Goal: Task Accomplishment & Management: Use online tool/utility

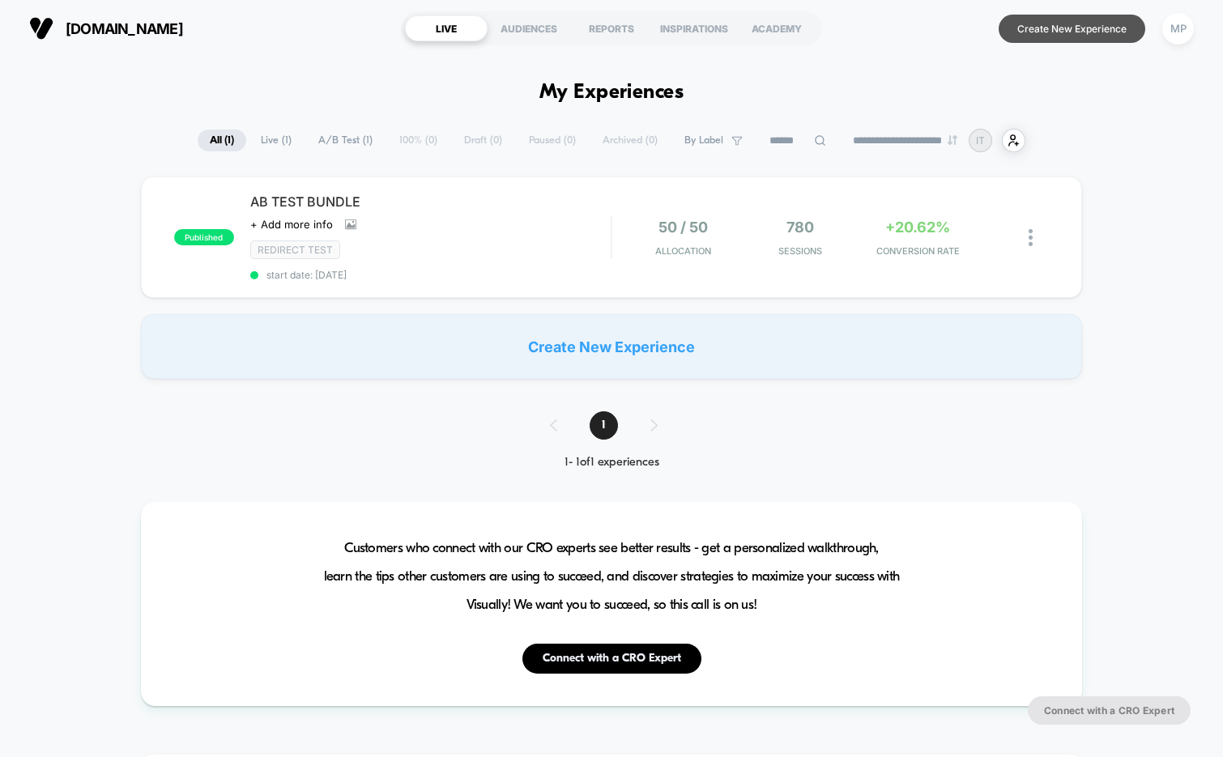
click at [1042, 34] on button "Create New Experience" at bounding box center [1072, 29] width 147 height 28
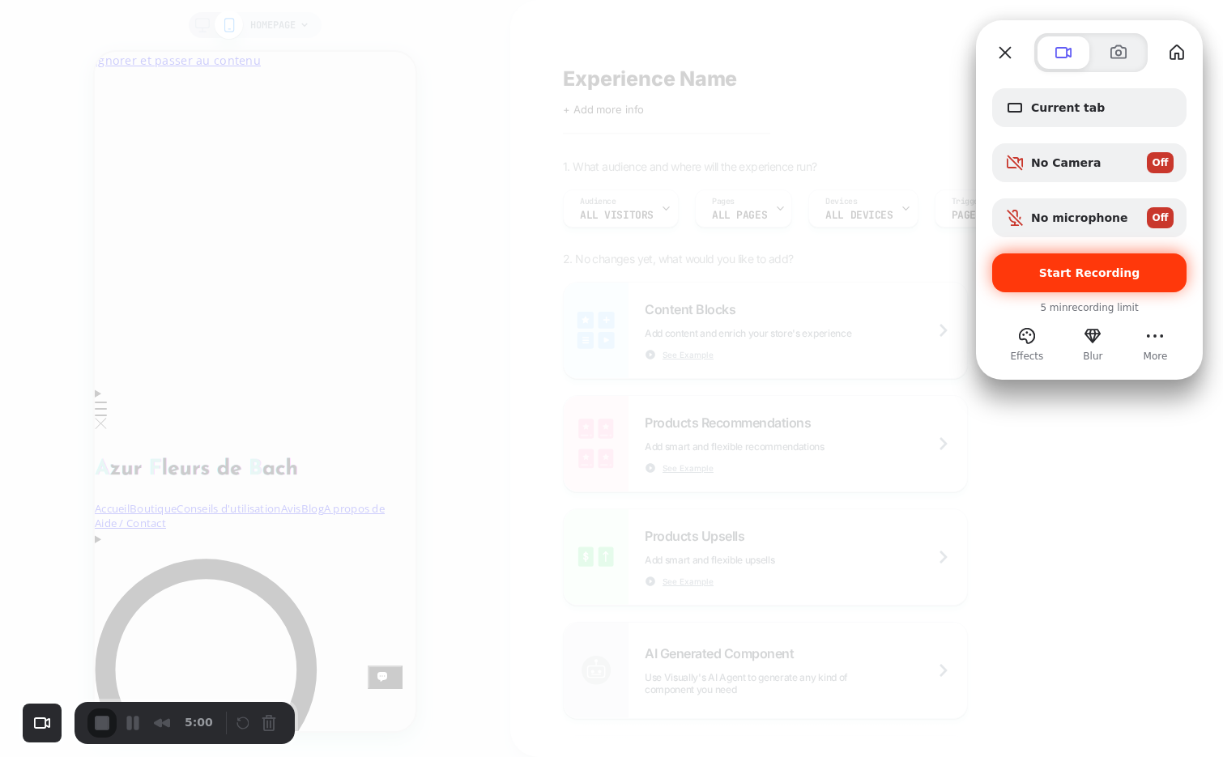
click at [1025, 275] on span "Start Recording" at bounding box center [1089, 272] width 168 height 13
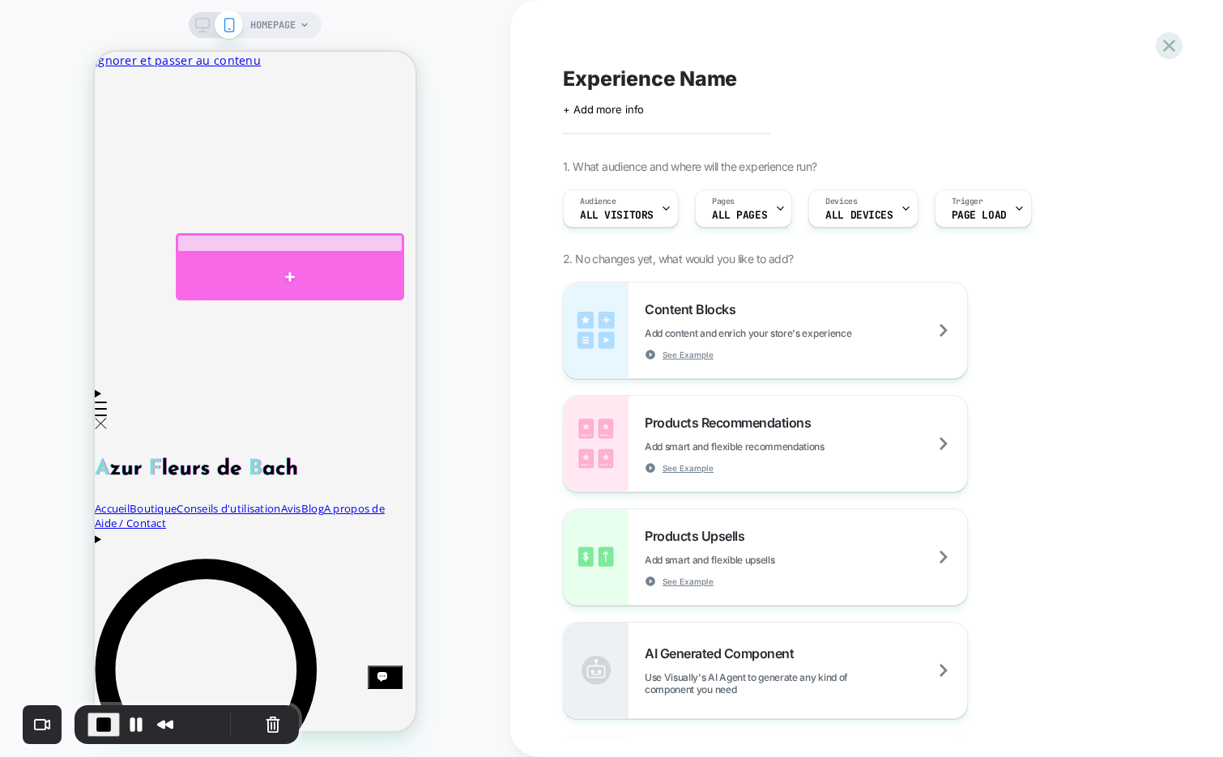
click at [288, 277] on div at bounding box center [290, 277] width 228 height 47
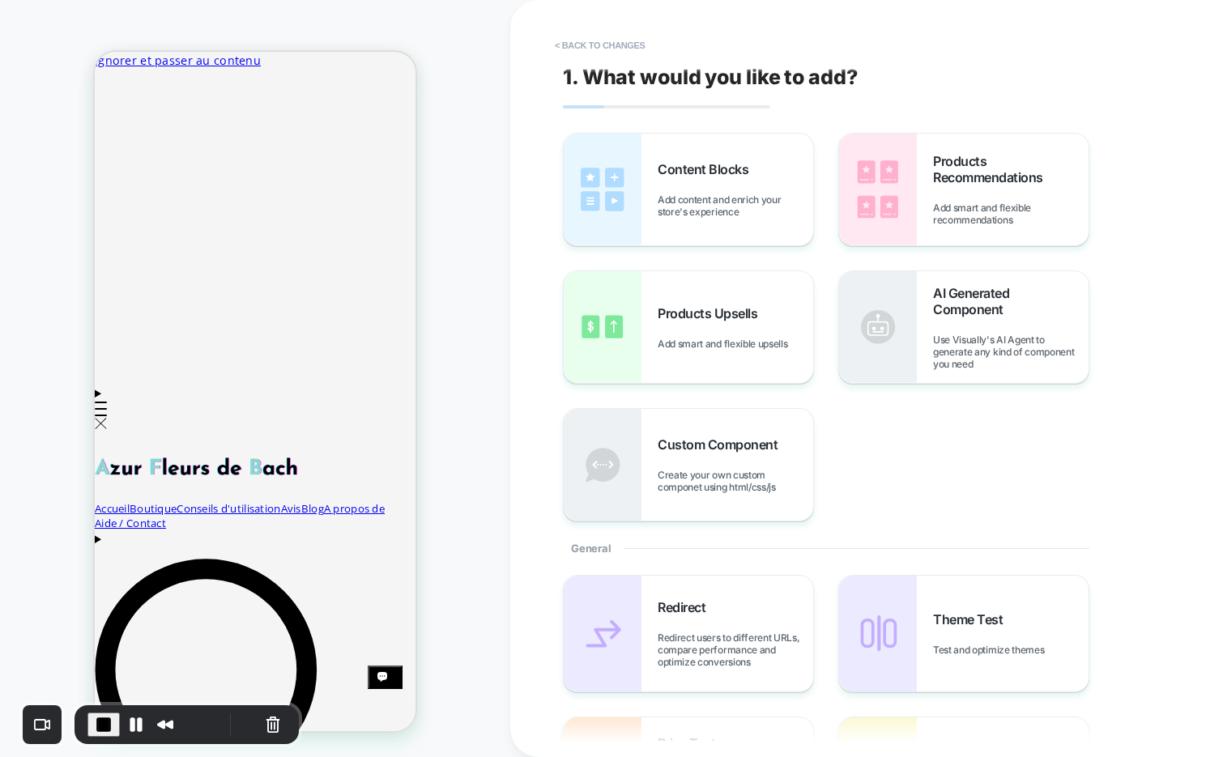
scroll to position [0, 8]
click at [640, 156] on img at bounding box center [603, 190] width 78 height 112
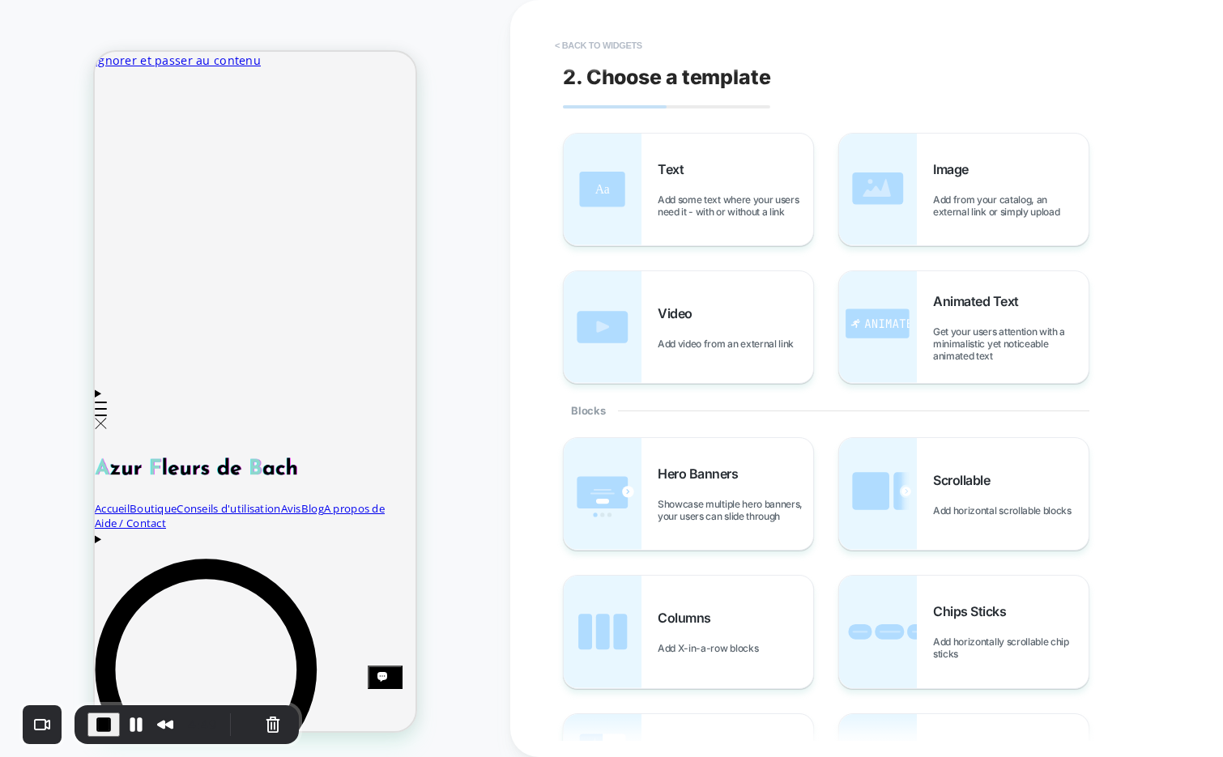
click at [629, 40] on button "< Back to widgets" at bounding box center [599, 45] width 104 height 26
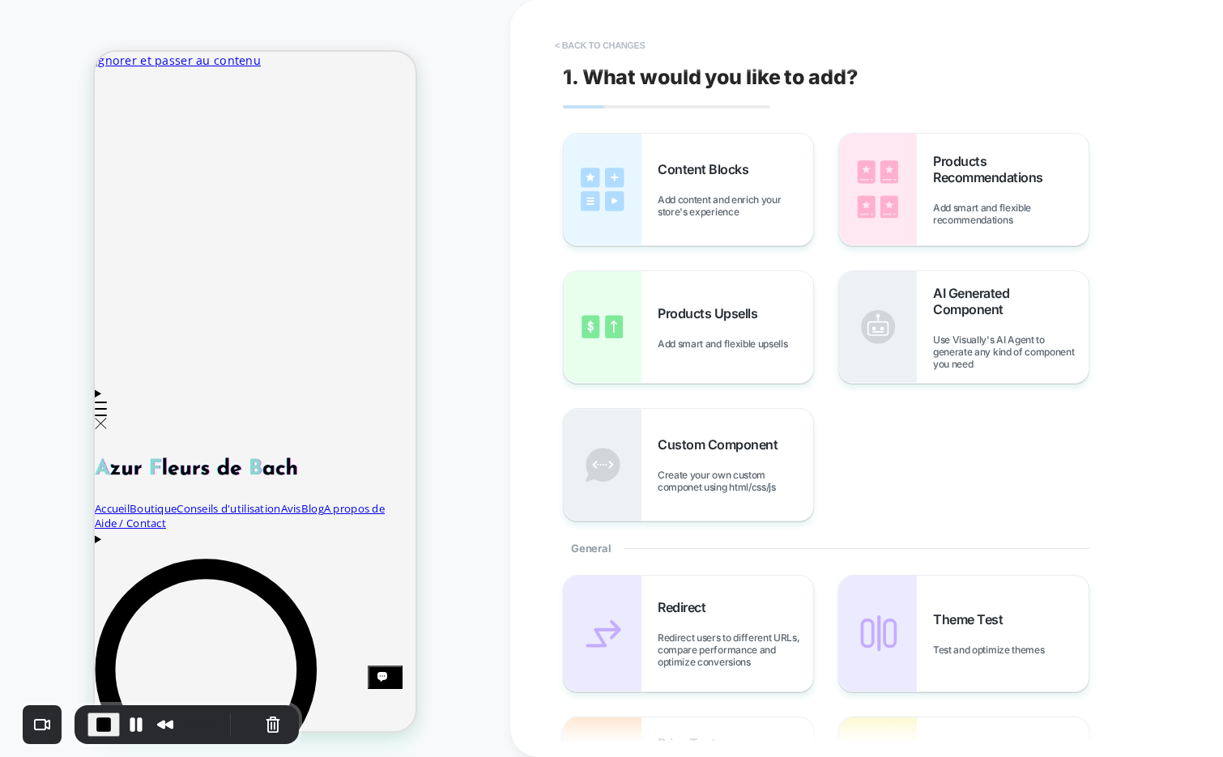
click at [607, 38] on button "< Back to changes" at bounding box center [600, 45] width 107 height 26
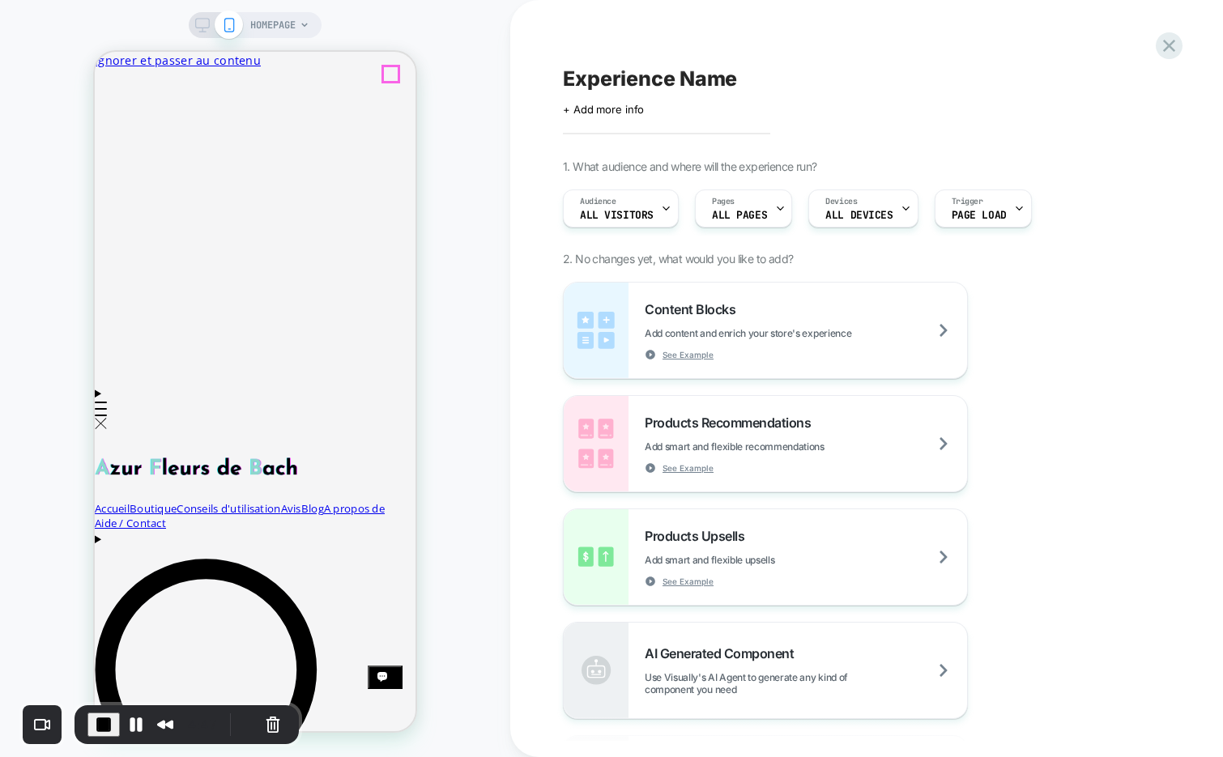
click at [275, 23] on span "HOMEPAGE" at bounding box center [272, 25] width 45 height 26
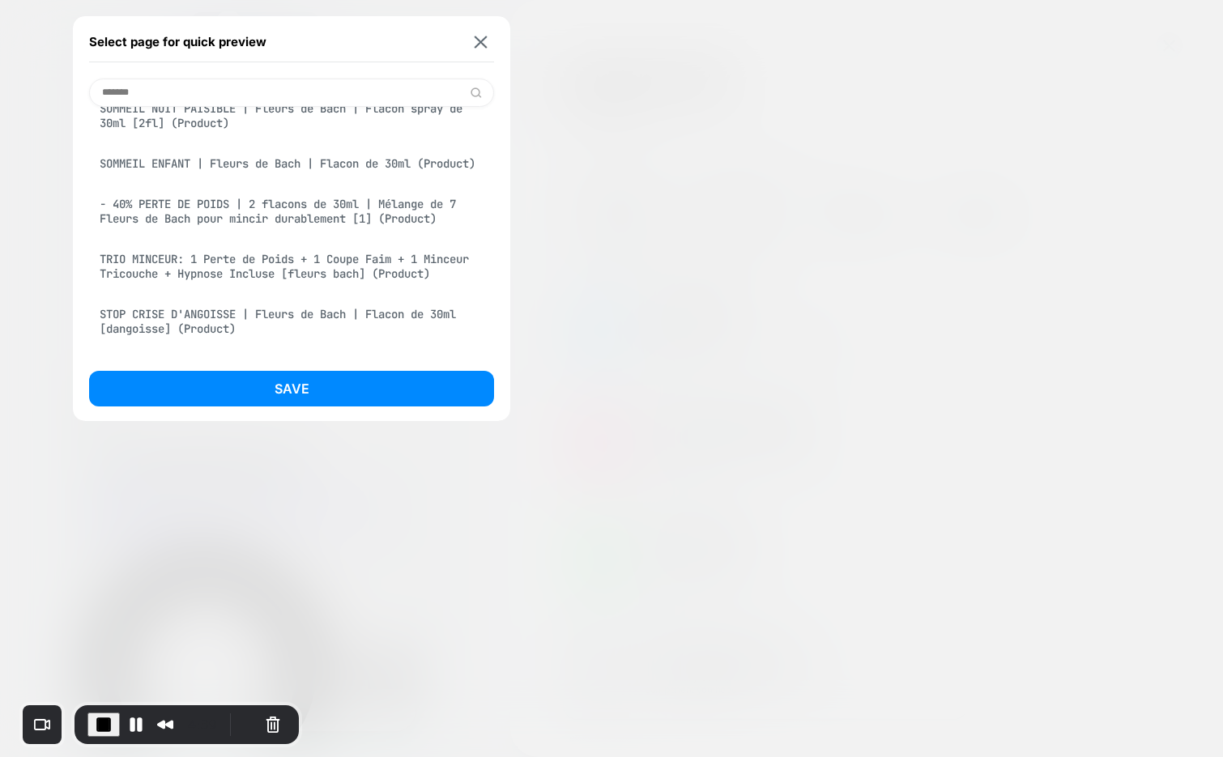
scroll to position [297, 0]
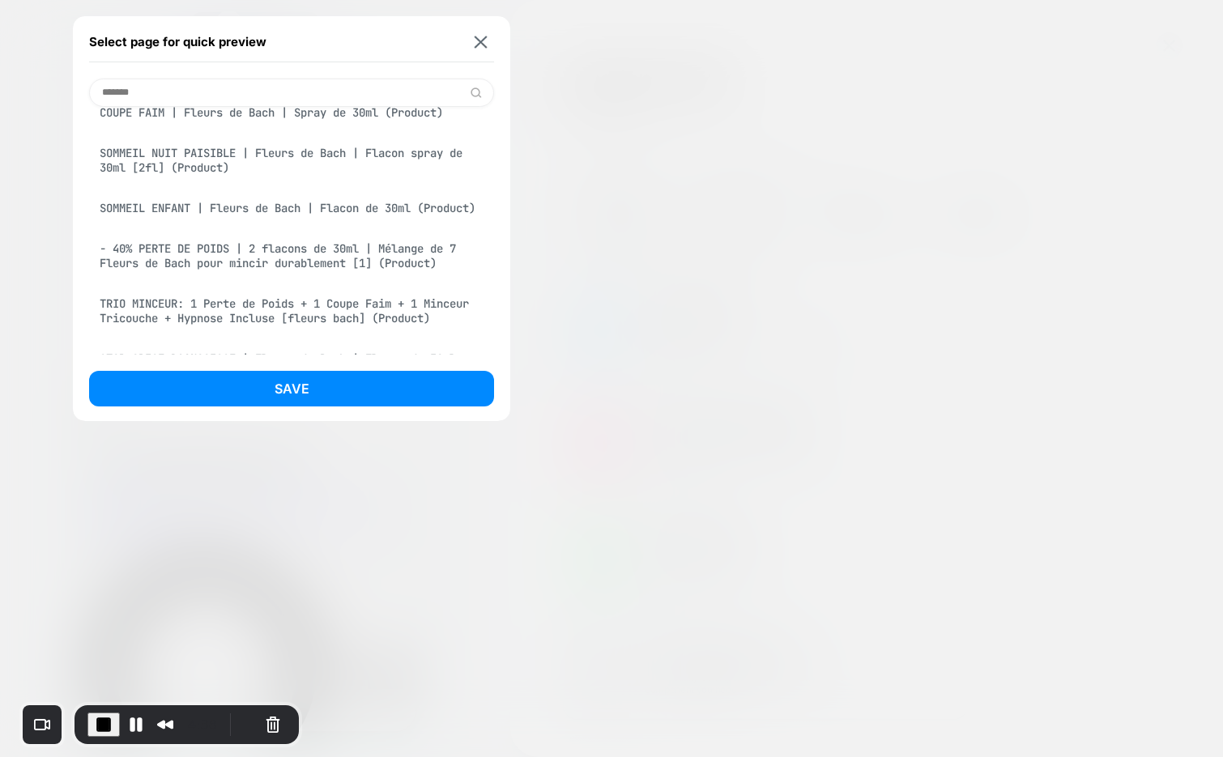
type input "*******"
click at [286, 120] on div "COUPE FAIM | Fleurs de Bach | Spray de 30ml (Product)" at bounding box center [291, 112] width 405 height 31
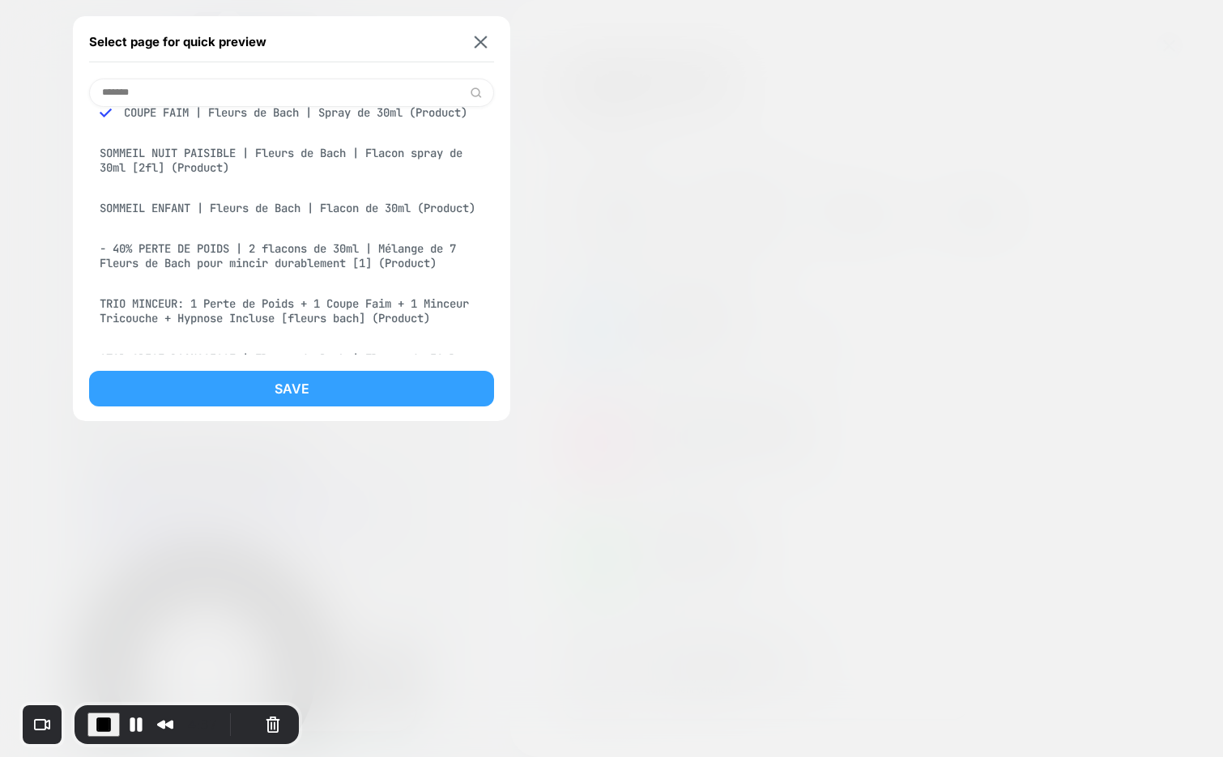
click at [296, 390] on button "Save" at bounding box center [291, 389] width 405 height 36
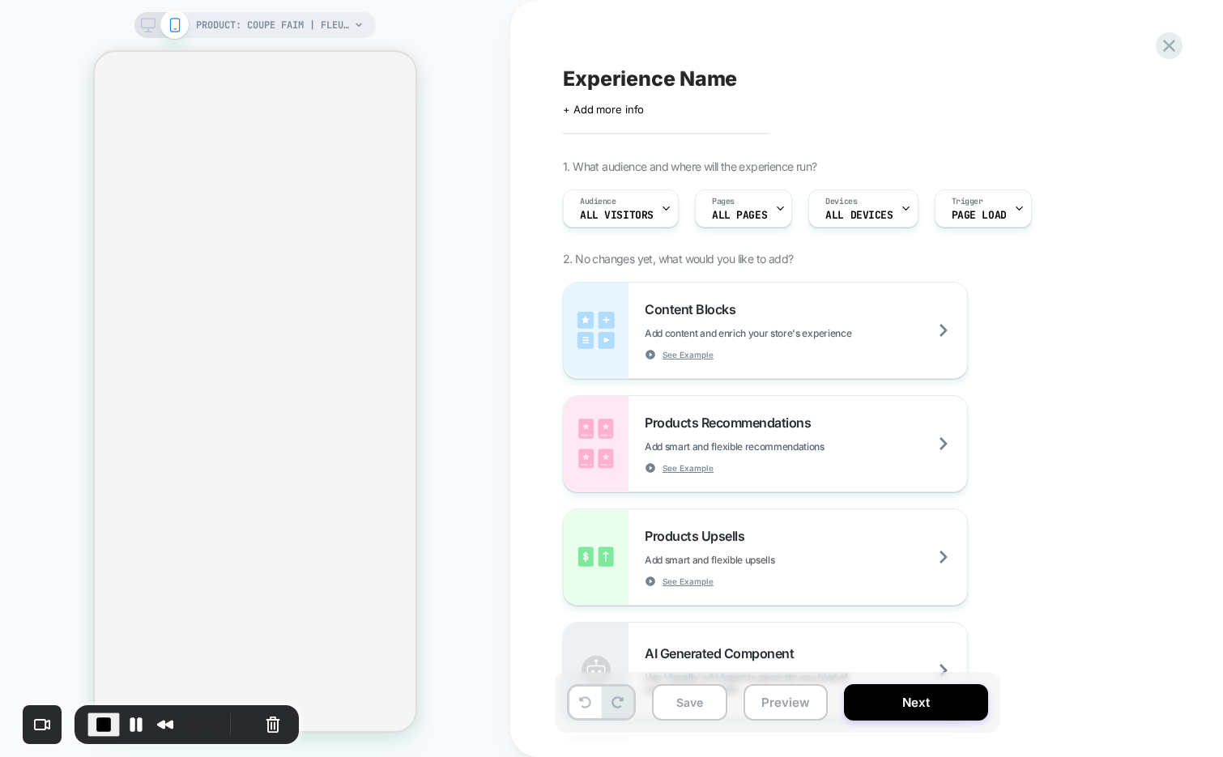
select select "**********"
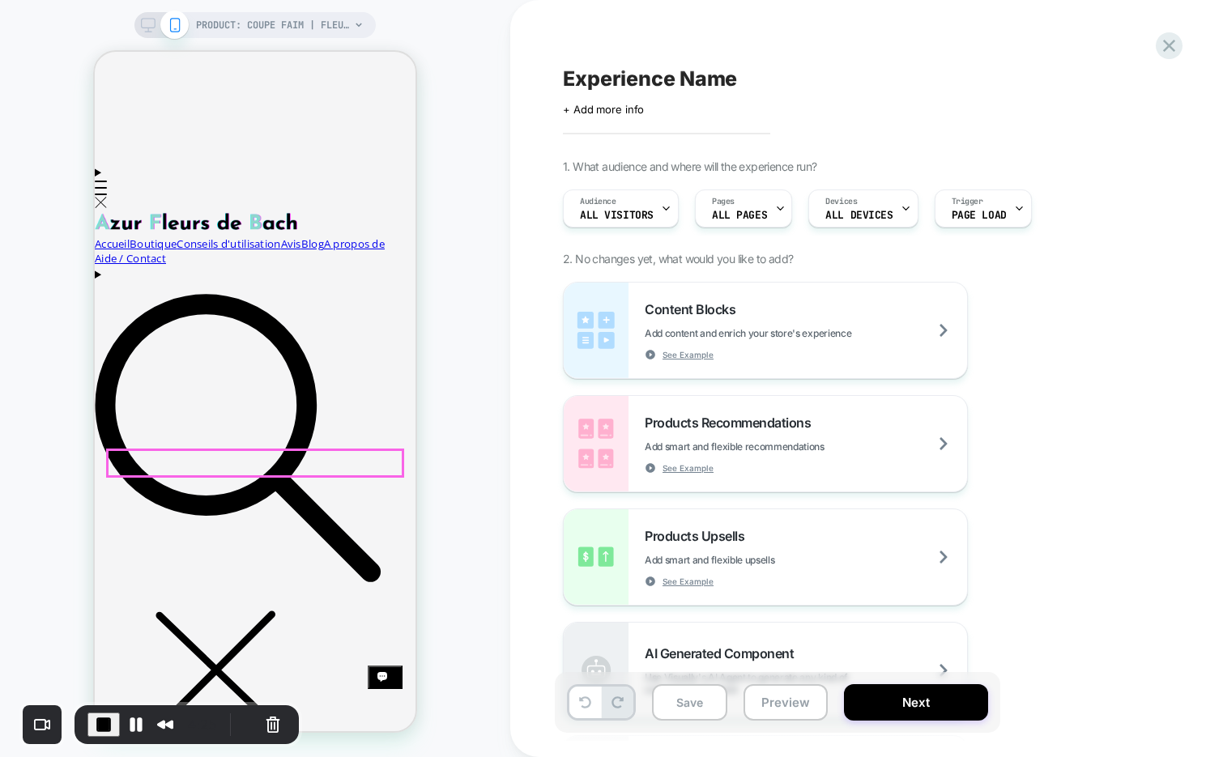
scroll to position [0, 0]
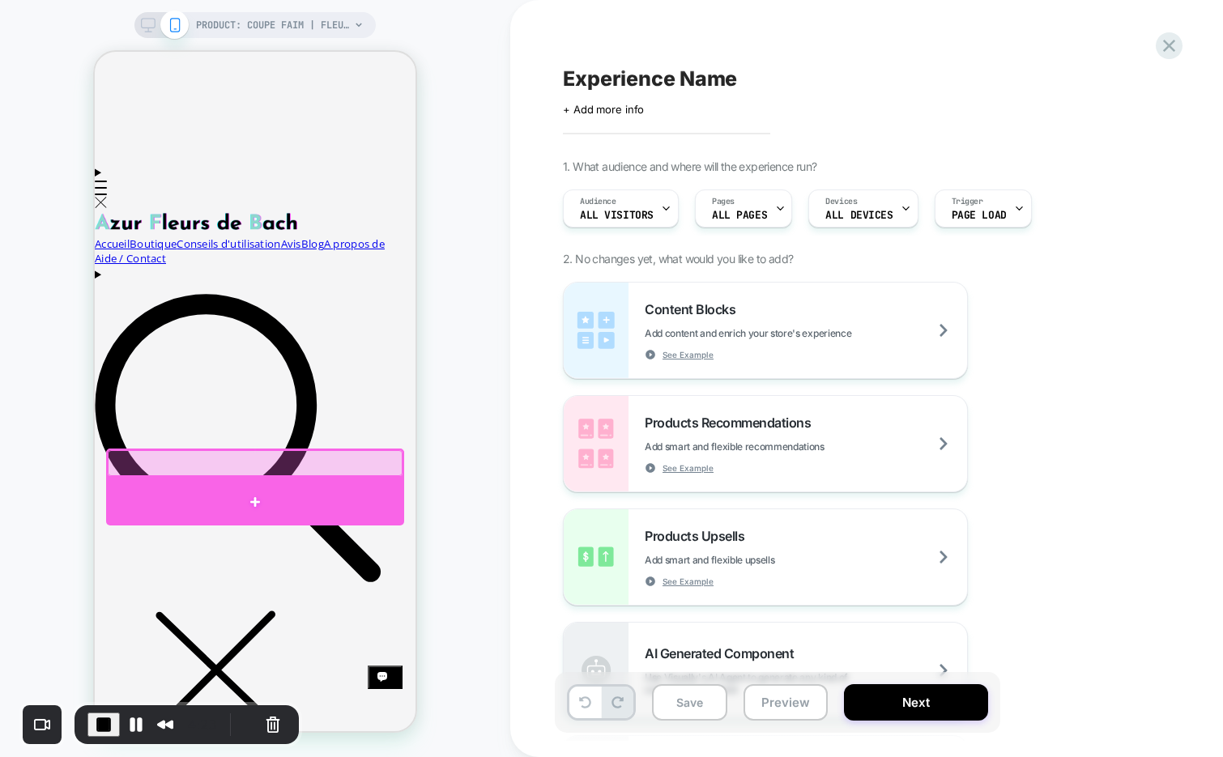
click at [263, 502] on div at bounding box center [255, 502] width 298 height 49
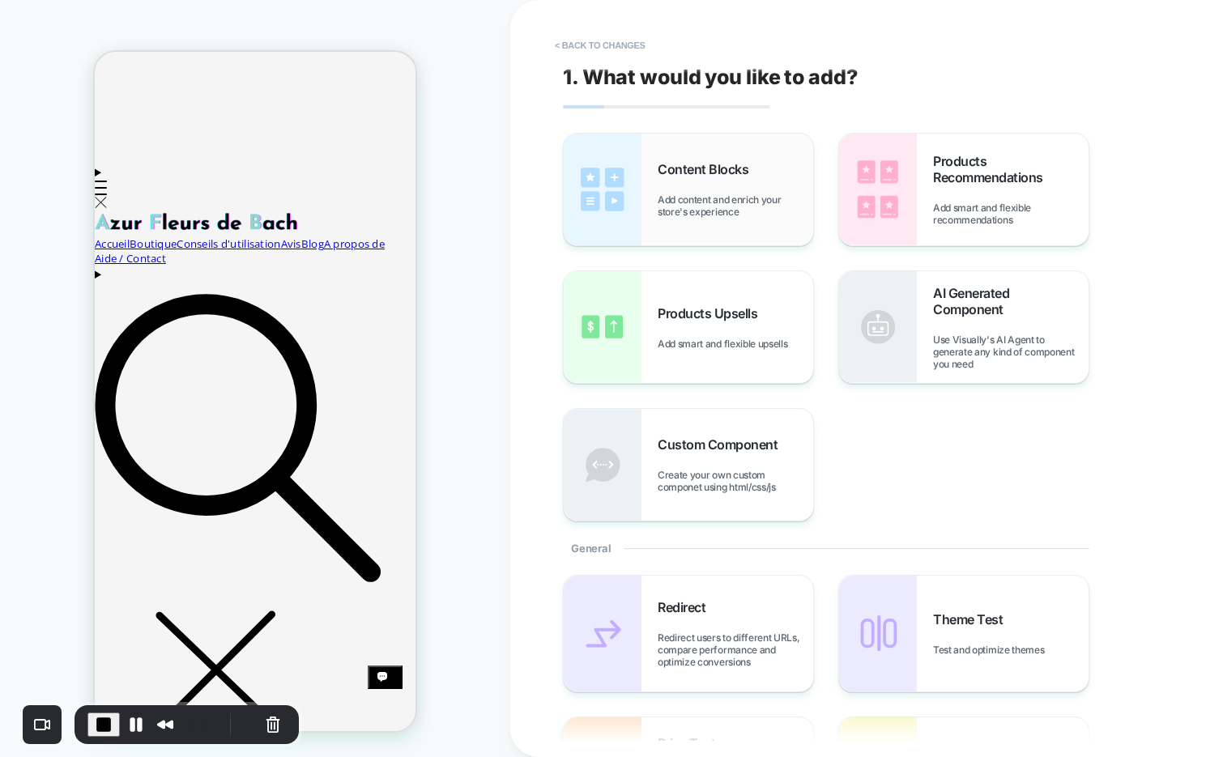
click at [647, 199] on div "Content Blocks Add content and enrich your store's experience" at bounding box center [688, 190] width 249 height 112
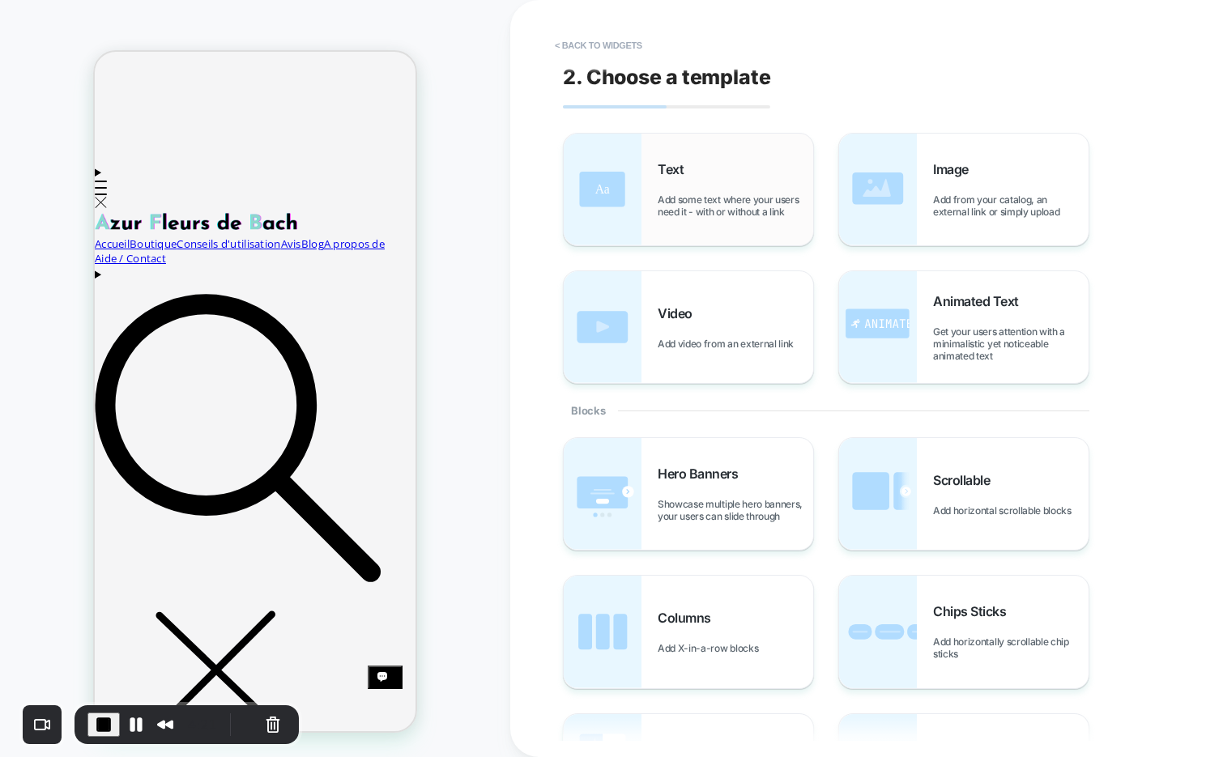
click at [730, 190] on div "Text Add some text where your users need it - with or without a link" at bounding box center [736, 189] width 156 height 57
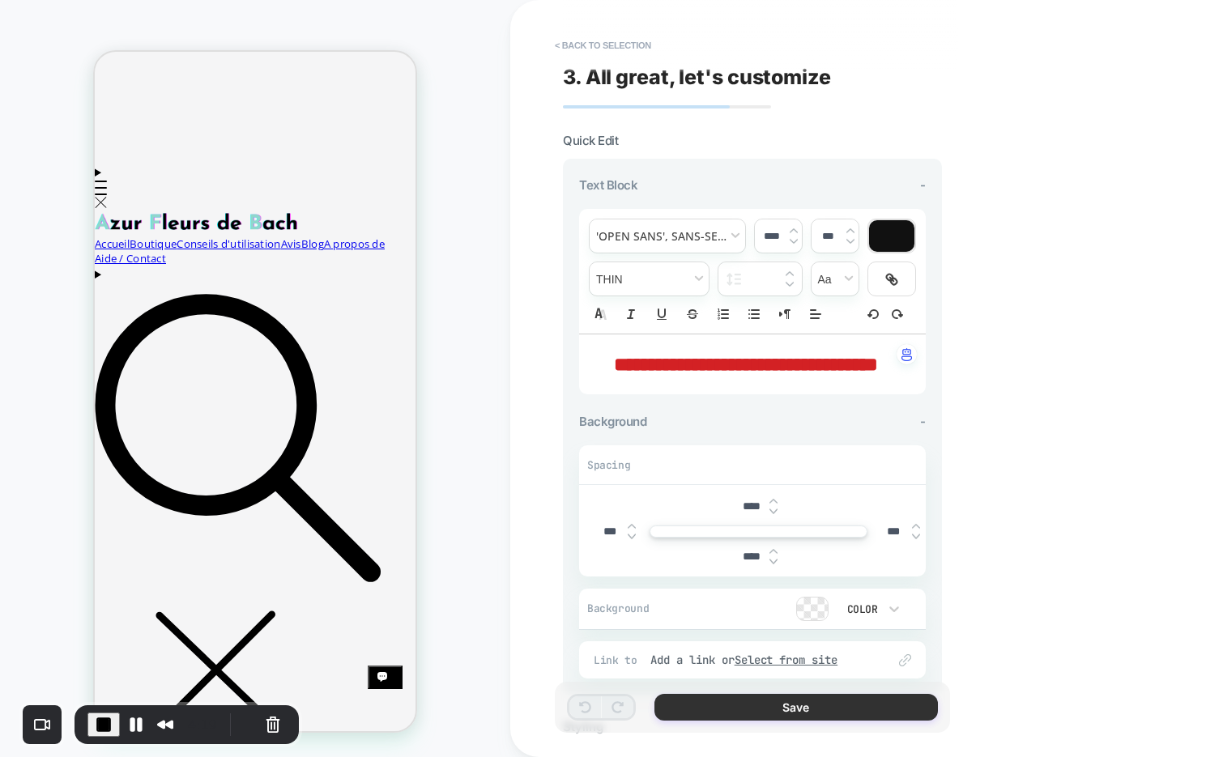
click at [721, 702] on button "Save" at bounding box center [795, 707] width 283 height 27
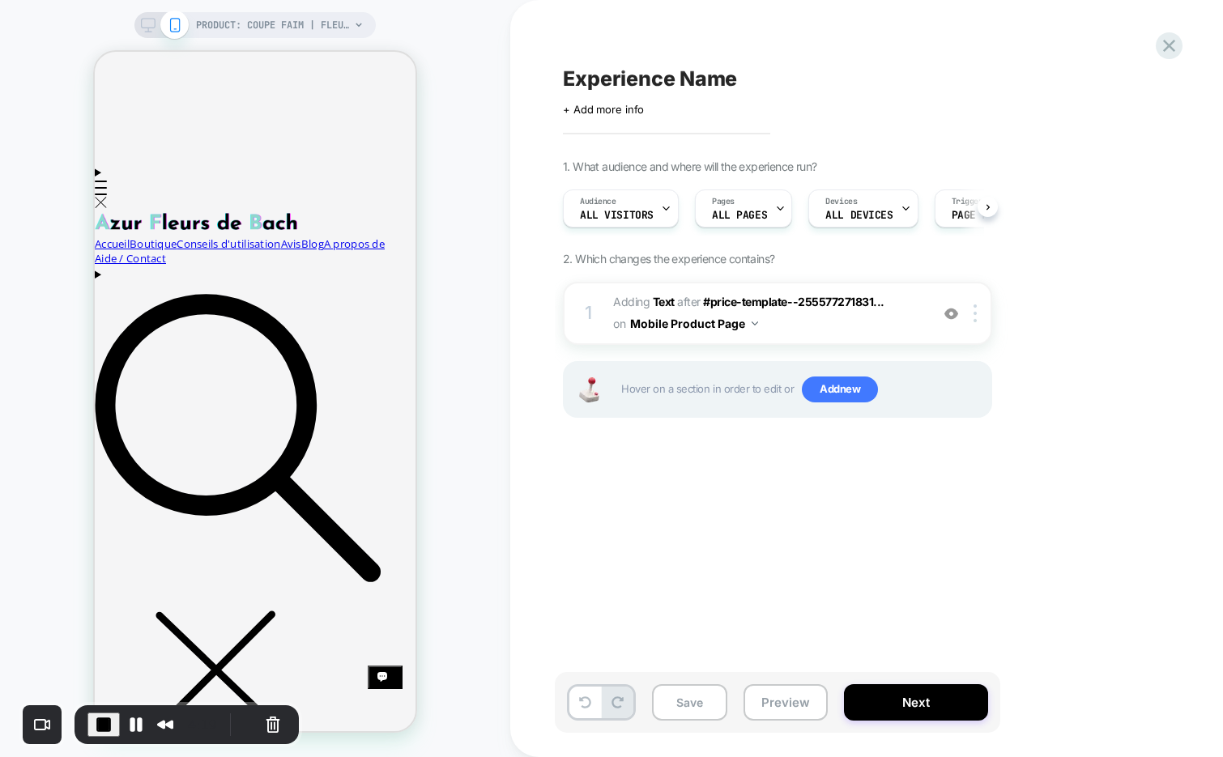
scroll to position [0, 1]
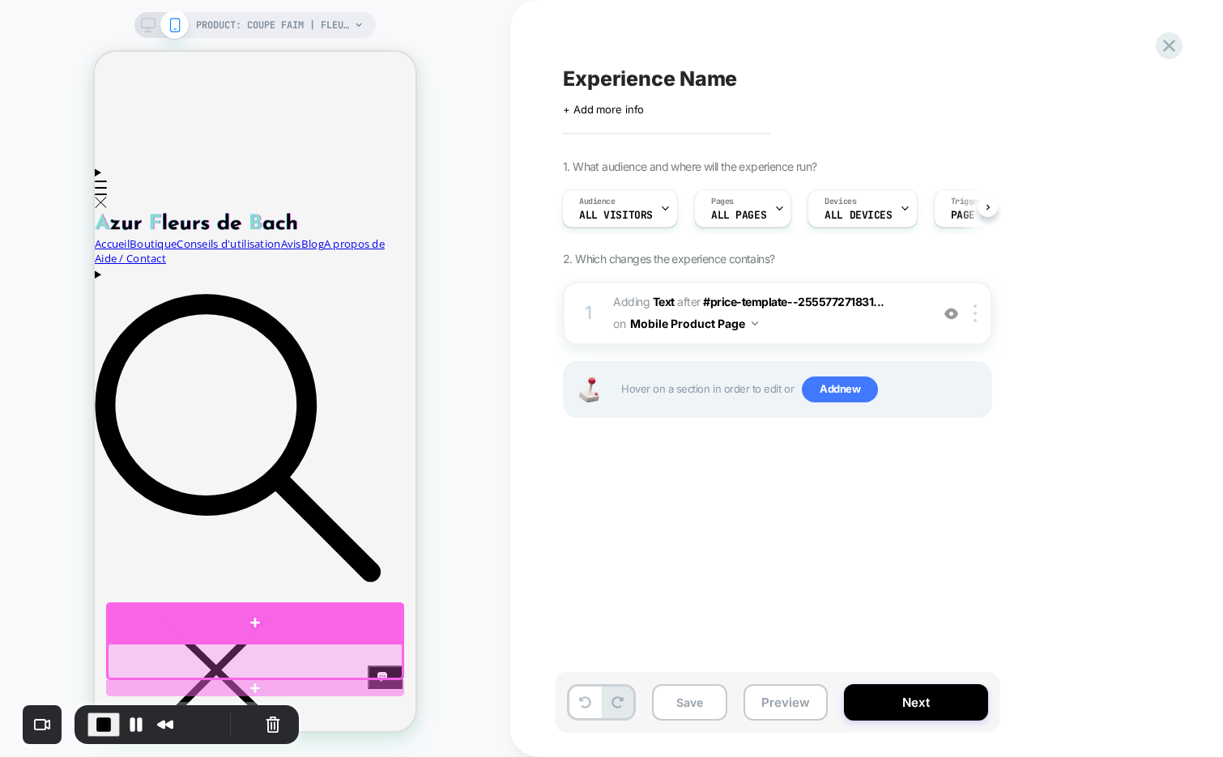
click at [173, 629] on div at bounding box center [255, 623] width 298 height 40
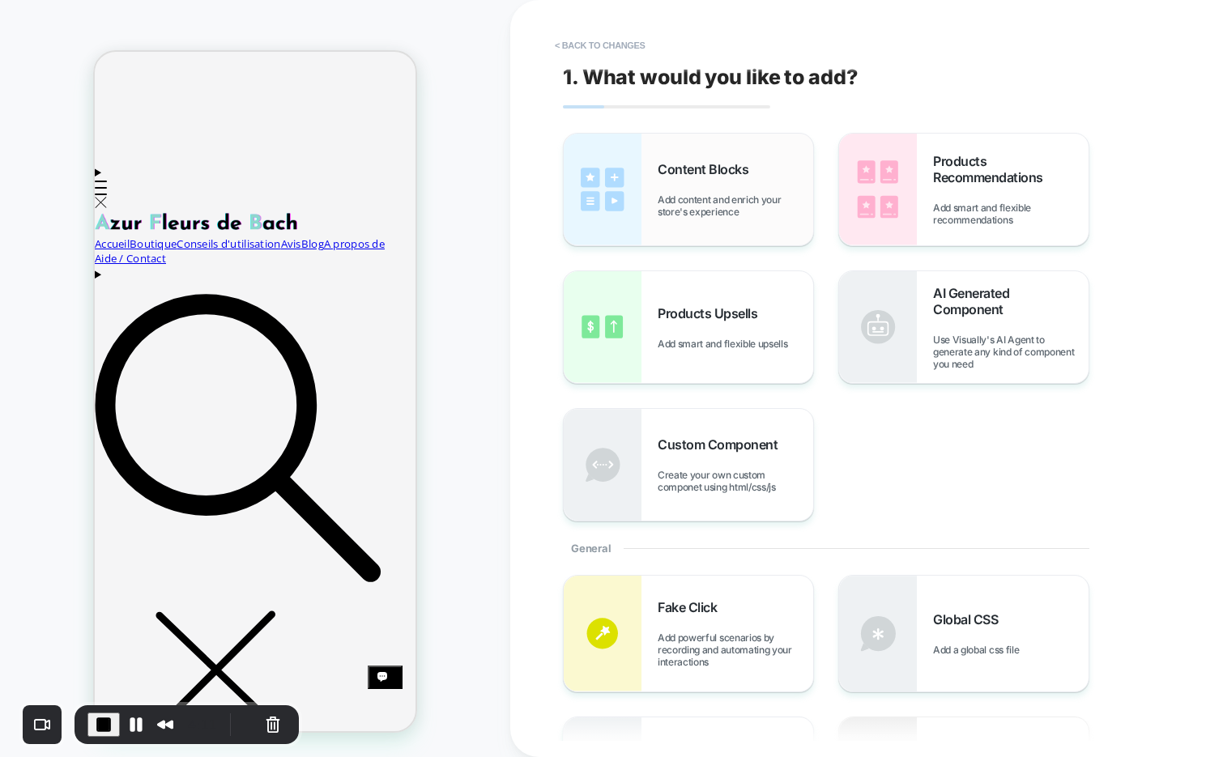
click at [669, 166] on span "Content Blocks" at bounding box center [707, 169] width 99 height 16
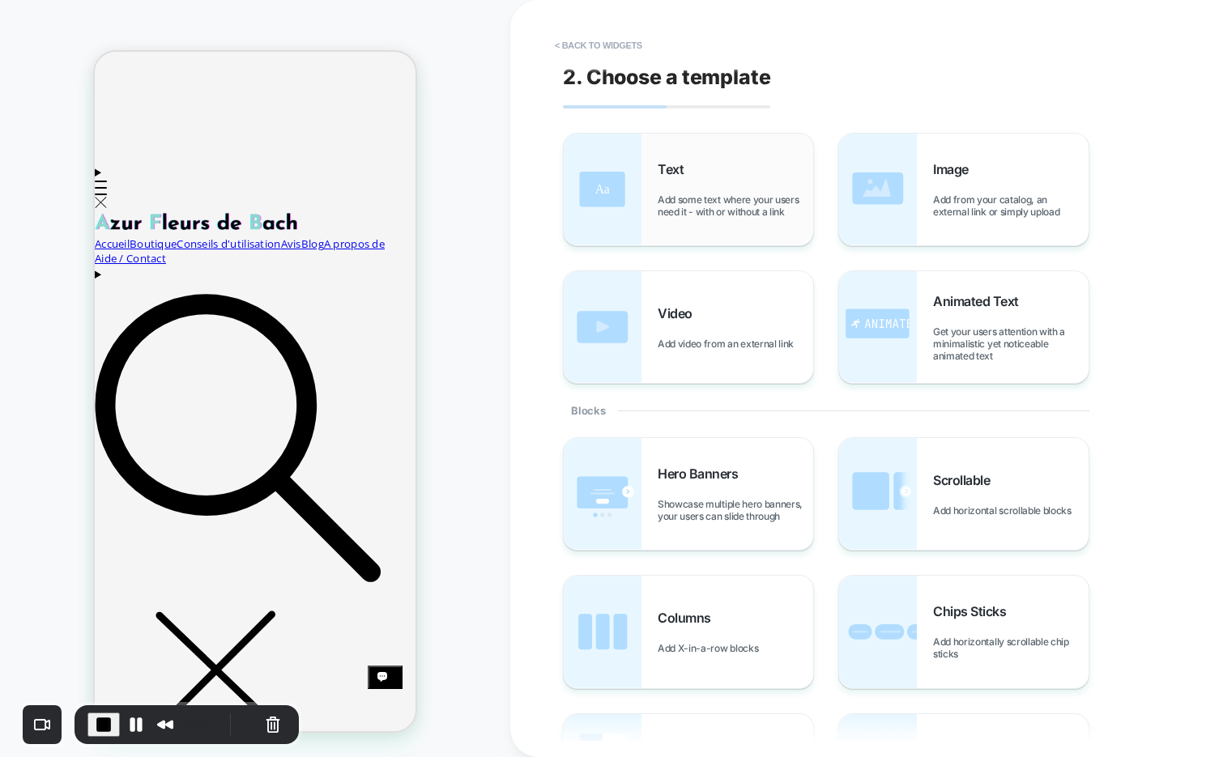
click at [708, 210] on span "Add some text where your users need it - with or without a link" at bounding box center [736, 206] width 156 height 24
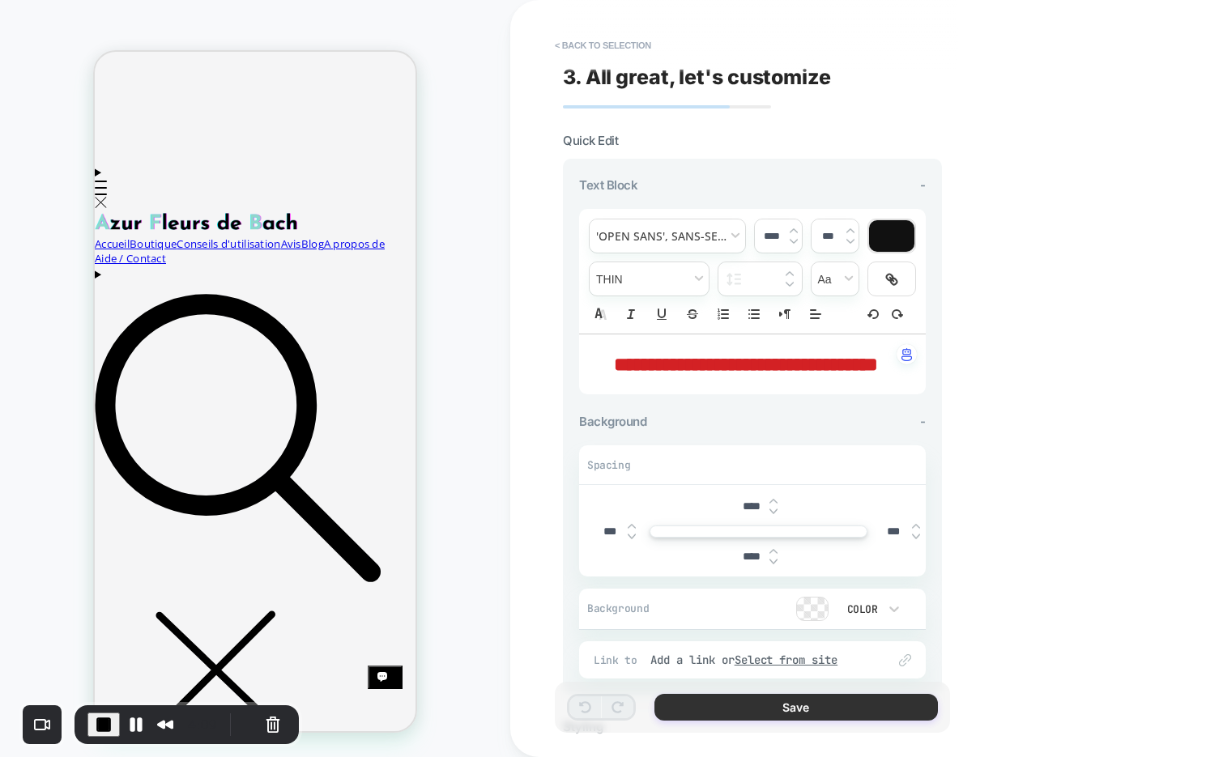
click at [732, 714] on button "Save" at bounding box center [795, 707] width 283 height 27
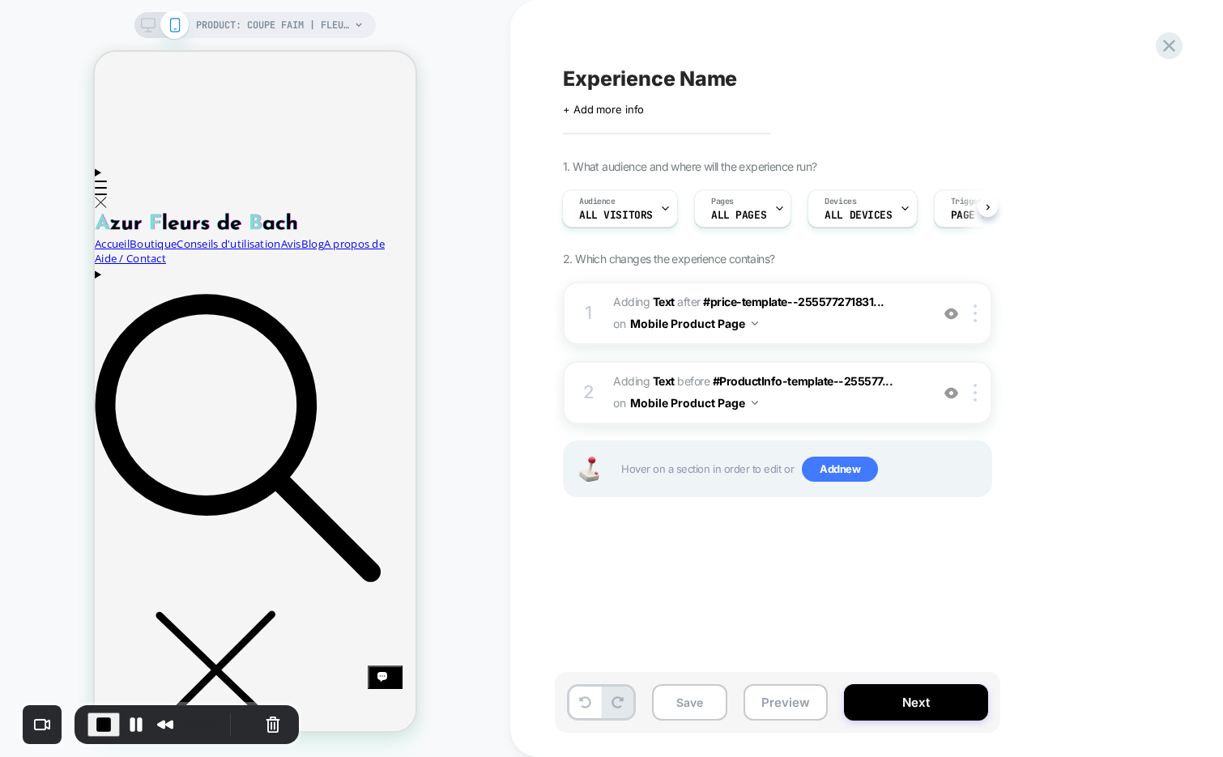
click at [106, 718] on span "End Recording" at bounding box center [103, 724] width 19 height 19
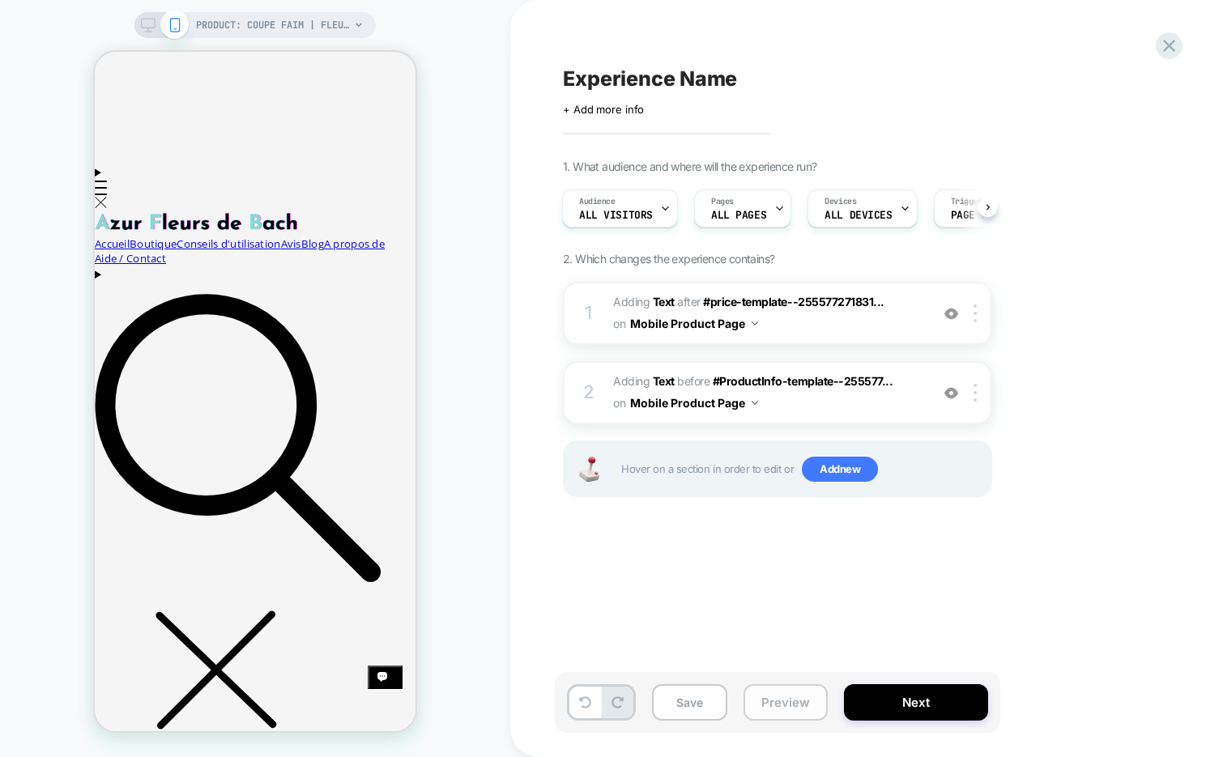
click at [793, 702] on button "Preview" at bounding box center [786, 702] width 84 height 36
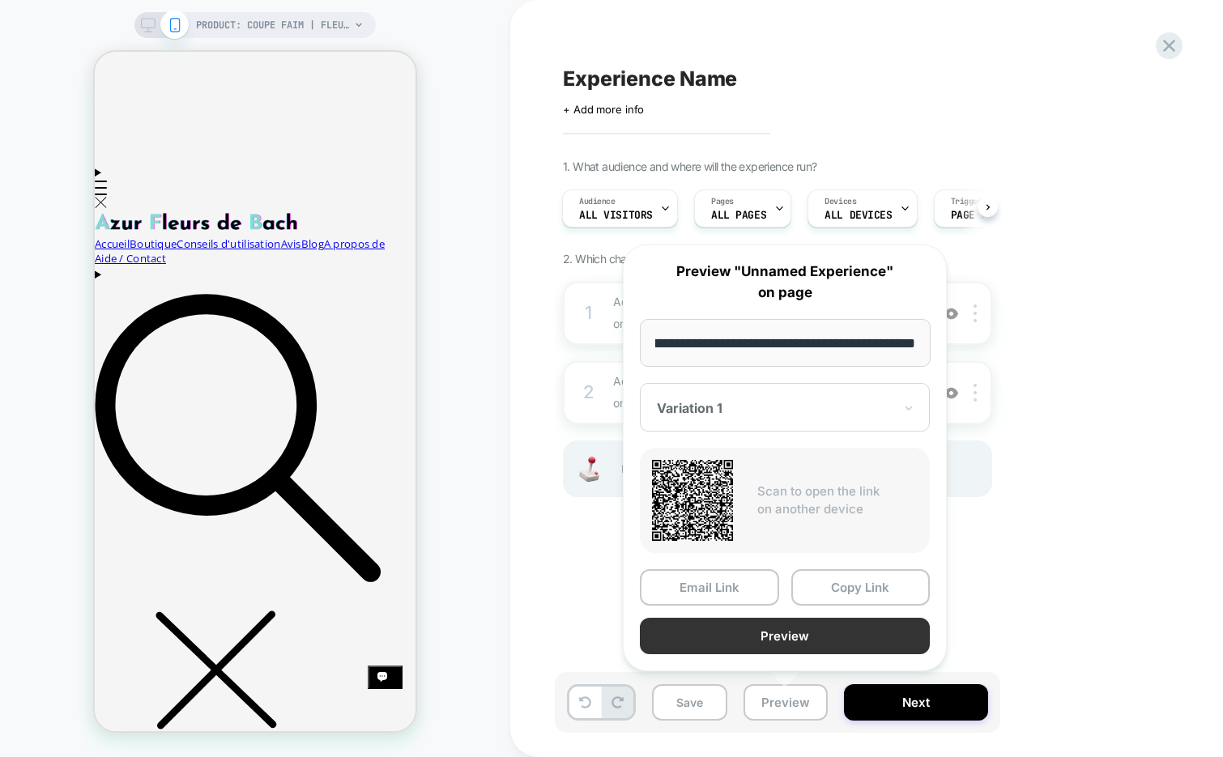
scroll to position [0, 0]
click at [797, 637] on button "Preview" at bounding box center [785, 636] width 290 height 36
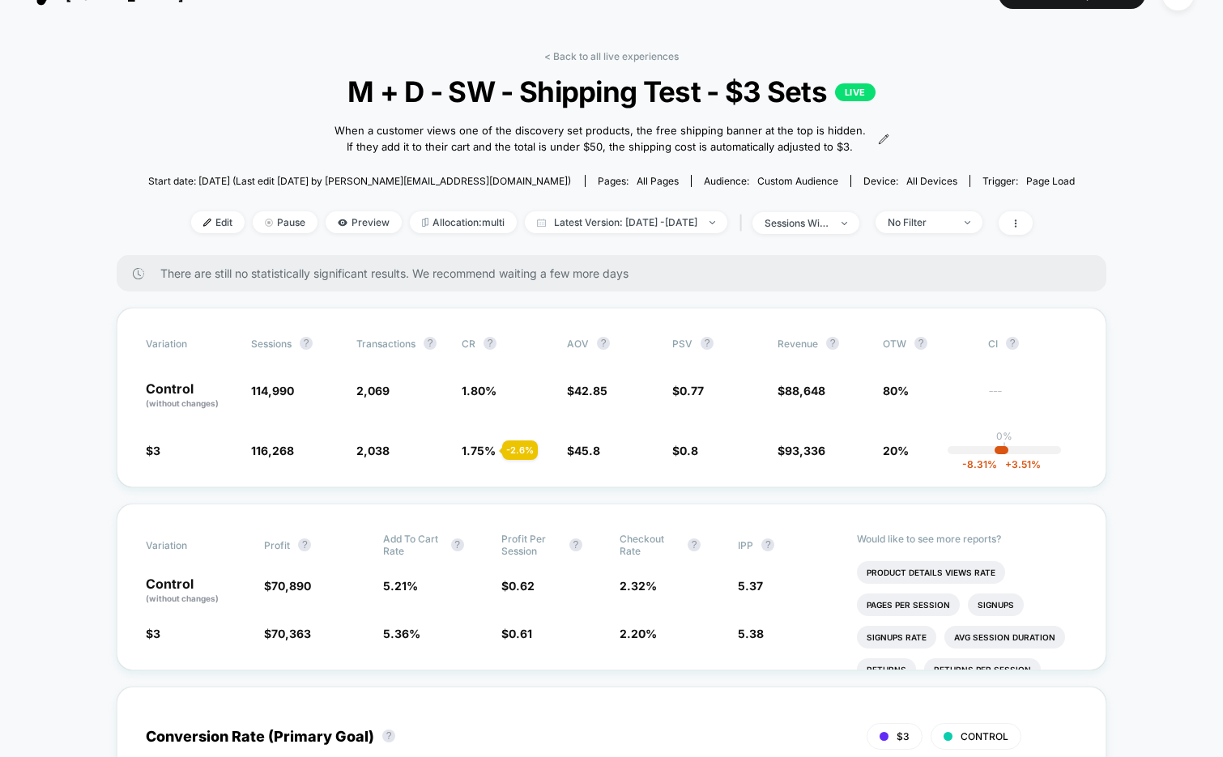
scroll to position [40, 0]
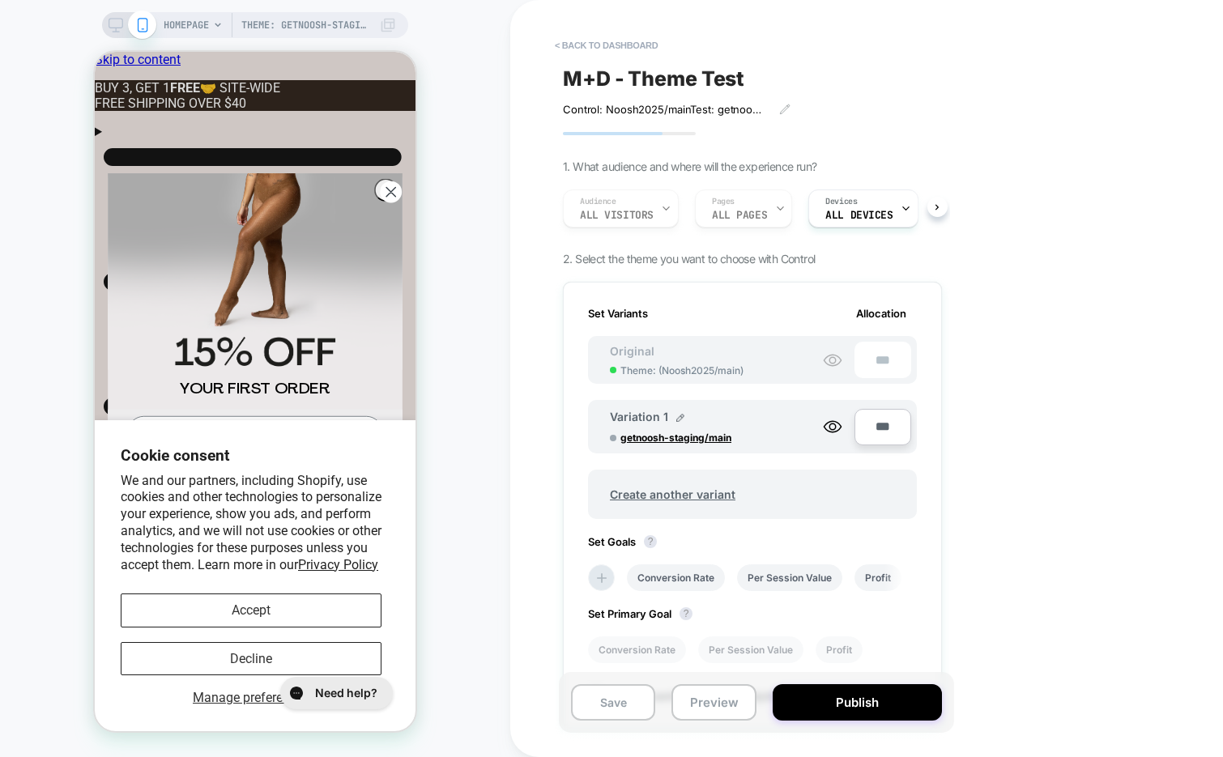
scroll to position [0, 2]
click at [843, 705] on button "Publish" at bounding box center [857, 702] width 169 height 36
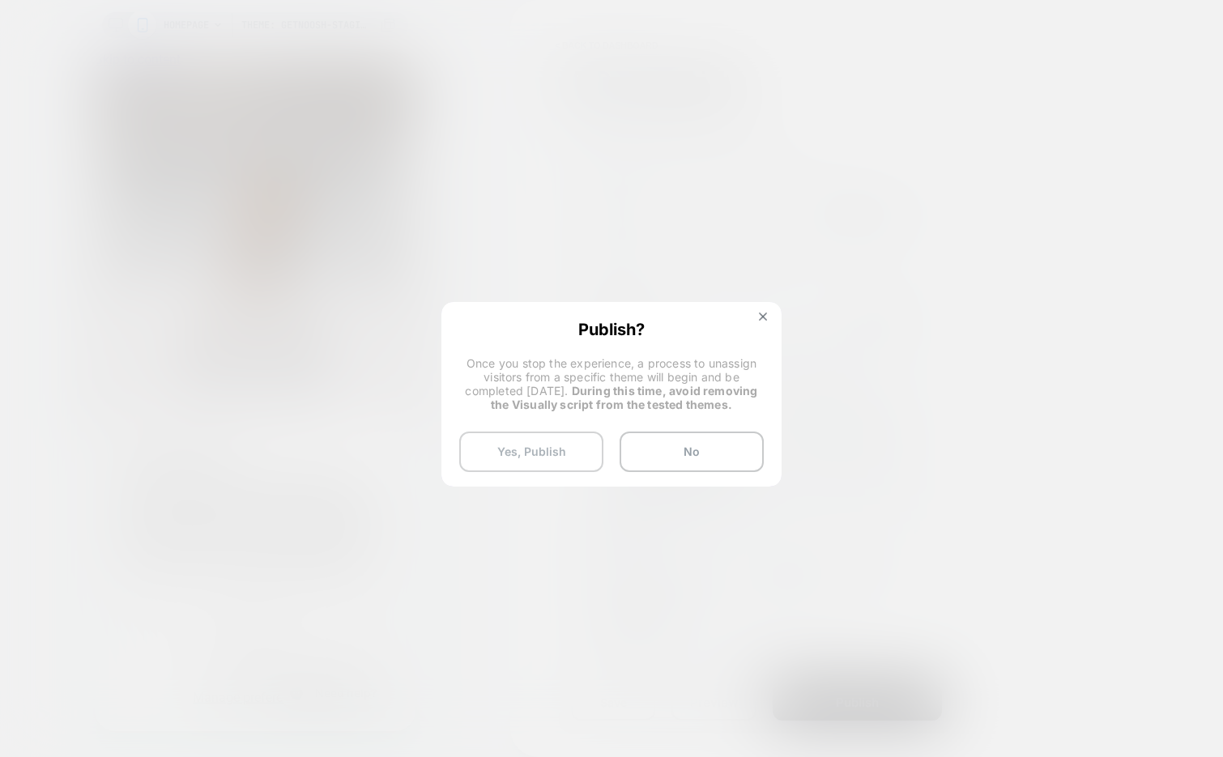
click at [543, 460] on button "Yes, Publish" at bounding box center [531, 452] width 144 height 40
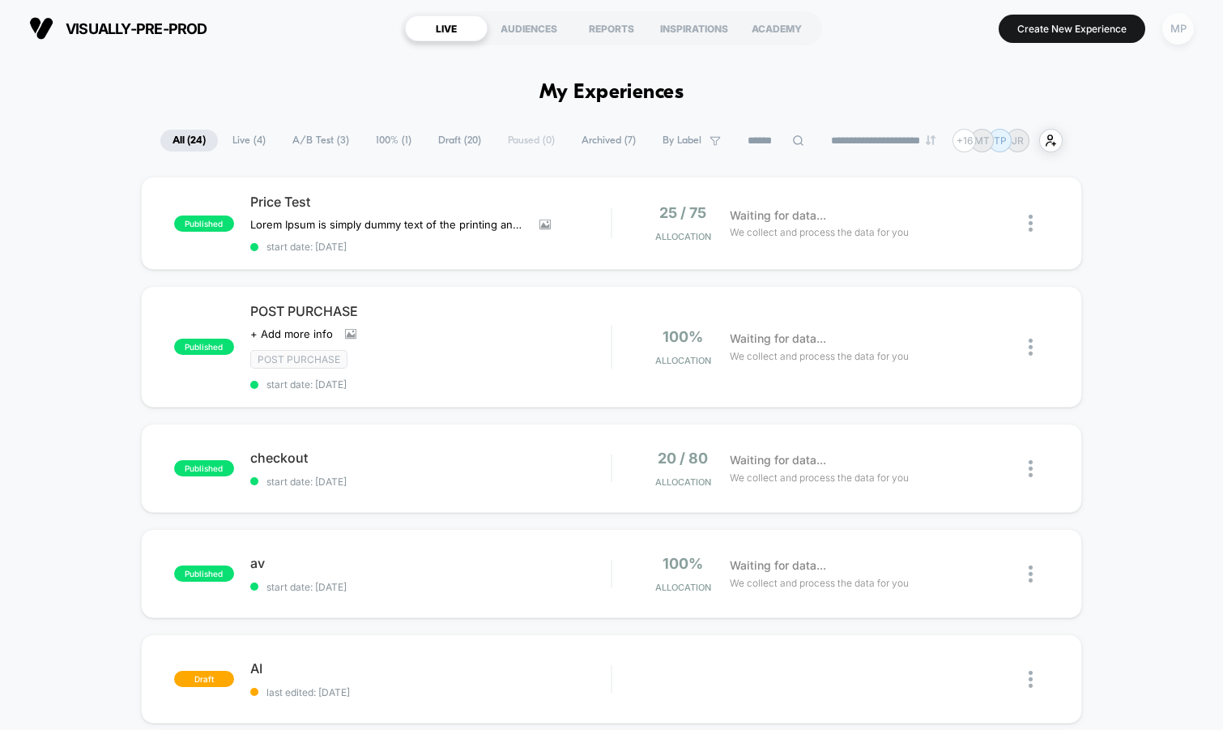
click at [1174, 32] on div "MP" at bounding box center [1178, 29] width 32 height 32
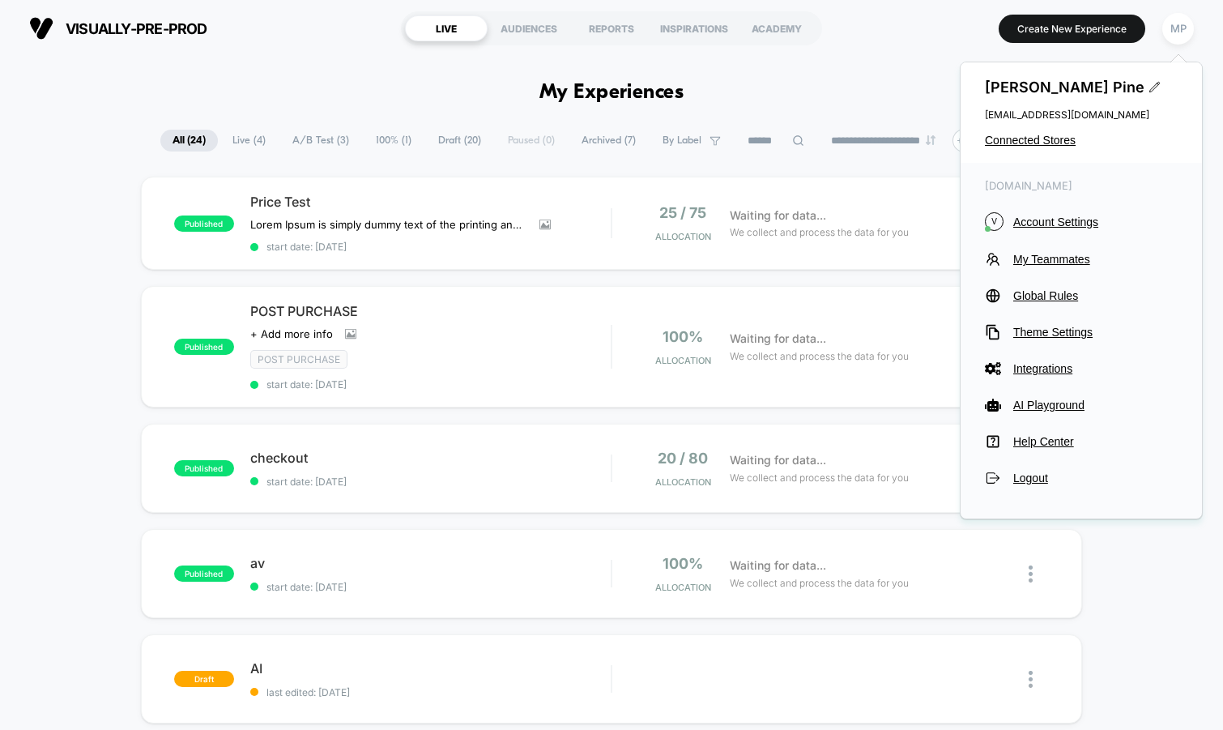
click at [1008, 147] on div "Maddie Pine maddie@visually.io Connected Stores" at bounding box center [1081, 112] width 241 height 100
click at [1011, 145] on span "Connected Stores" at bounding box center [1081, 140] width 193 height 13
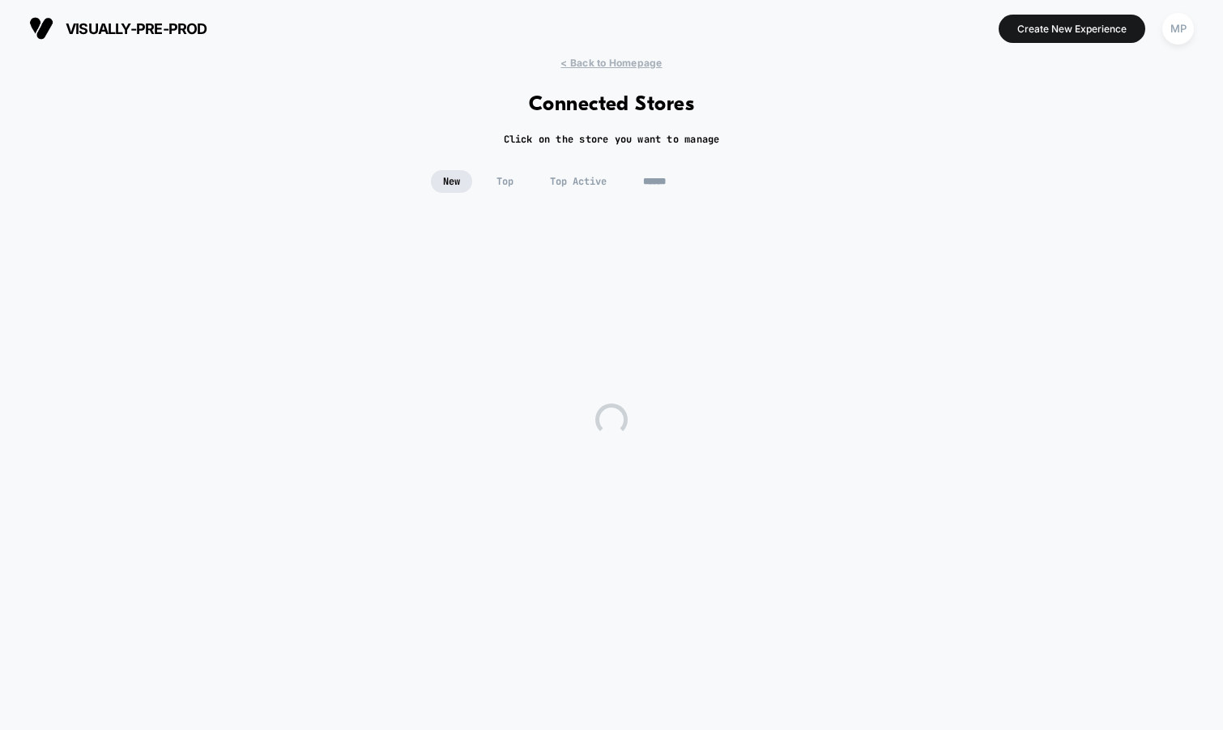
click at [712, 185] on input at bounding box center [712, 181] width 162 height 23
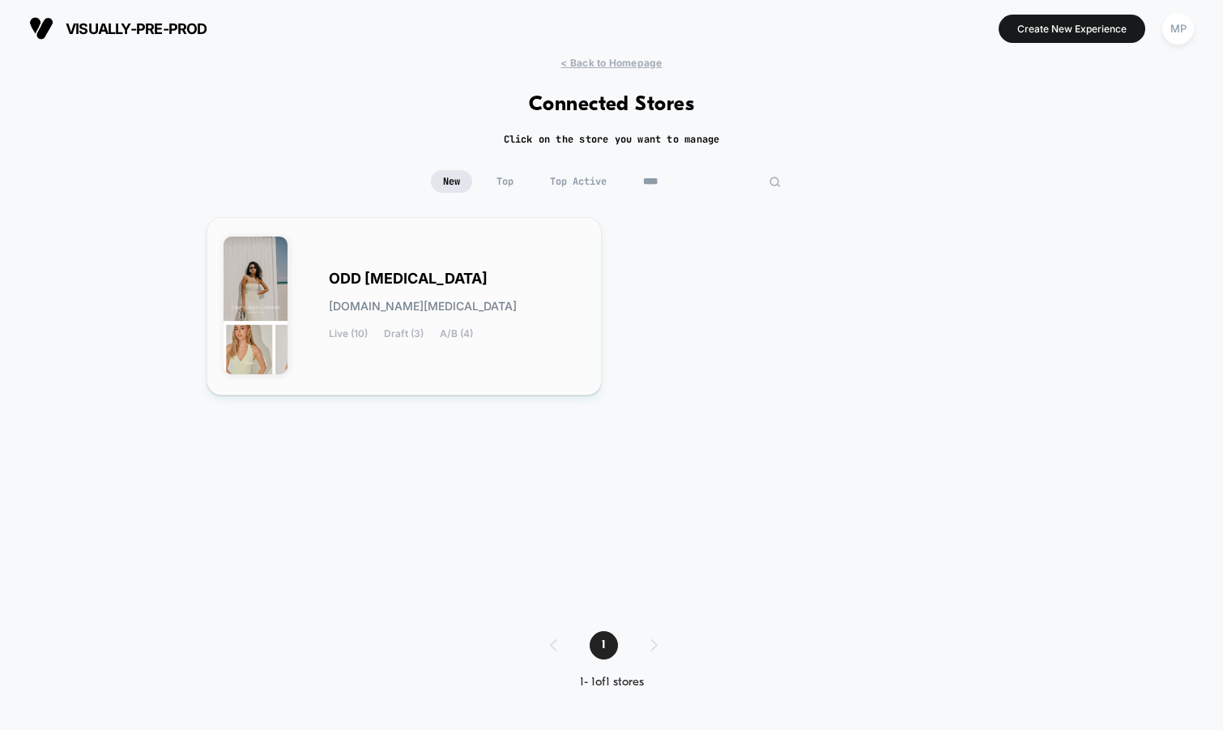
type input "****"
click at [377, 290] on div "ODD MUSE odd-muse.myshopify.com Live (10) Draft (3) A/B (4)" at bounding box center [457, 306] width 256 height 66
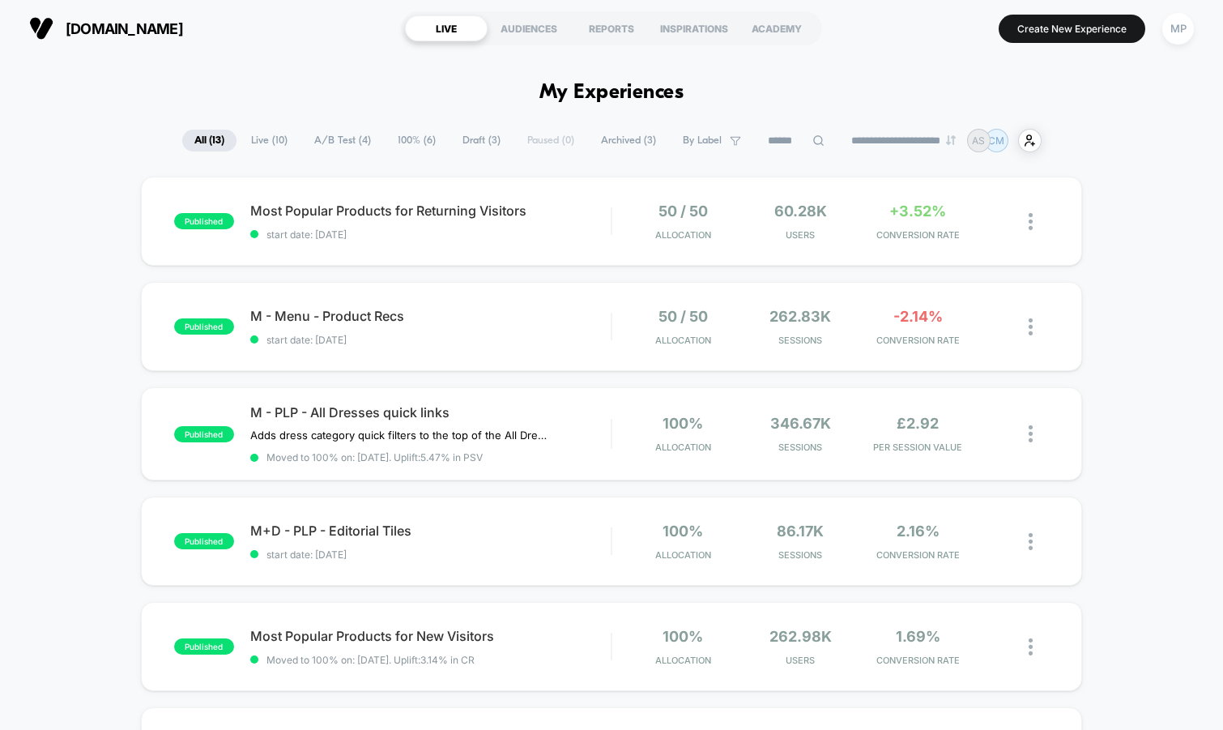
click at [332, 147] on span "A/B Test ( 4 )" at bounding box center [342, 141] width 81 height 22
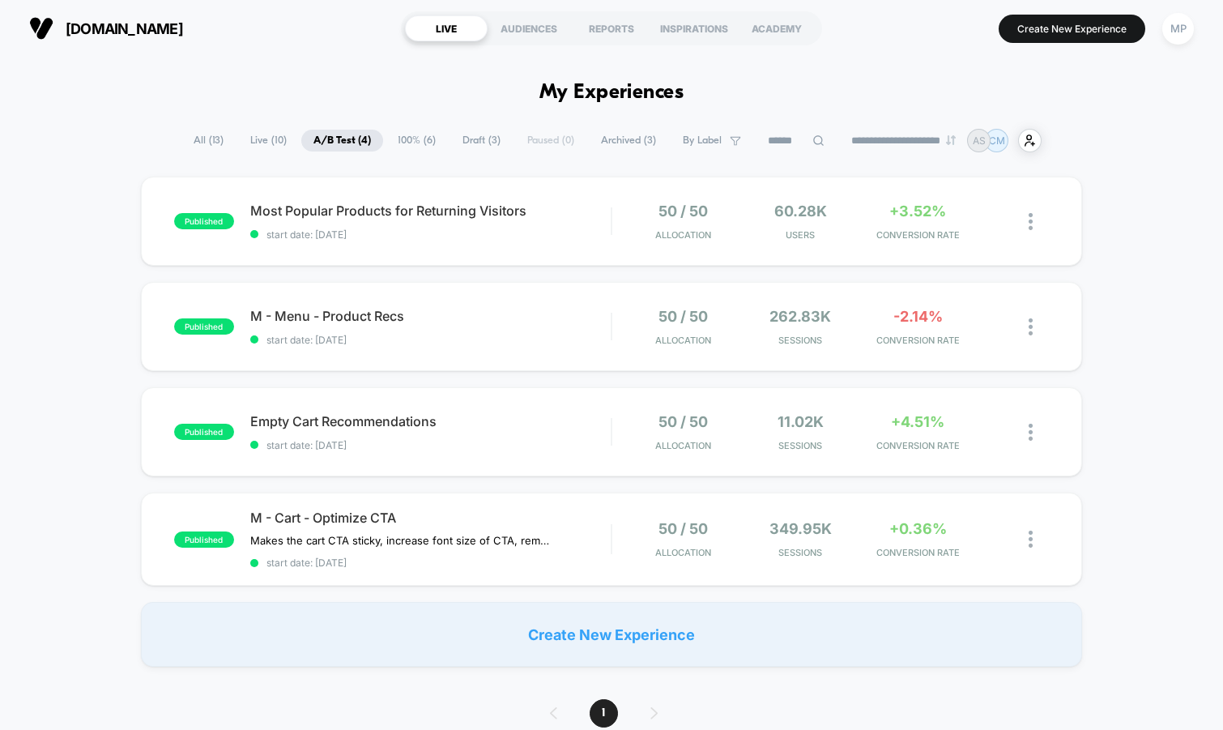
click at [409, 143] on span "100% ( 6 )" at bounding box center [417, 141] width 62 height 22
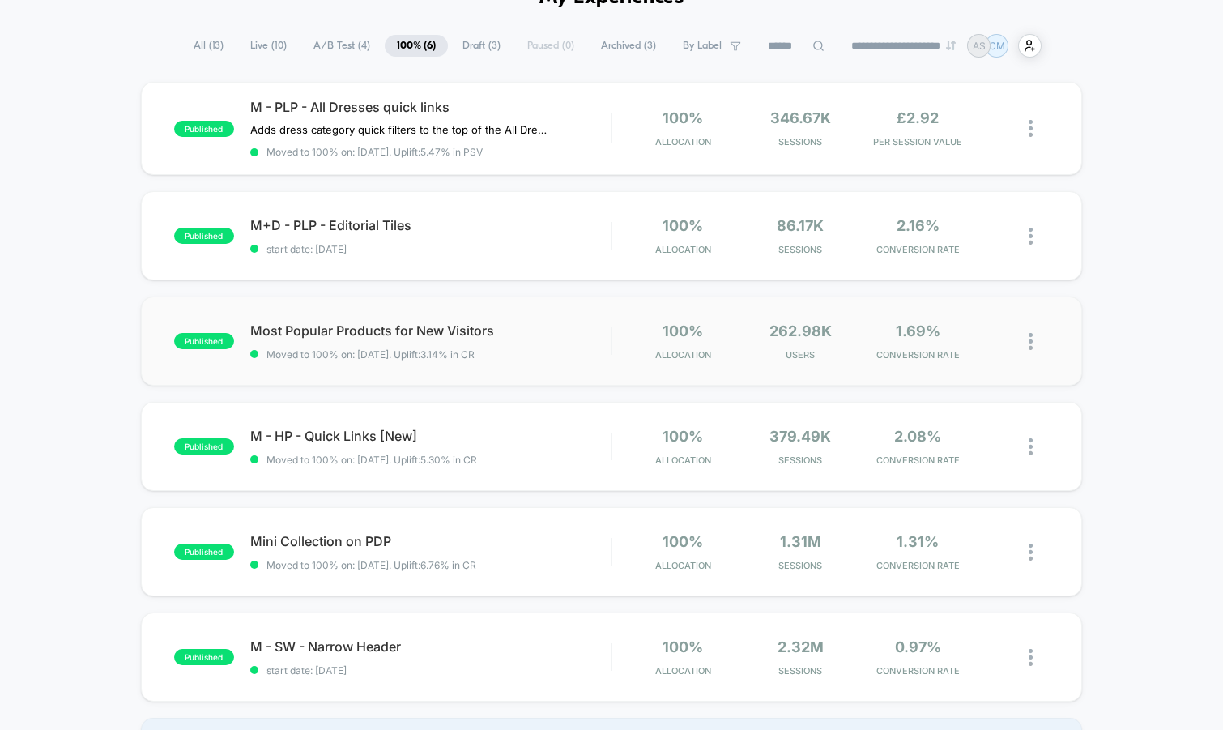
scroll to position [96, 0]
click at [322, 43] on span "A/B Test ( 4 )" at bounding box center [341, 45] width 81 height 22
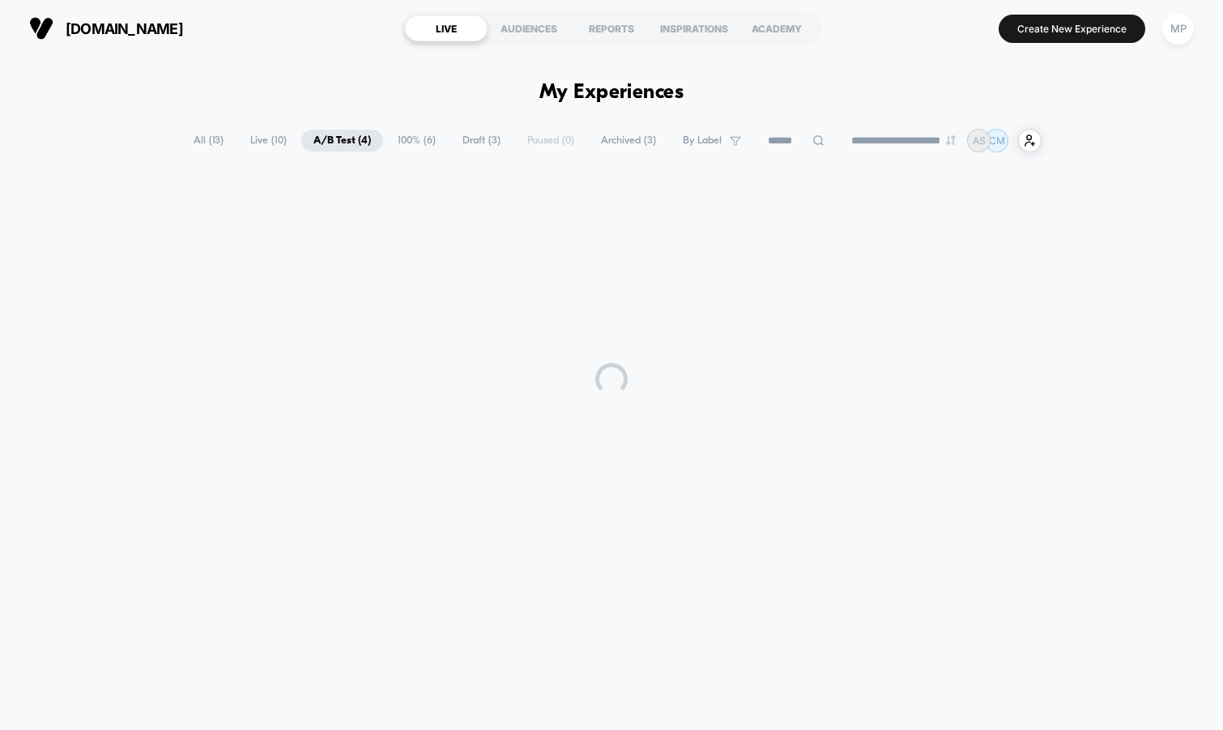
scroll to position [0, 0]
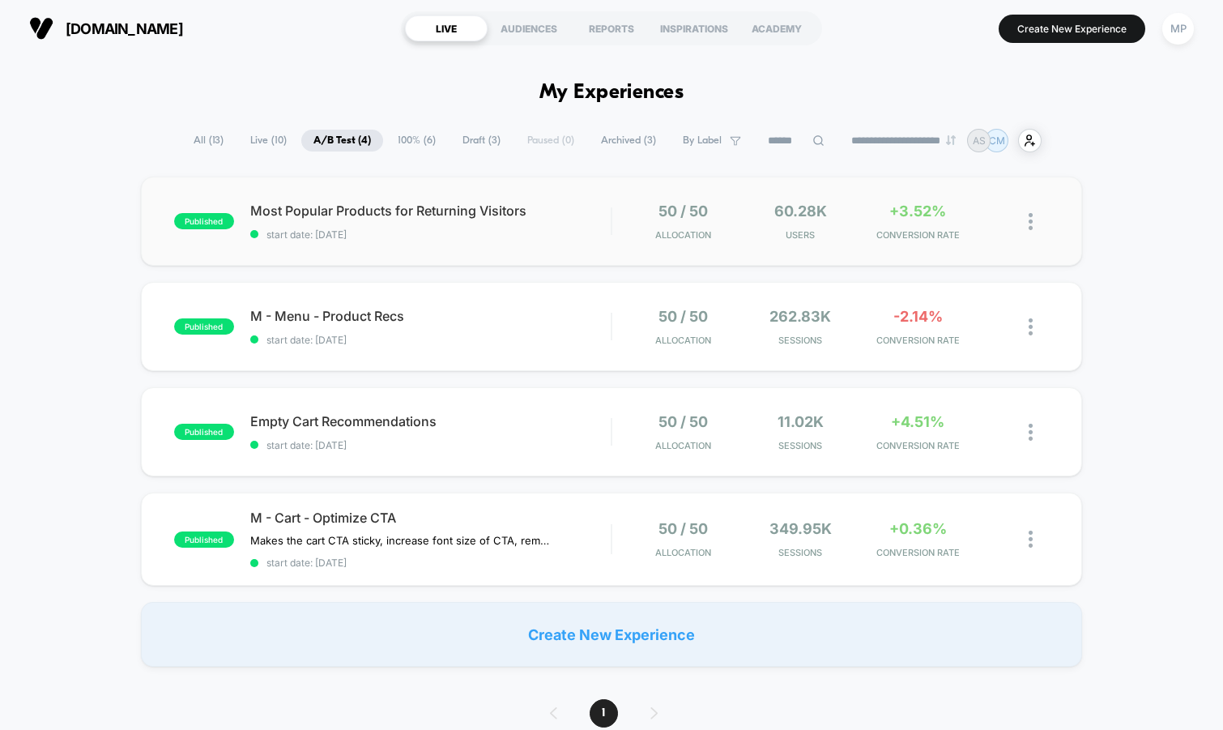
click at [442, 262] on div "published Most Popular Products for Returning Visitors start date: 7/17/2025 50…" at bounding box center [612, 221] width 942 height 89
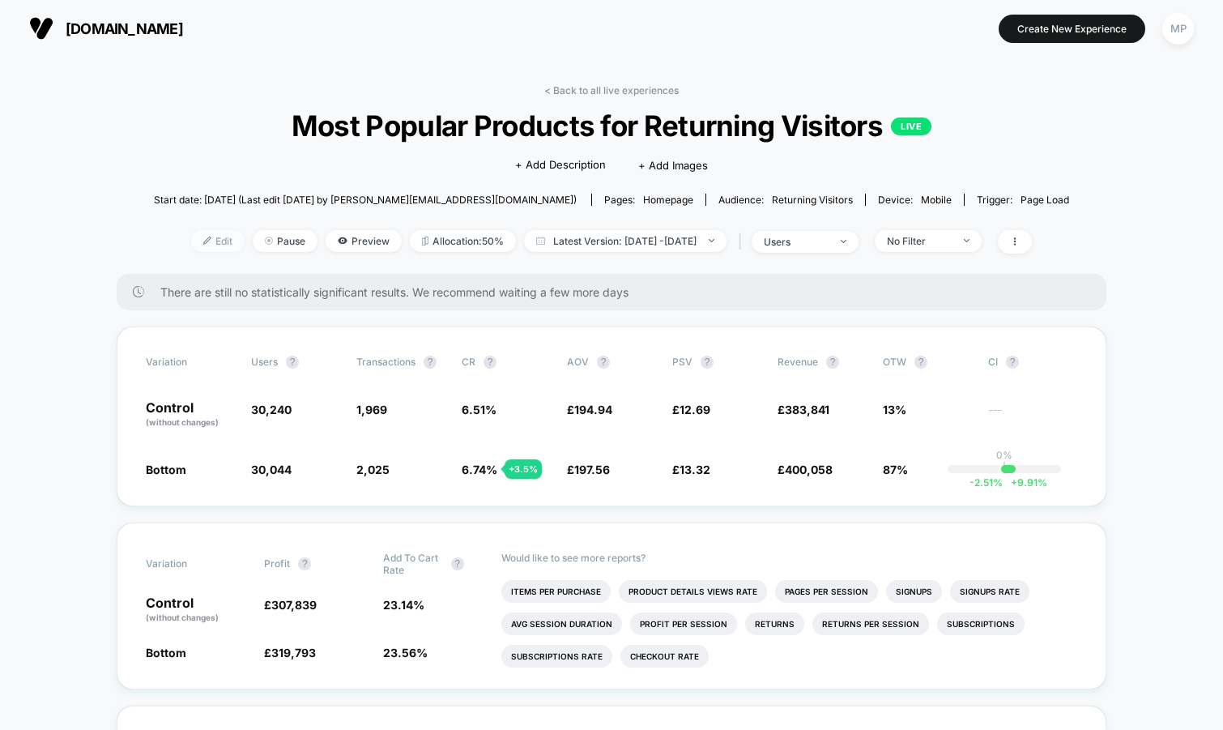
click at [211, 241] on div at bounding box center [213, 241] width 4 height 1
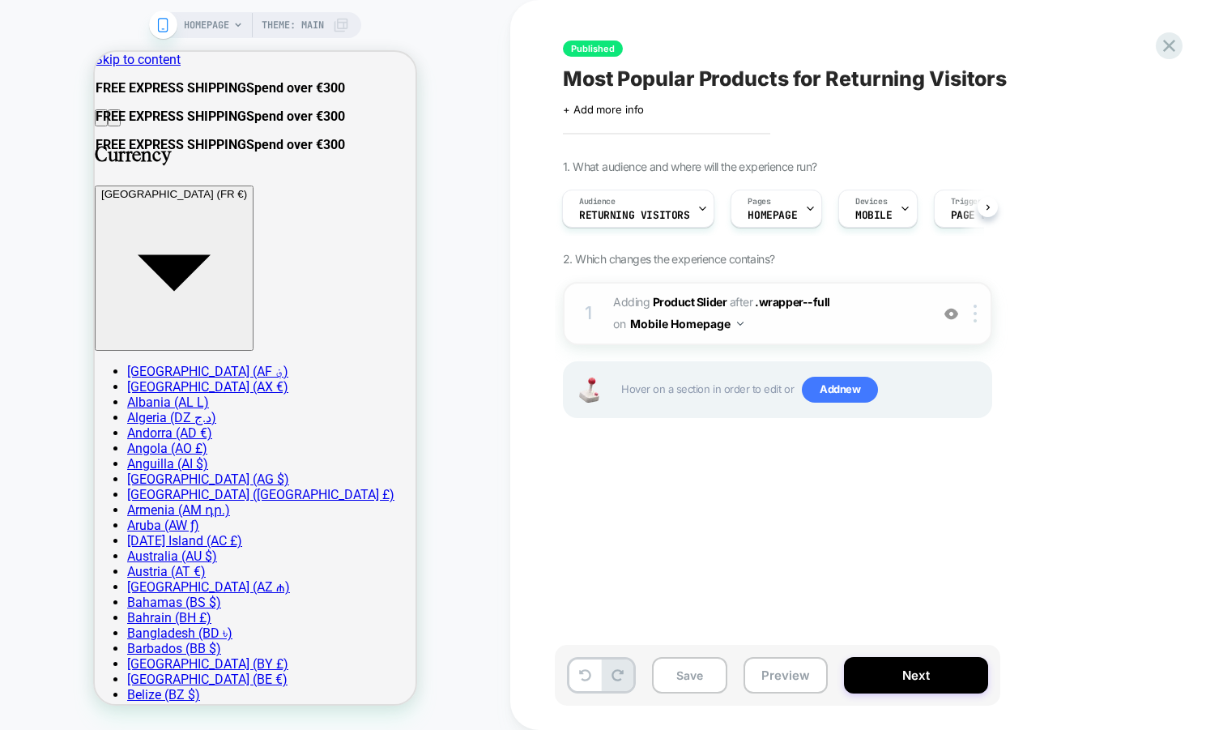
click at [829, 326] on span "#_loomi_addon_1746808441947_dup1752137619 Adding Product Slider AFTER .wrapper-…" at bounding box center [767, 314] width 309 height 44
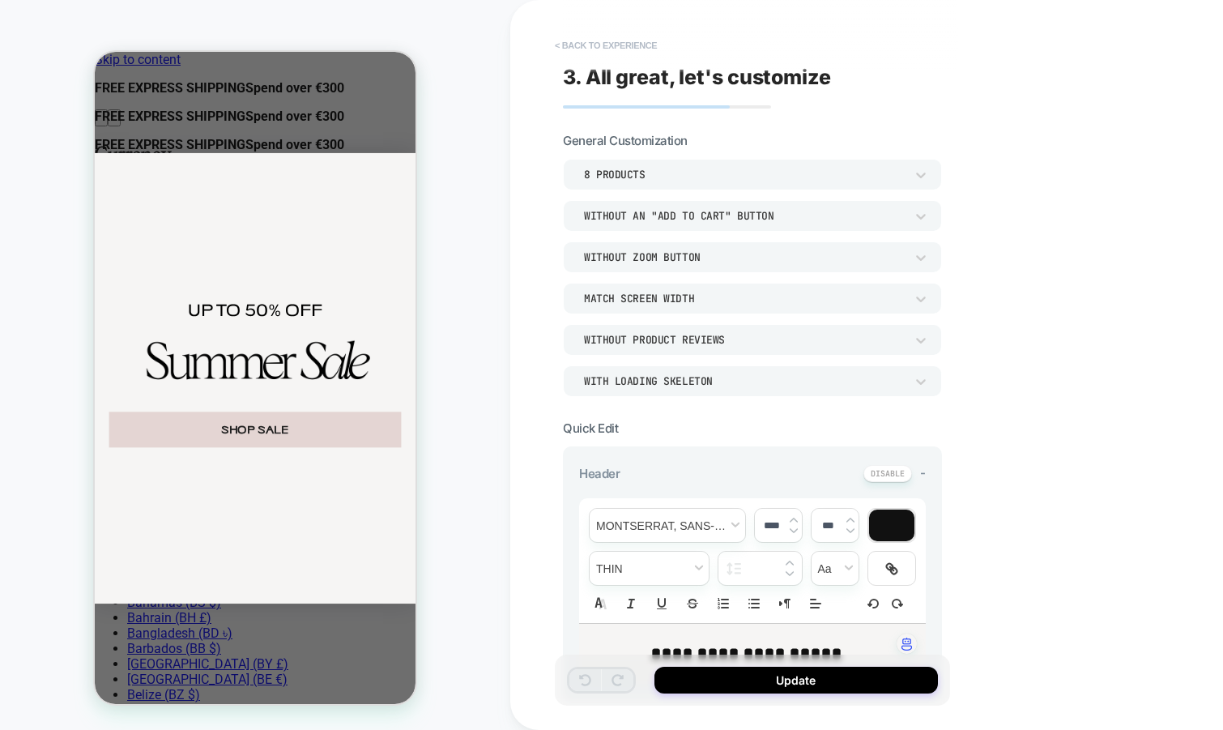
click at [626, 47] on button "< Back to experience" at bounding box center [606, 45] width 118 height 26
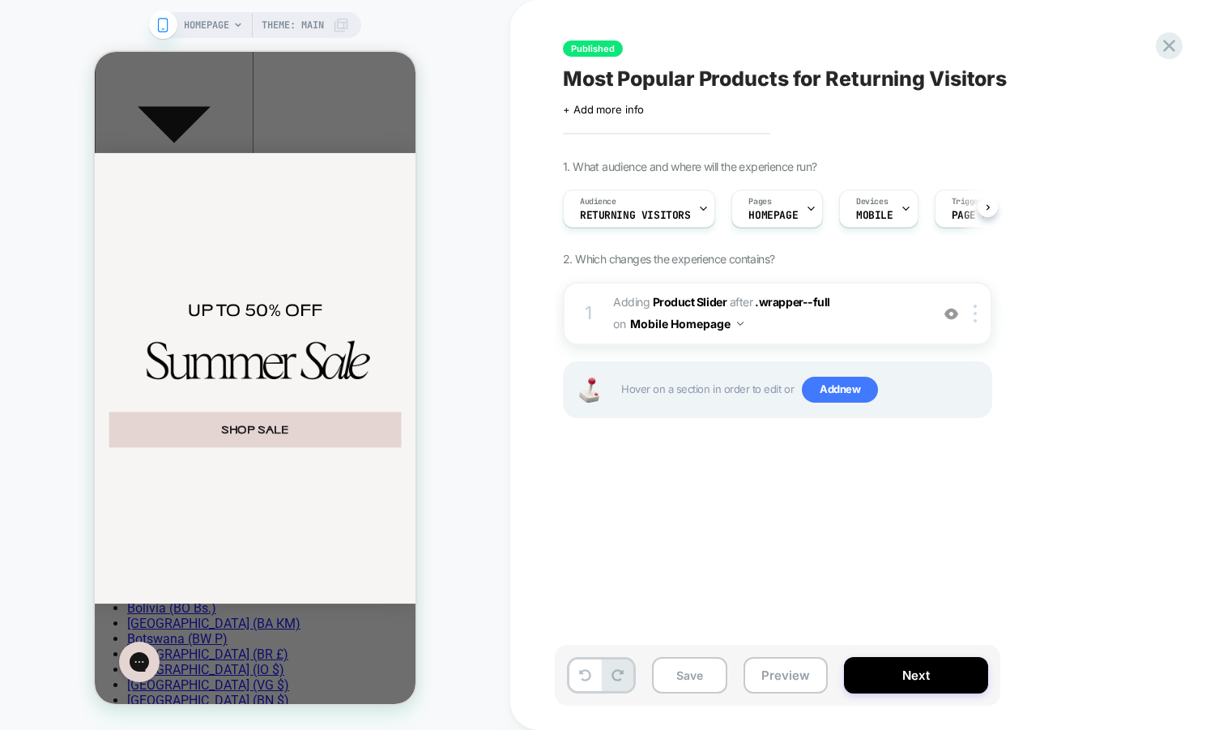
scroll to position [0, 1]
click at [356, 125] on div "Close dialog UP TO 50% OFF SHOP SALE ******" at bounding box center [255, 378] width 321 height 652
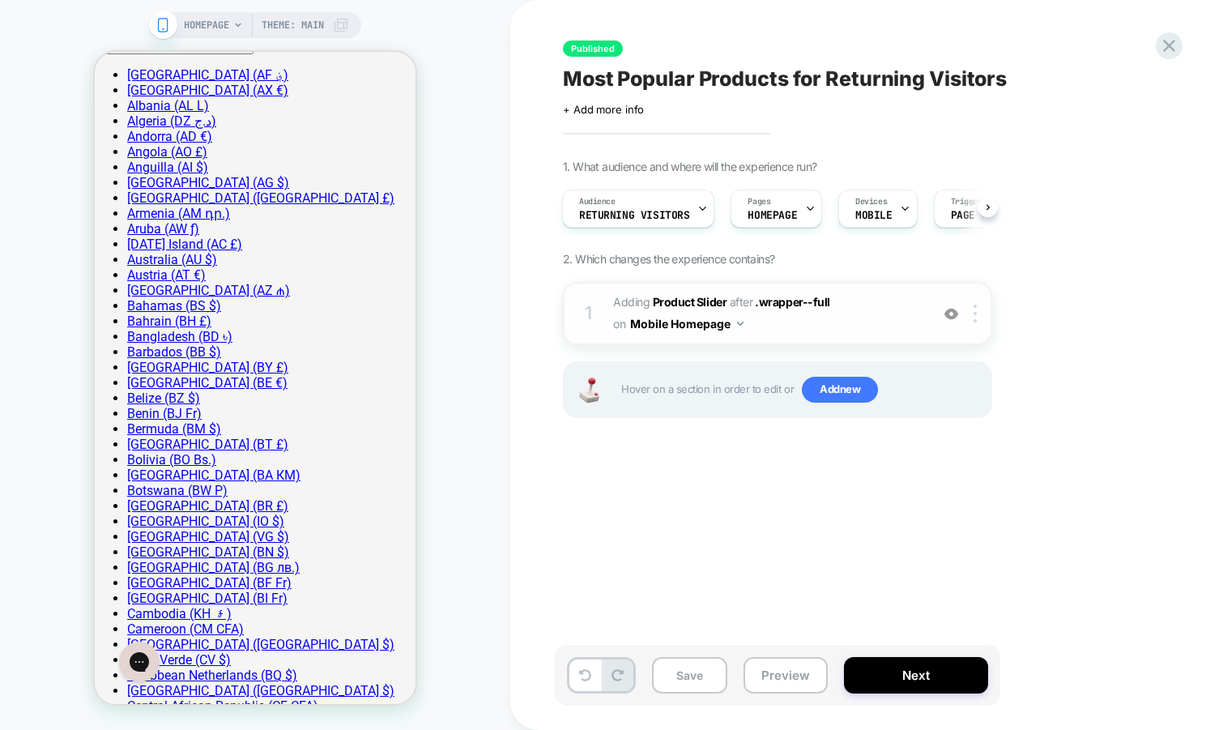
click at [774, 324] on span "#_loomi_addon_1746808441947_dup1752137619 Adding Product Slider AFTER .wrapper-…" at bounding box center [767, 314] width 309 height 44
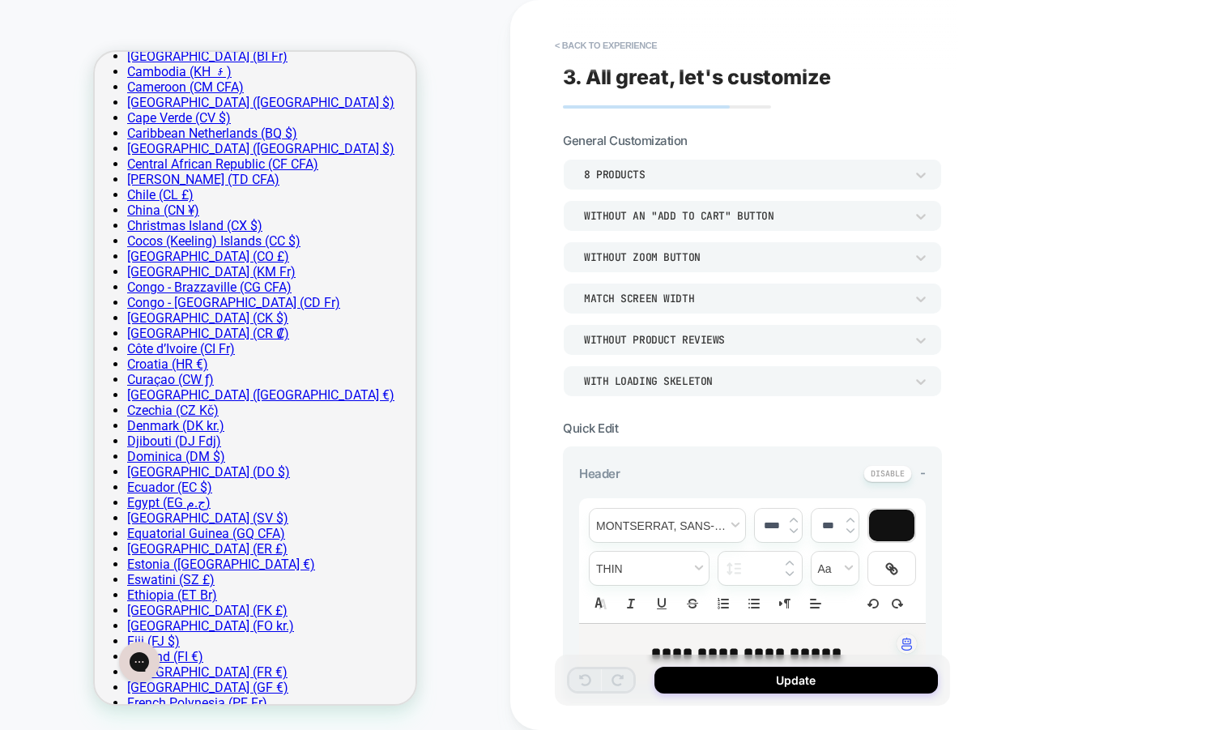
scroll to position [840, 0]
click at [607, 43] on button "< Back to experience" at bounding box center [606, 45] width 118 height 26
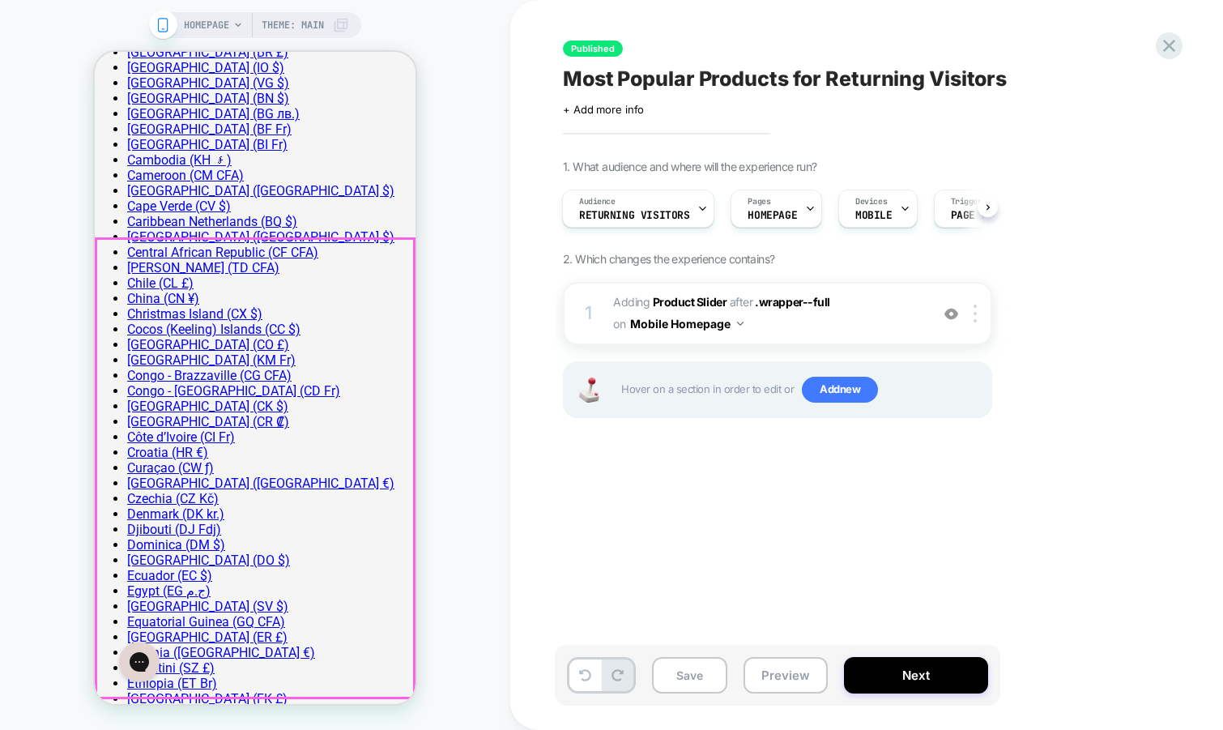
scroll to position [741, 0]
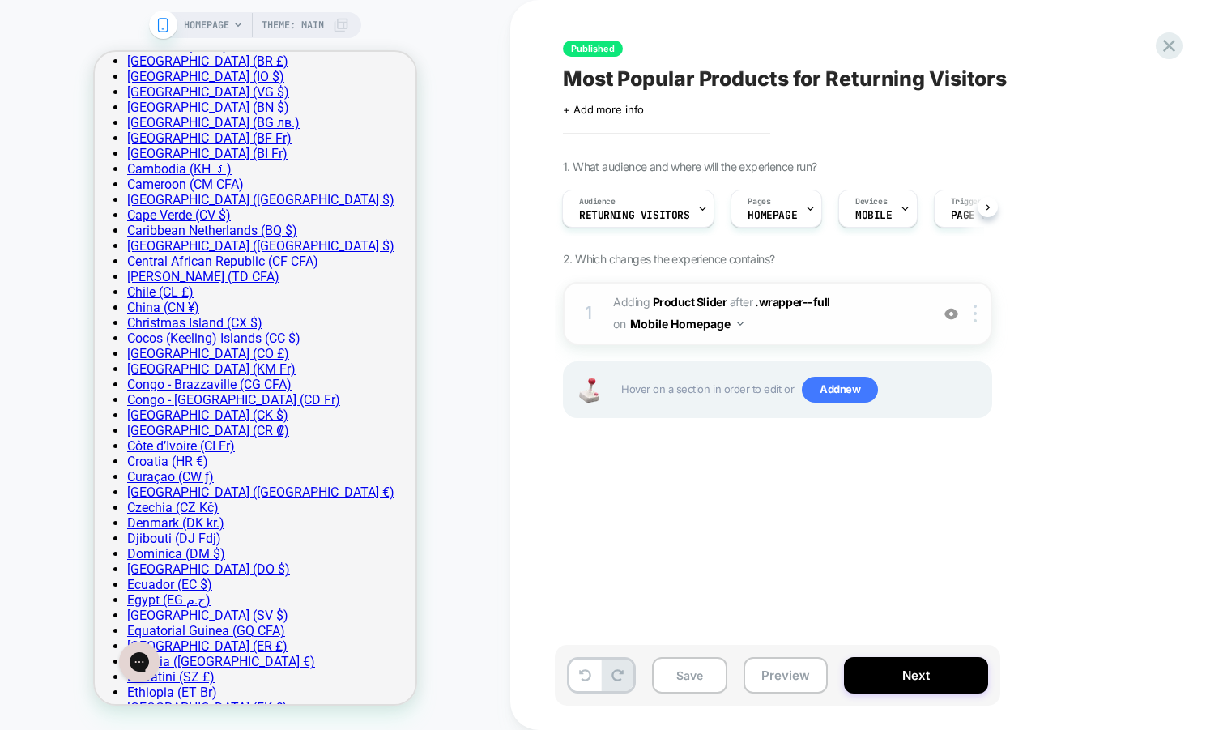
click at [953, 316] on img at bounding box center [951, 314] width 14 height 14
click at [1170, 52] on icon at bounding box center [1169, 46] width 22 height 22
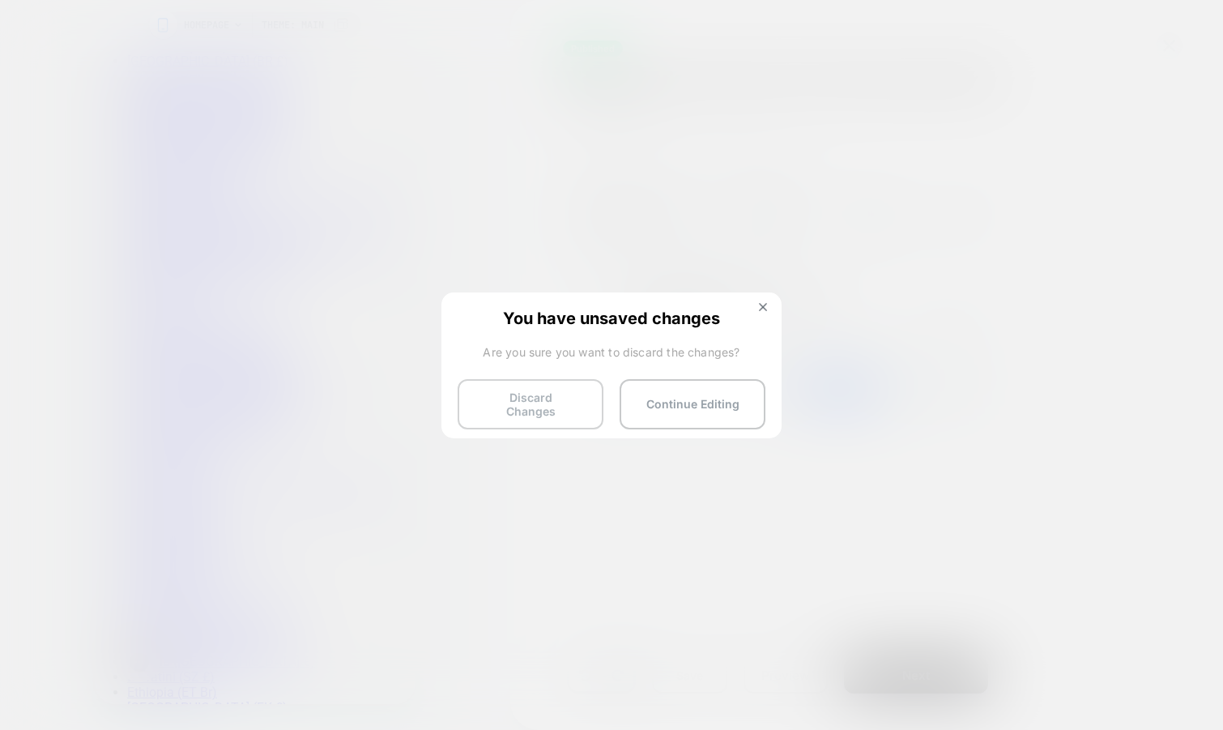
click at [551, 401] on button "Discard Changes" at bounding box center [531, 404] width 146 height 50
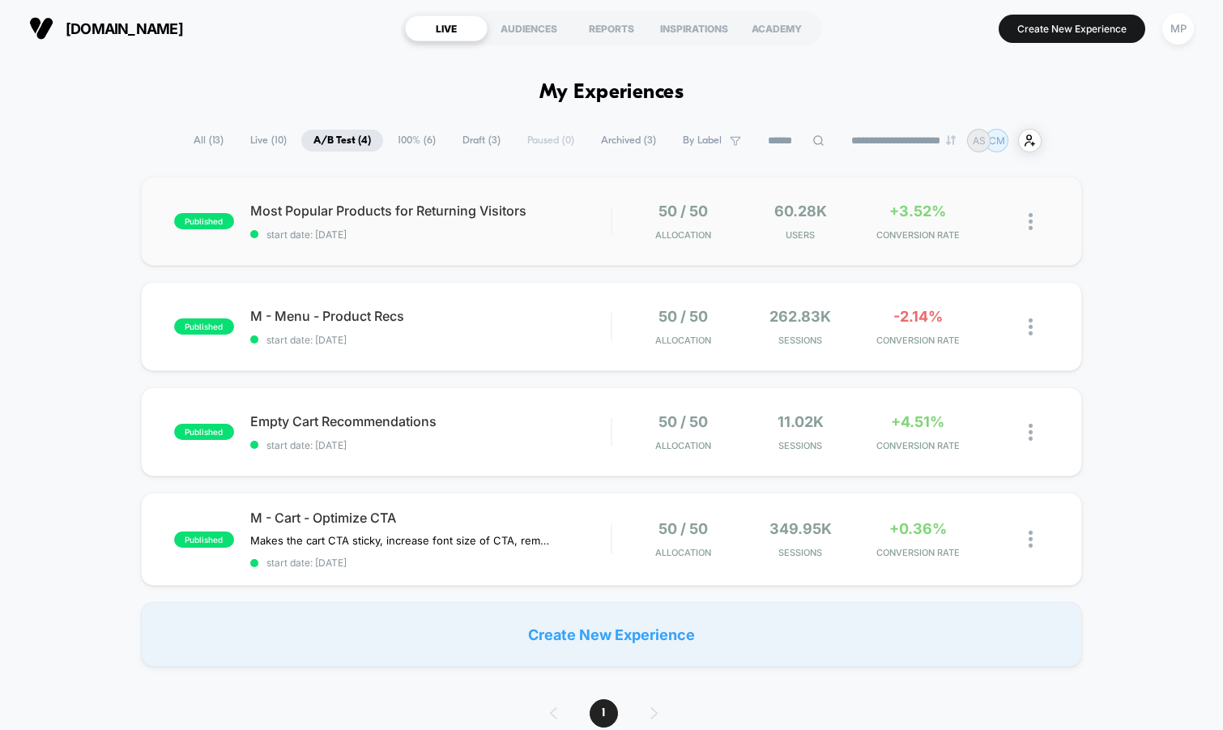
click at [508, 254] on div "published Most Popular Products for Returning Visitors start date: 7/17/2025 50…" at bounding box center [612, 221] width 942 height 89
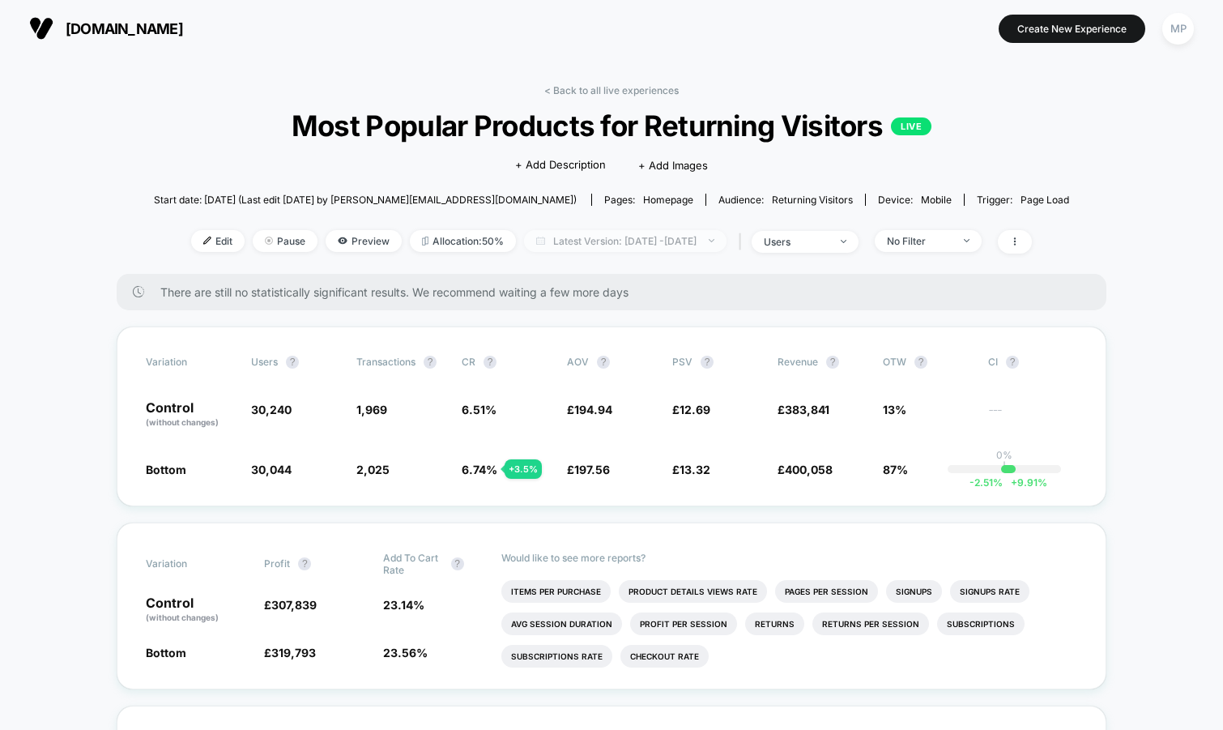
click at [668, 234] on span "Latest Version: Jul 17, 2025 - Aug 21, 2025" at bounding box center [625, 241] width 202 height 22
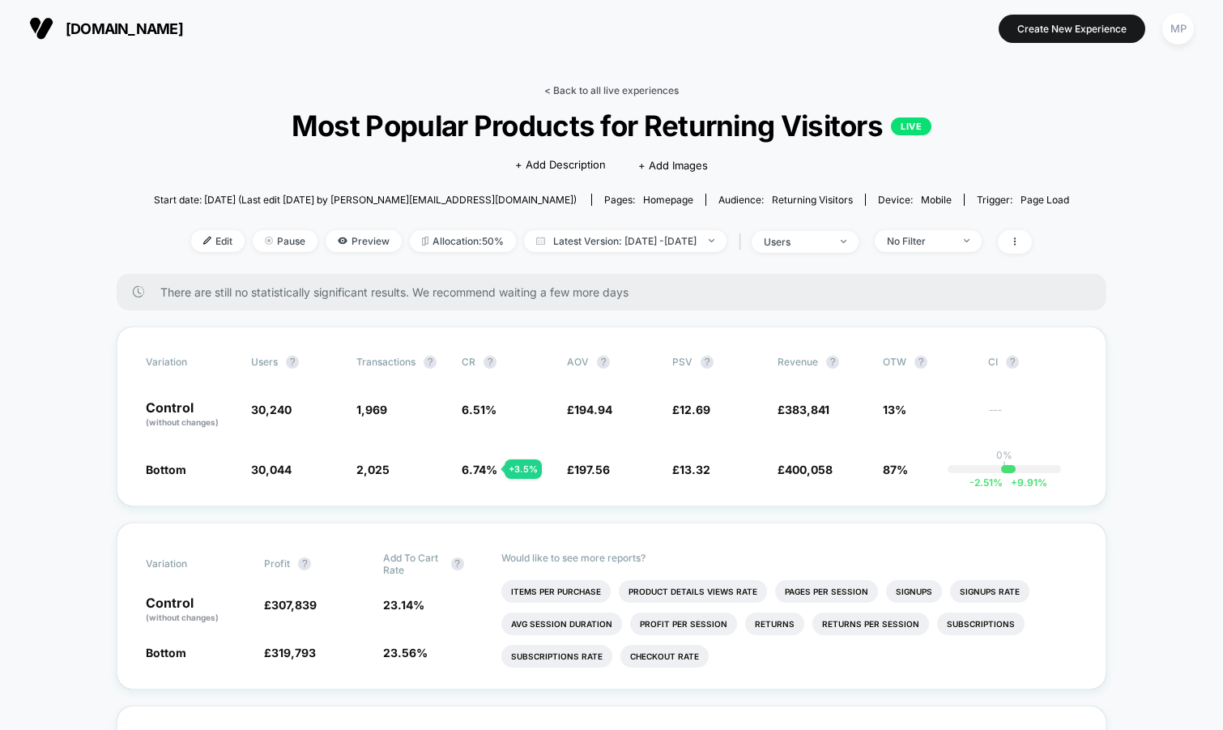
click at [557, 87] on link "< Back to all live experiences" at bounding box center [611, 90] width 134 height 12
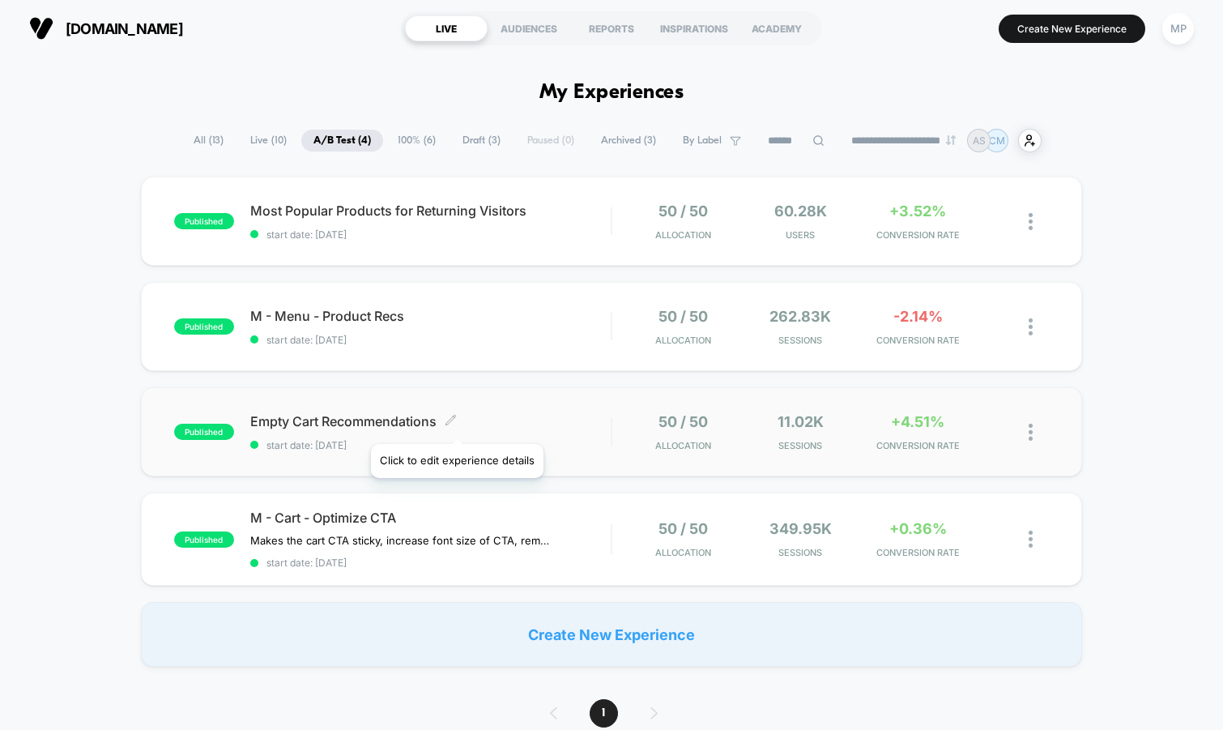
click at [454, 451] on div "published Empty Cart Recommendations Click to edit experience details Click to …" at bounding box center [612, 431] width 942 height 89
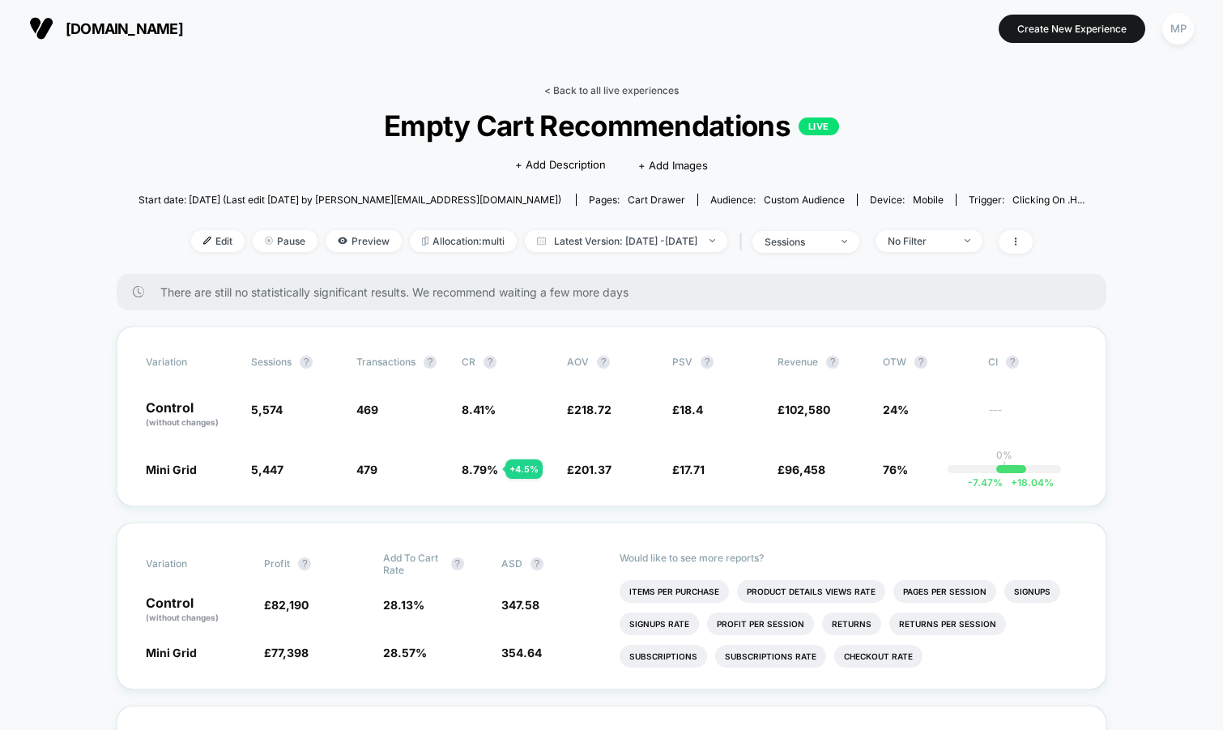
click at [646, 89] on link "< Back to all live experiences" at bounding box center [611, 90] width 134 height 12
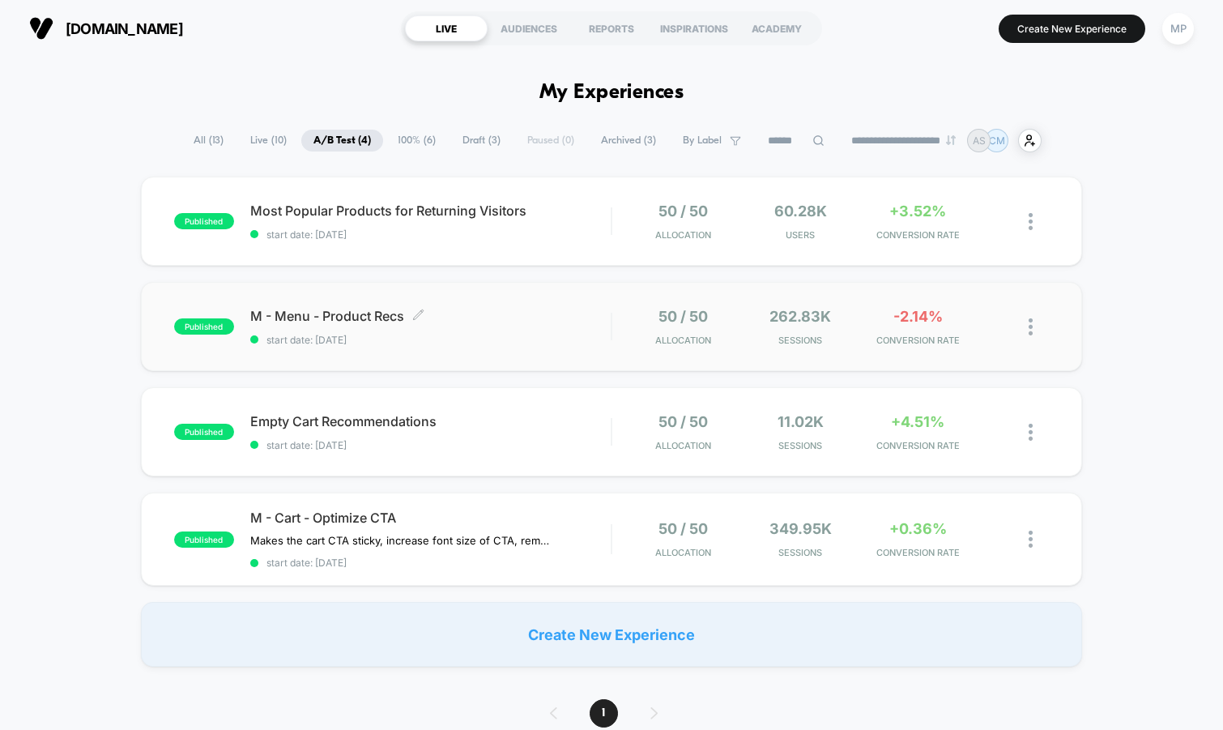
click at [462, 331] on div "M - Menu - Product Recs Click to edit experience details Click to edit experien…" at bounding box center [430, 327] width 361 height 38
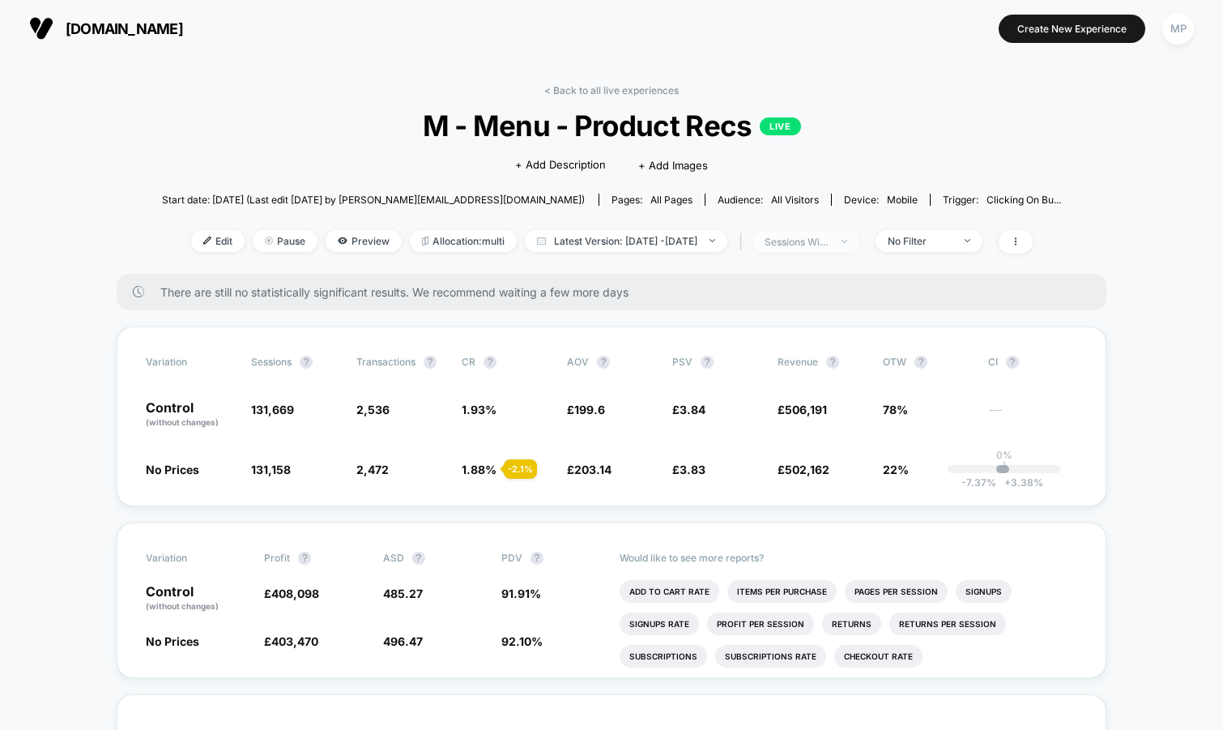
click at [829, 245] on div "sessions with impression" at bounding box center [797, 242] width 65 height 12
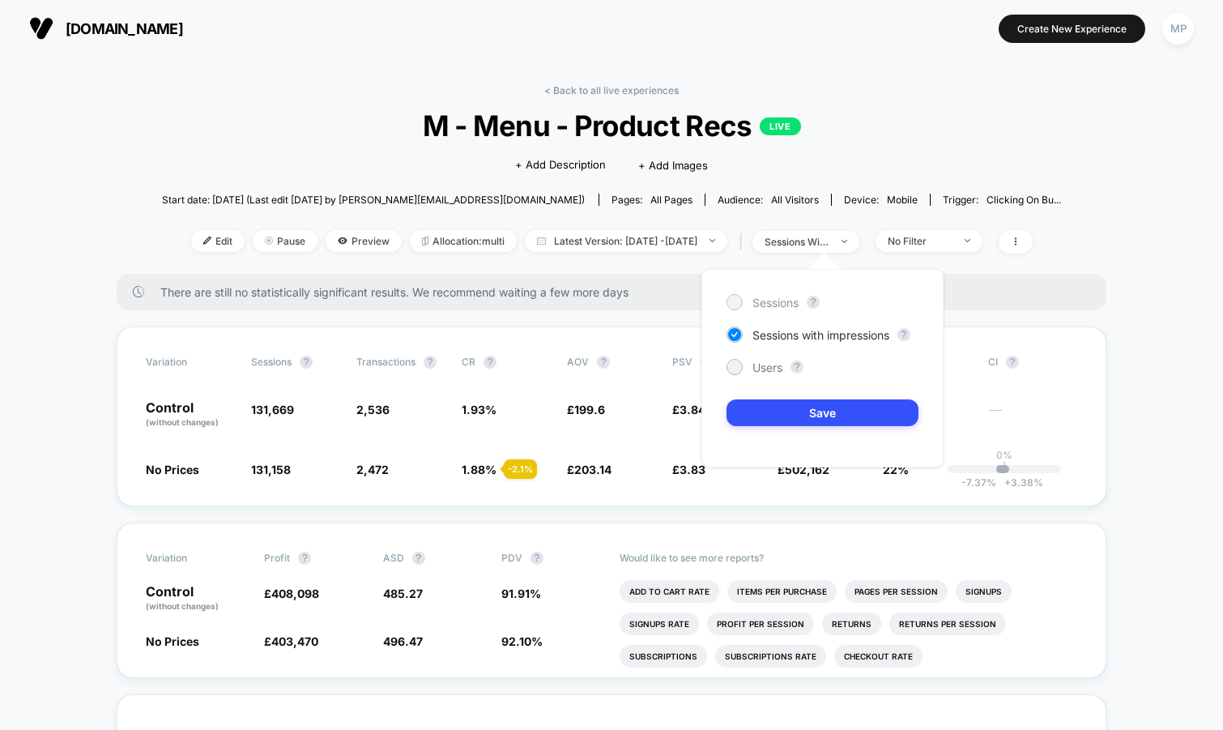
click at [775, 299] on span "Sessions" at bounding box center [775, 303] width 46 height 14
click at [756, 408] on button "Save" at bounding box center [823, 412] width 192 height 27
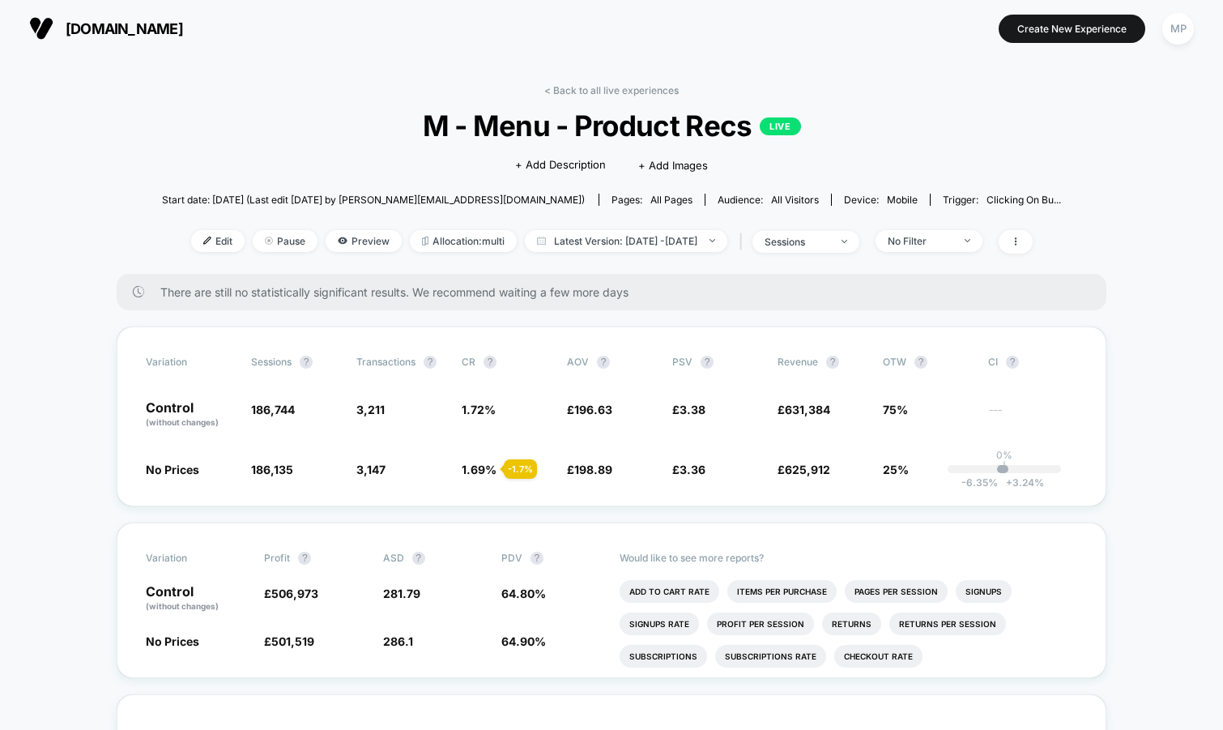
click at [813, 252] on div "| sessions" at bounding box center [797, 241] width 124 height 23
click at [813, 245] on div "sessions" at bounding box center [797, 242] width 65 height 12
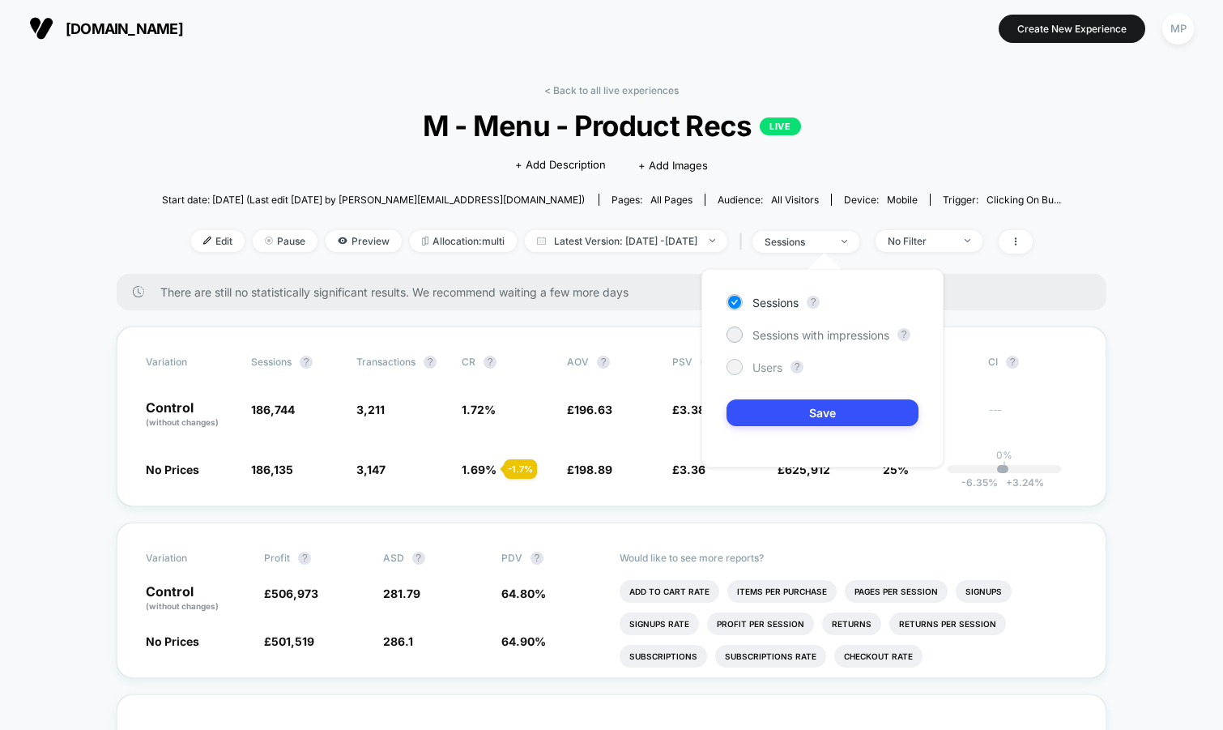
click at [762, 367] on span "Users" at bounding box center [767, 367] width 30 height 14
click at [759, 414] on button "Save" at bounding box center [823, 412] width 192 height 27
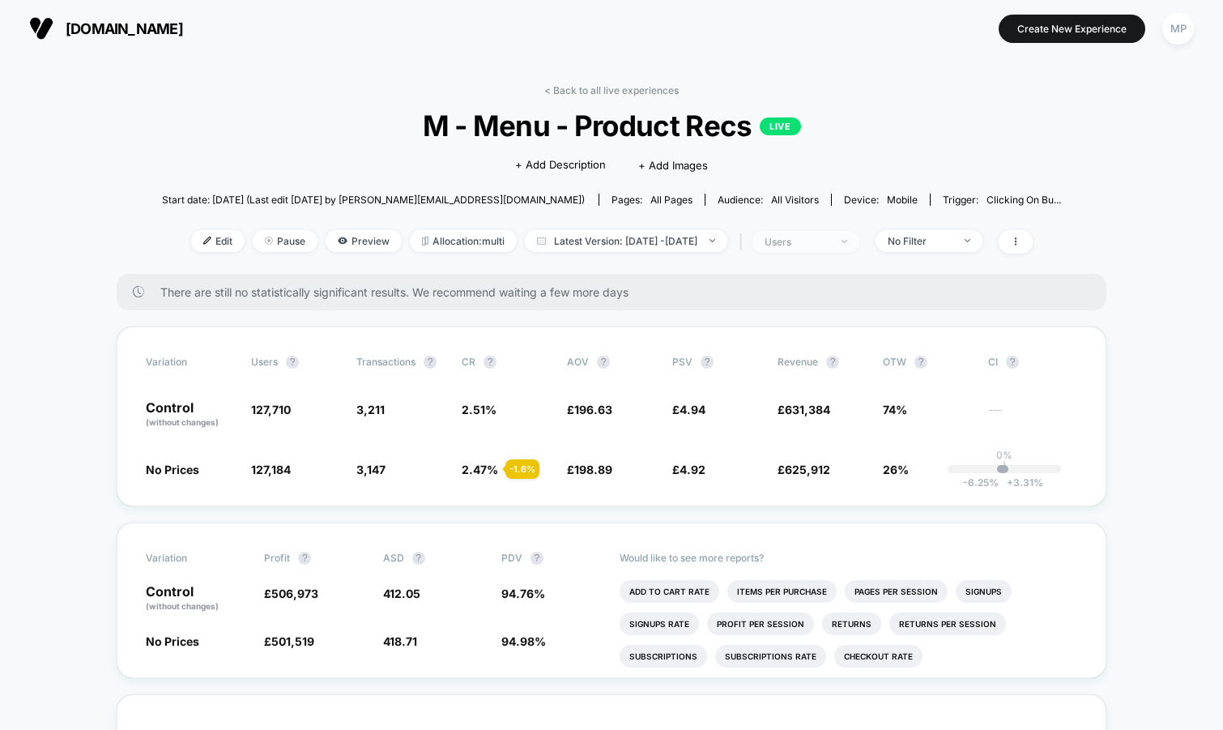
click at [805, 239] on div "users" at bounding box center [797, 242] width 65 height 12
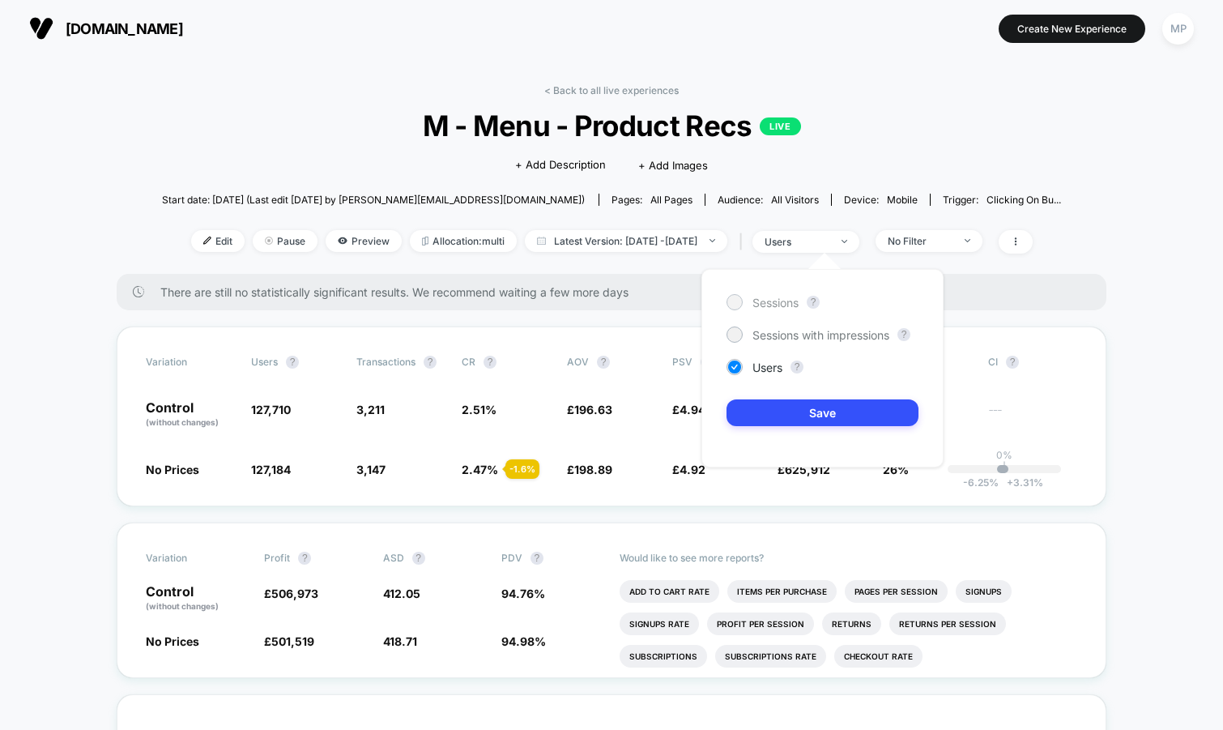
click at [780, 305] on span "Sessions" at bounding box center [775, 303] width 46 height 14
click at [770, 411] on button "Save" at bounding box center [823, 412] width 192 height 27
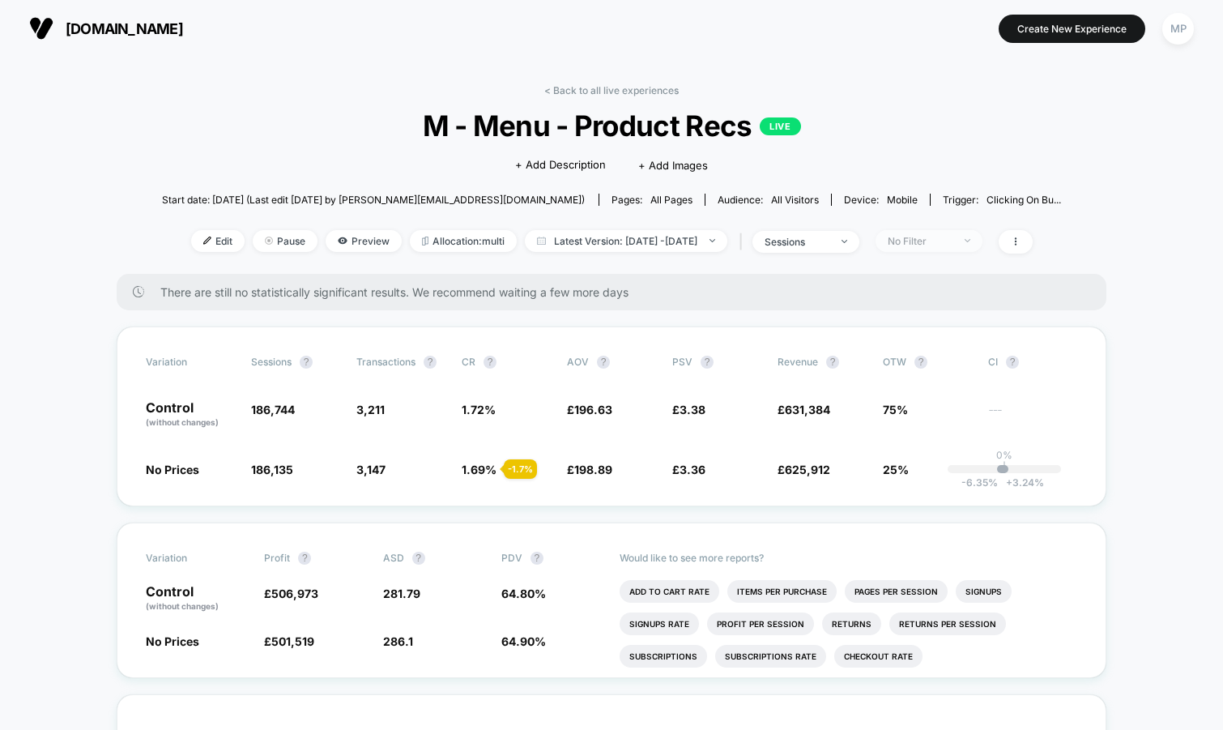
click at [934, 232] on span "No Filter" at bounding box center [929, 241] width 107 height 22
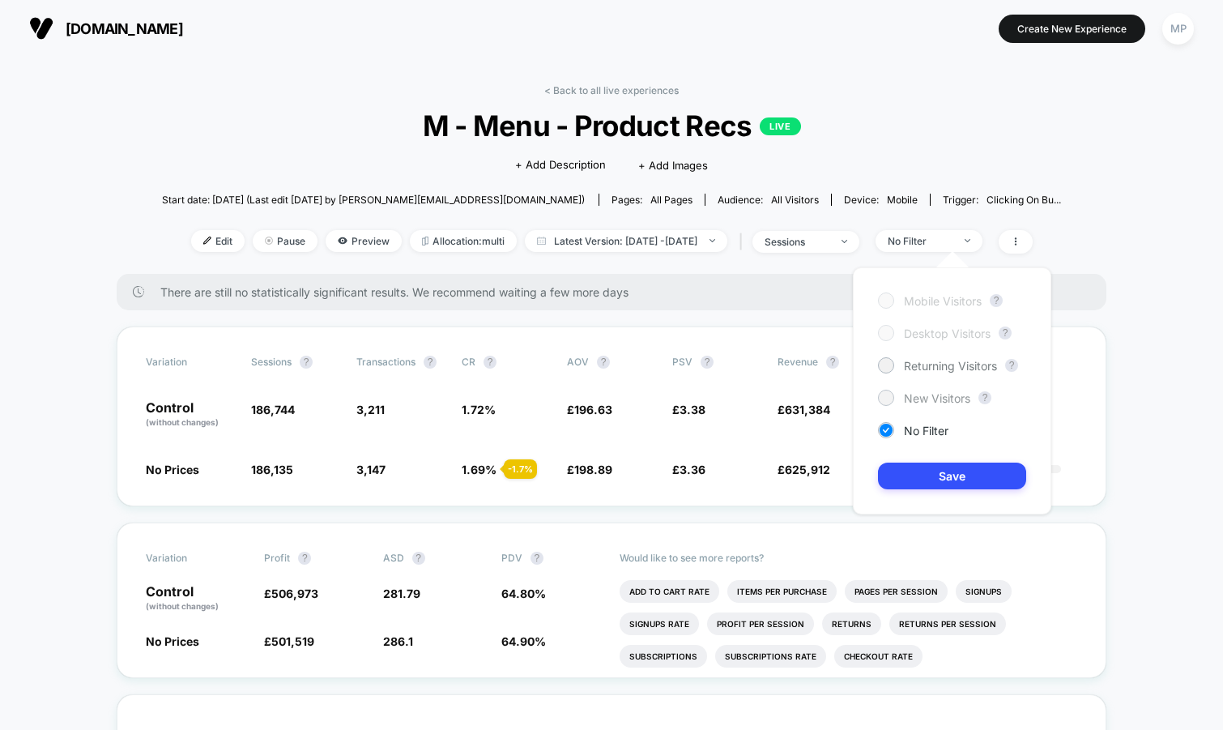
click at [908, 400] on span "New Visitors" at bounding box center [937, 398] width 66 height 14
click at [910, 458] on div "Mobile Visitors ? Desktop Visitors ? Returning Visitors ? New Visitors ? No Fil…" at bounding box center [952, 390] width 198 height 247
click at [912, 475] on button "Save" at bounding box center [952, 475] width 148 height 27
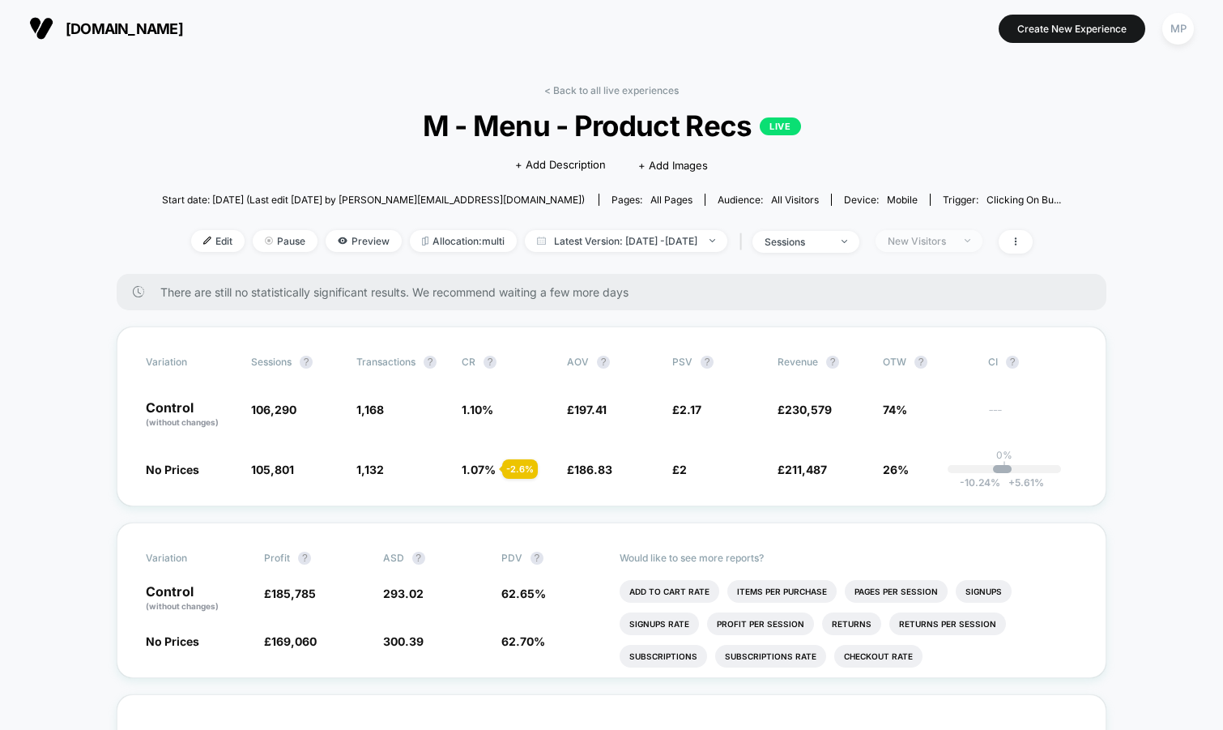
click at [934, 243] on div "New Visitors" at bounding box center [920, 241] width 65 height 12
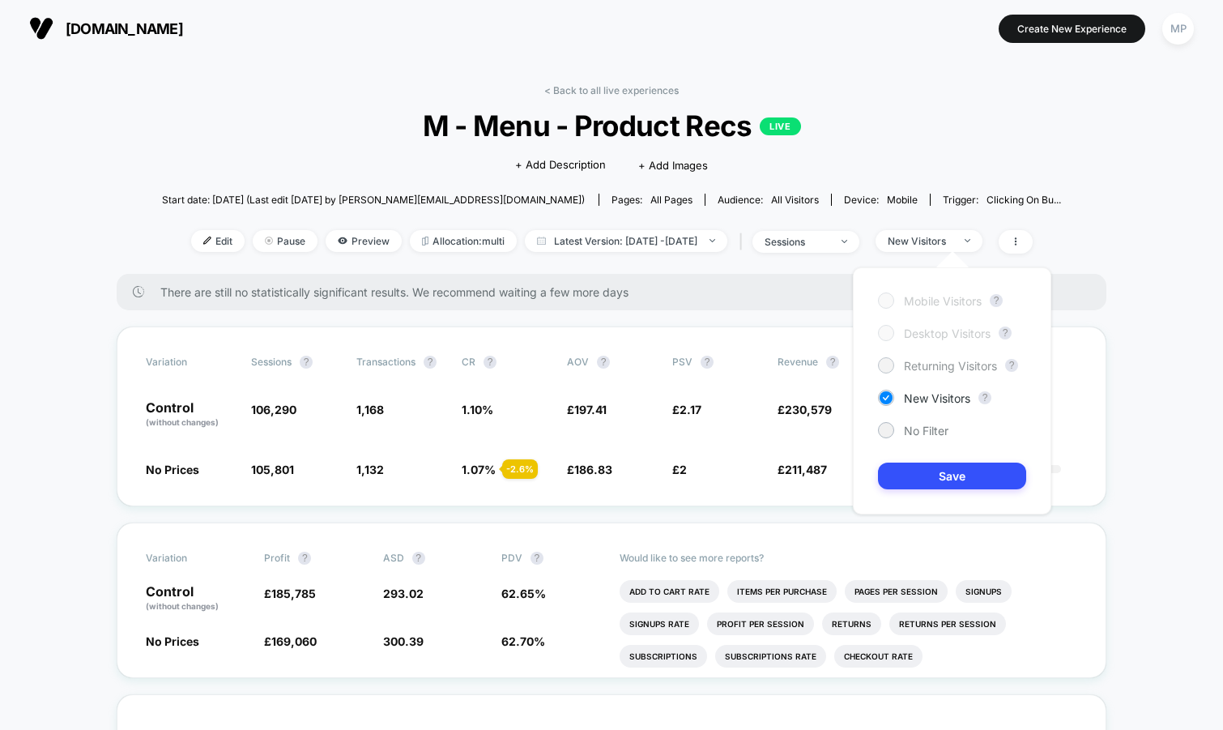
click at [919, 369] on span "Returning Visitors" at bounding box center [950, 366] width 93 height 14
click at [918, 467] on button "Save" at bounding box center [952, 475] width 148 height 27
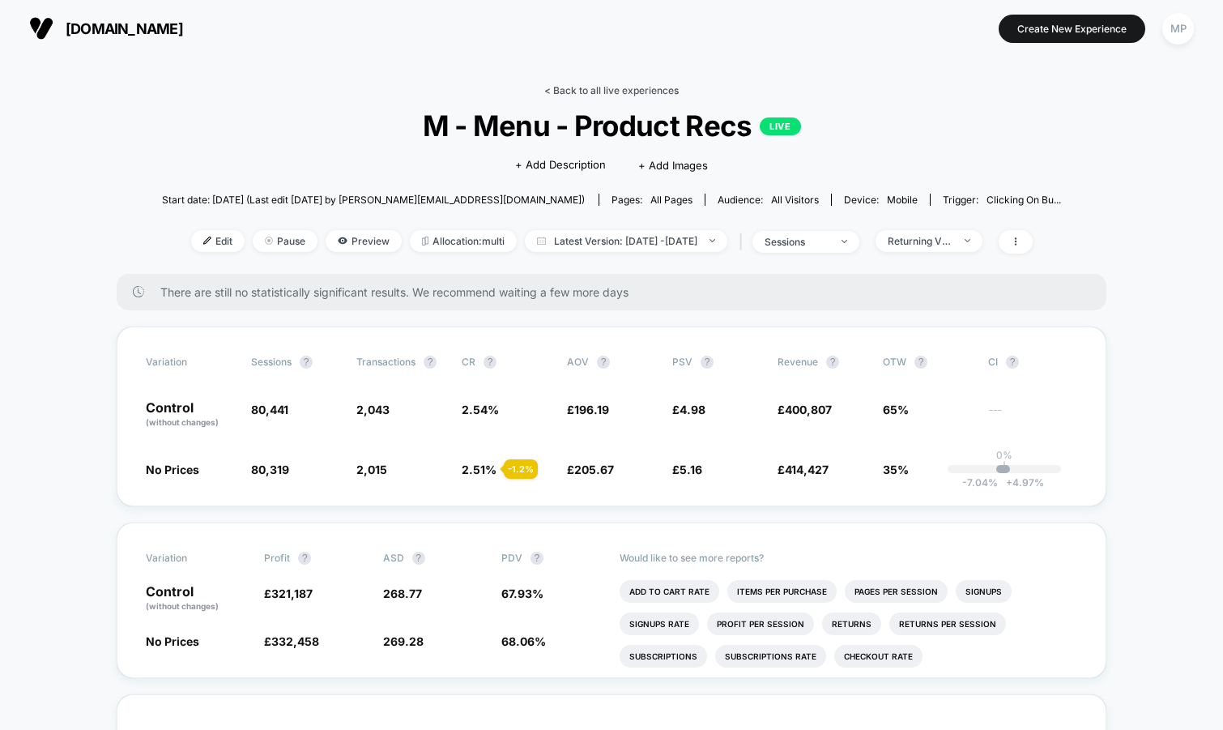
click at [629, 96] on link "< Back to all live experiences" at bounding box center [611, 90] width 134 height 12
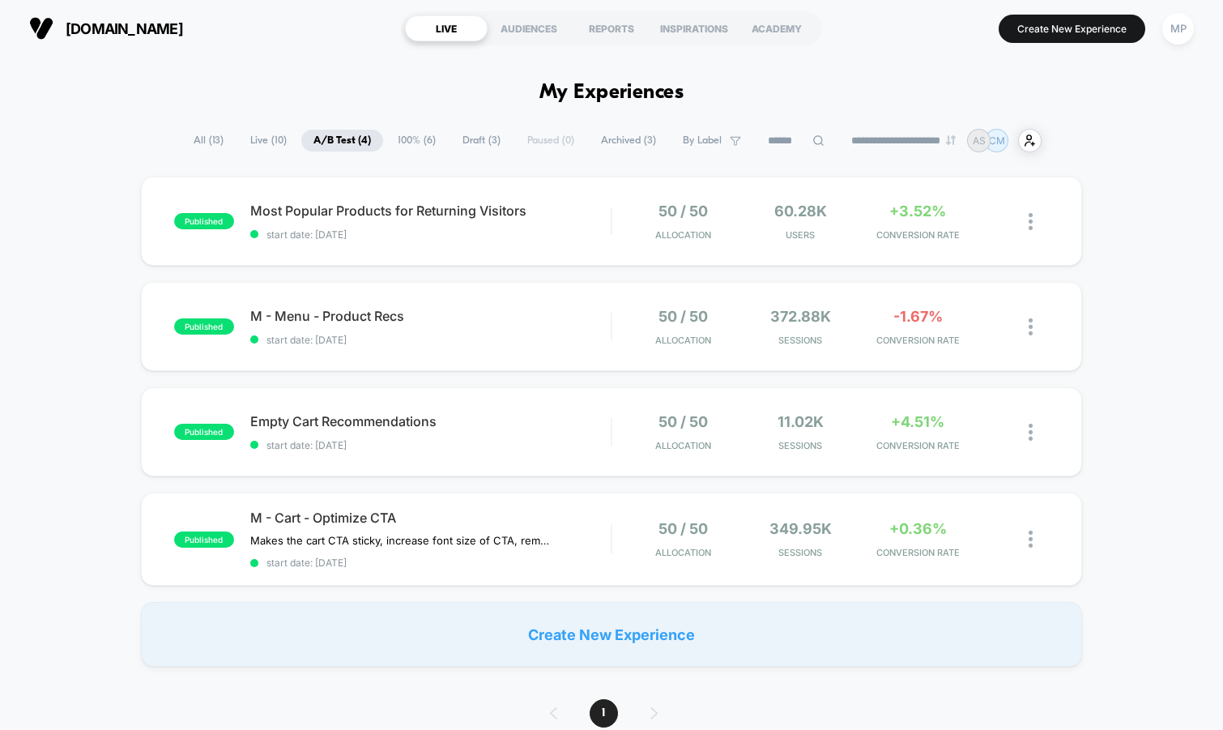
click at [470, 134] on span "Draft ( 3 )" at bounding box center [481, 141] width 62 height 22
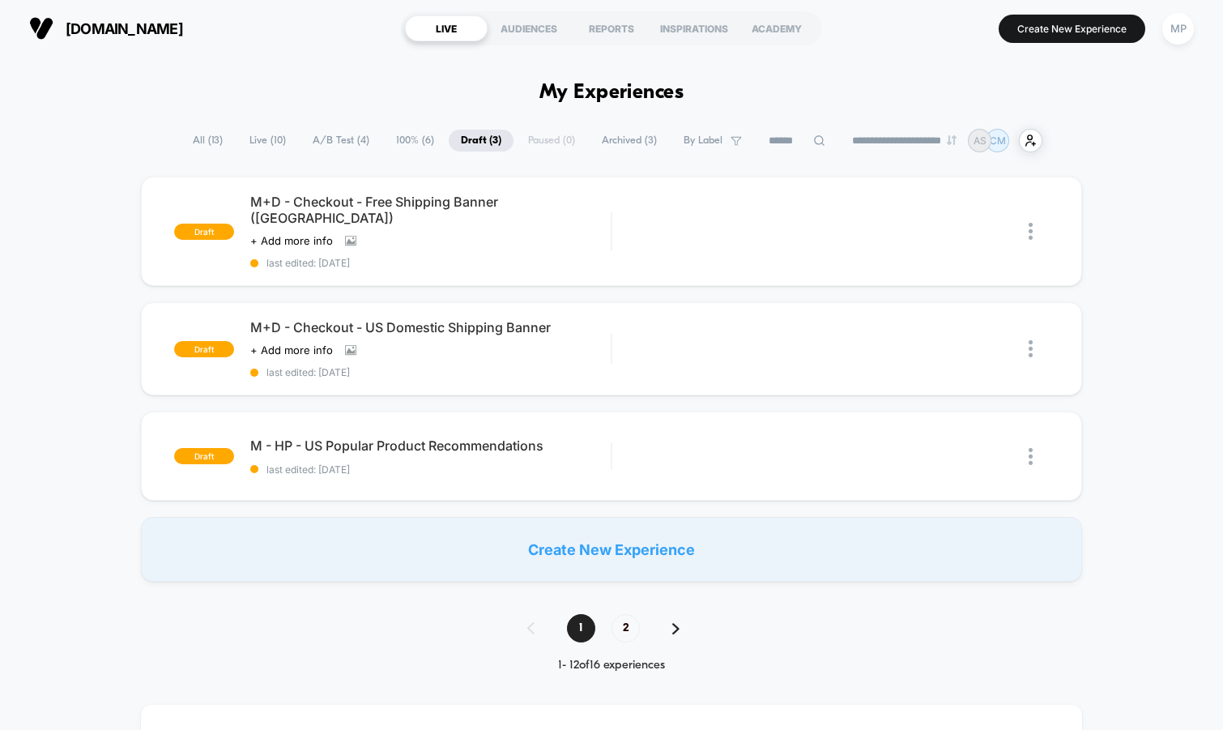
click at [194, 136] on span "All ( 13 )" at bounding box center [208, 141] width 54 height 22
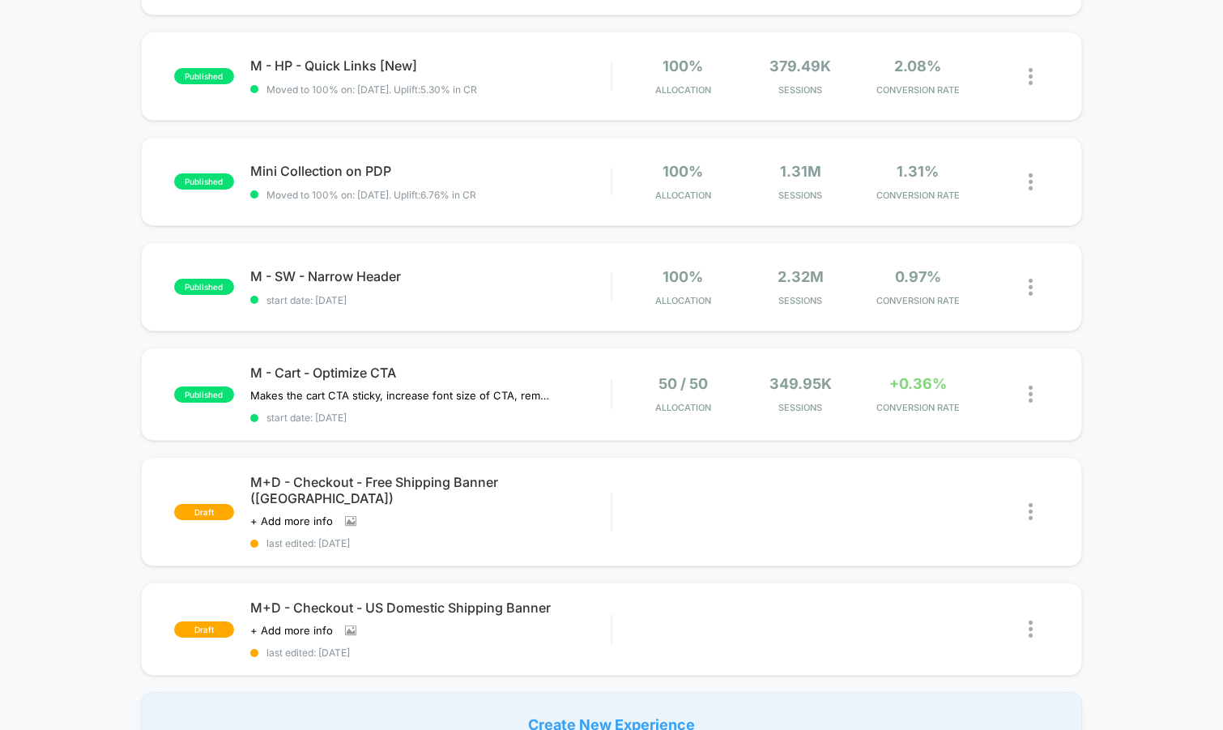
scroll to position [790, 0]
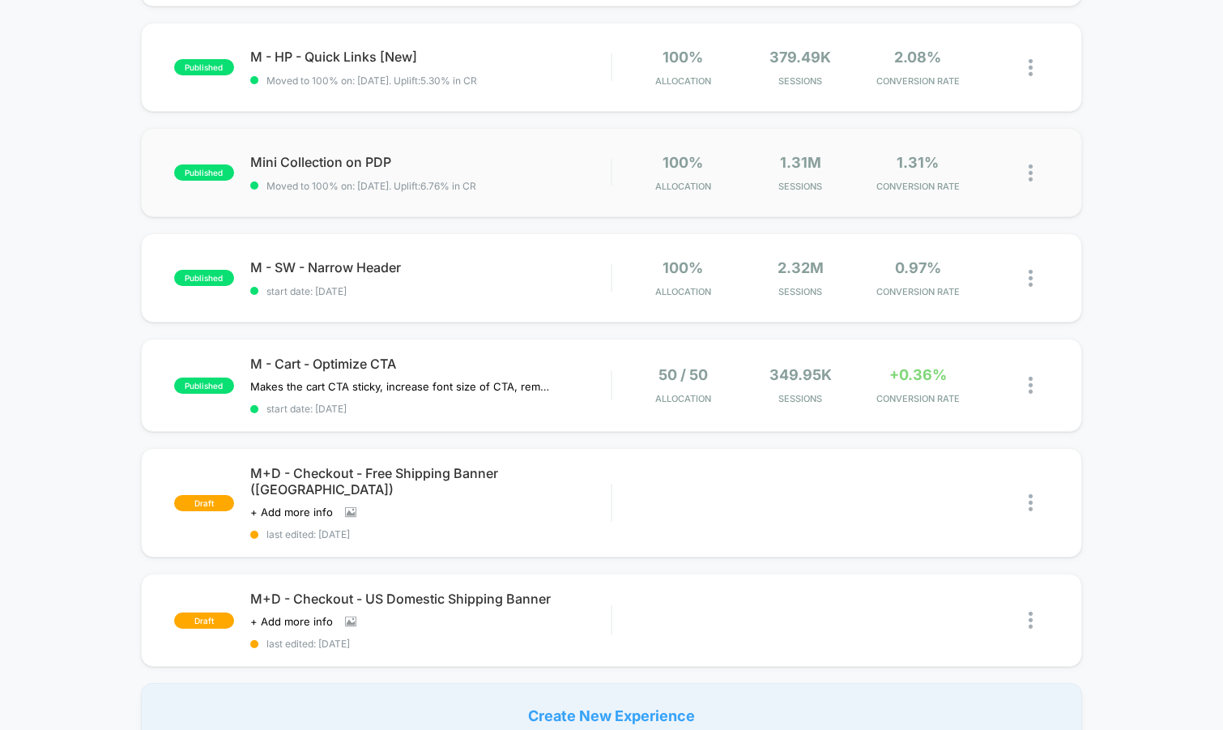
click at [477, 150] on div "published Mini Collection on PDP Moved to 100% on: 6/12/2025 . Uplift: 6.76% in…" at bounding box center [612, 172] width 942 height 89
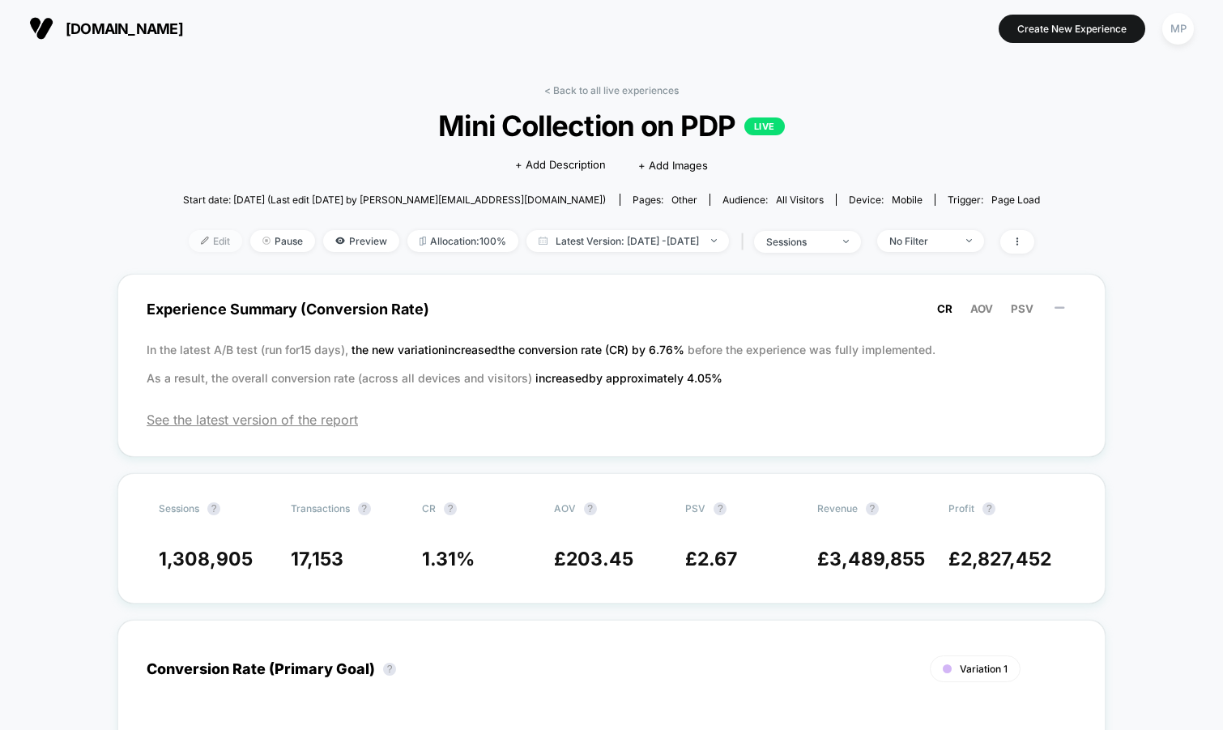
click at [189, 248] on span "Edit" at bounding box center [215, 241] width 53 height 22
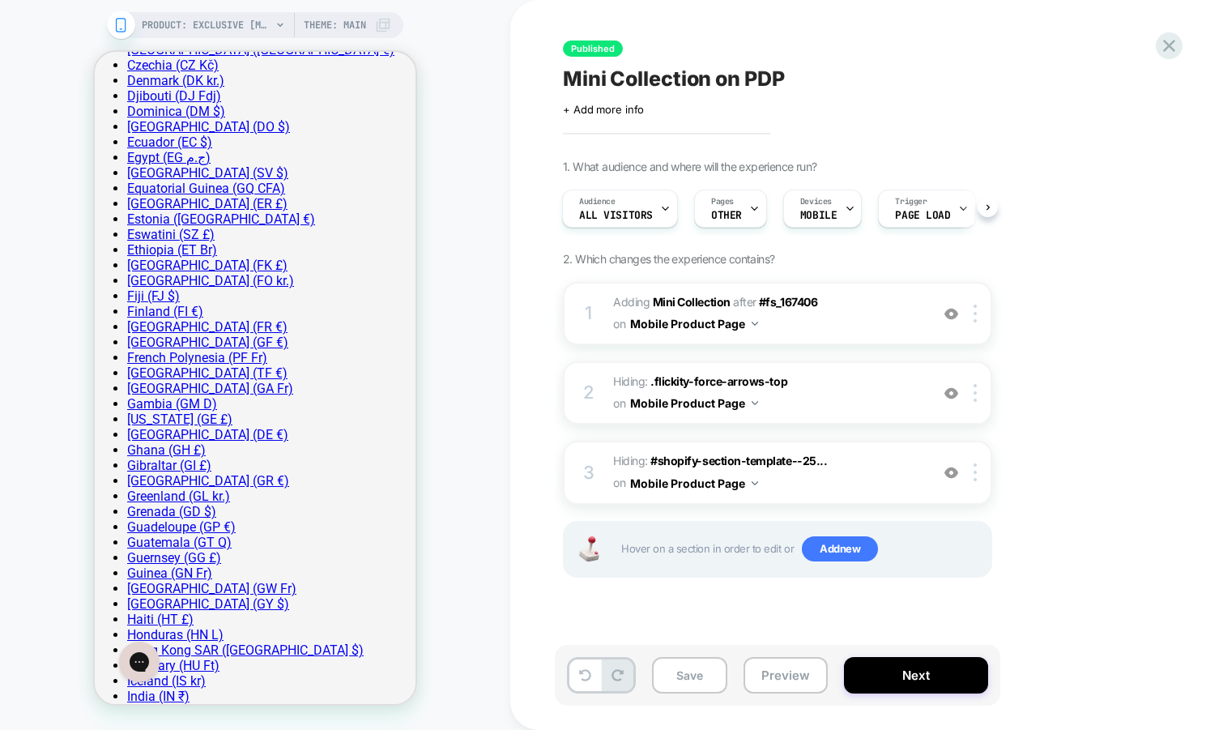
scroll to position [1185, 0]
click at [875, 322] on span "#_loomi_addon_1747127804123 Adding Mini Collection AFTER #fs_167406 #fs_167406 …" at bounding box center [767, 314] width 309 height 44
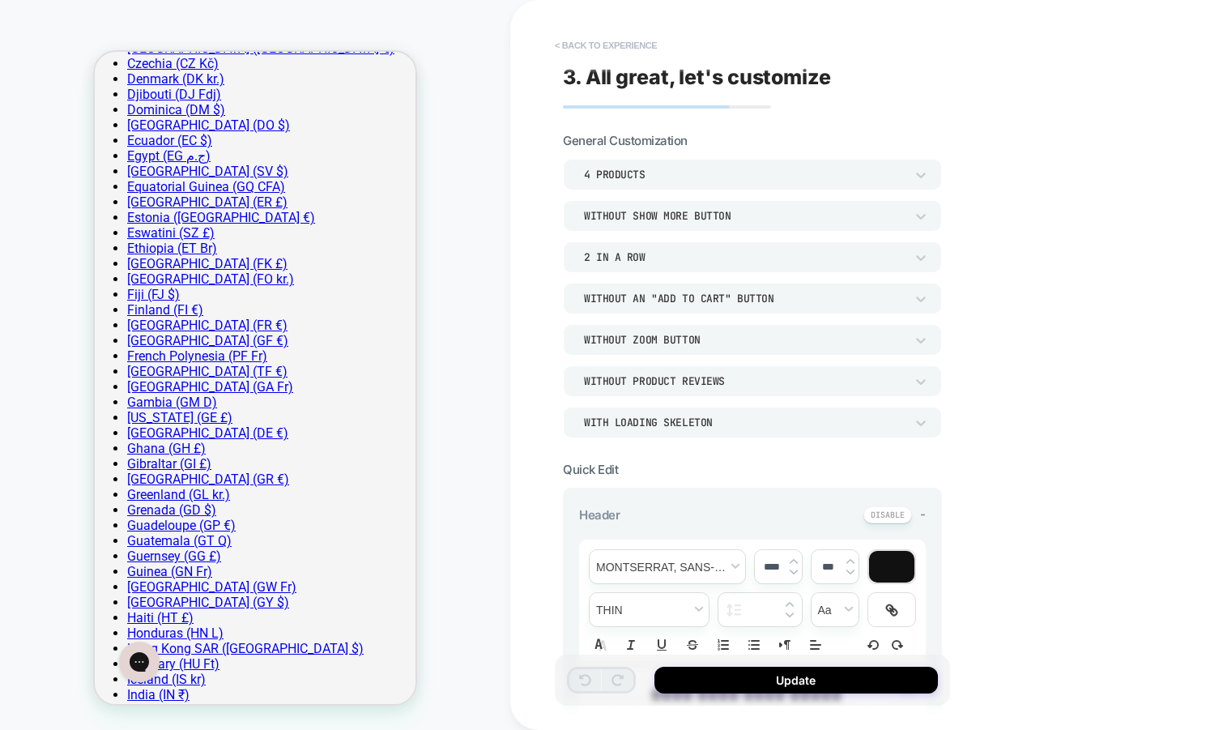
click at [635, 40] on button "< Back to experience" at bounding box center [606, 45] width 118 height 26
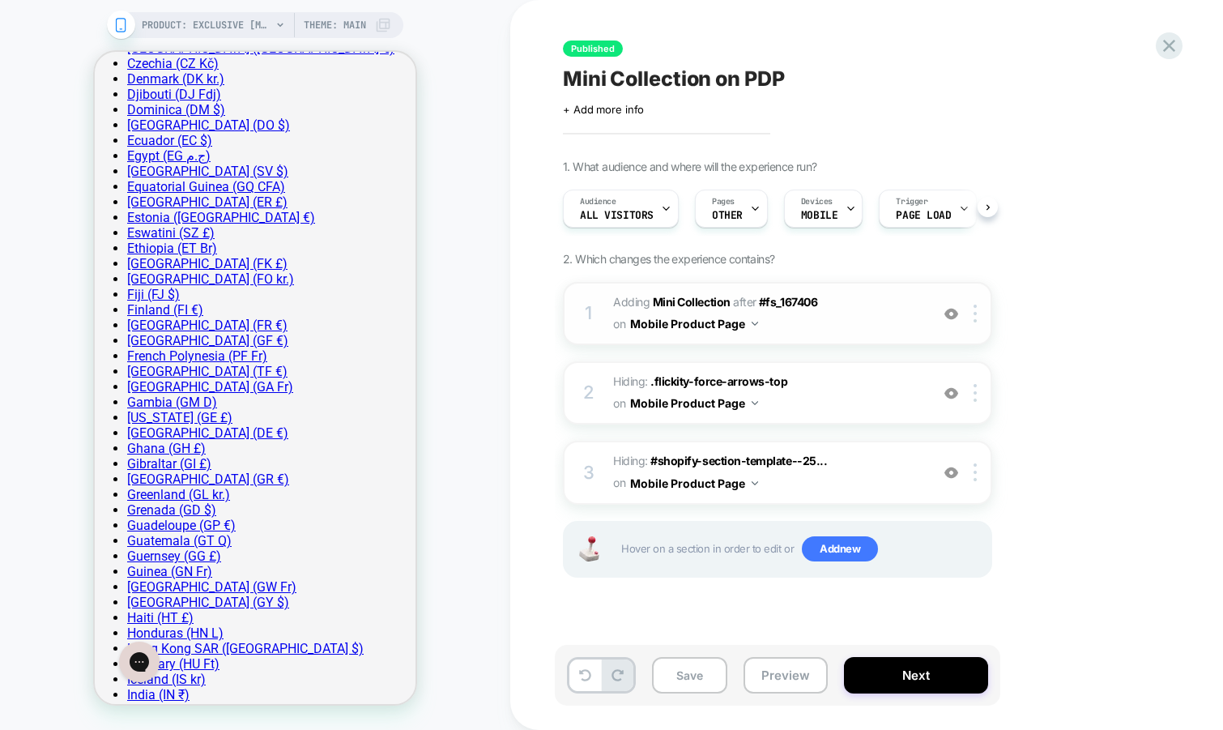
scroll to position [0, 1]
click at [954, 312] on img at bounding box center [951, 314] width 14 height 14
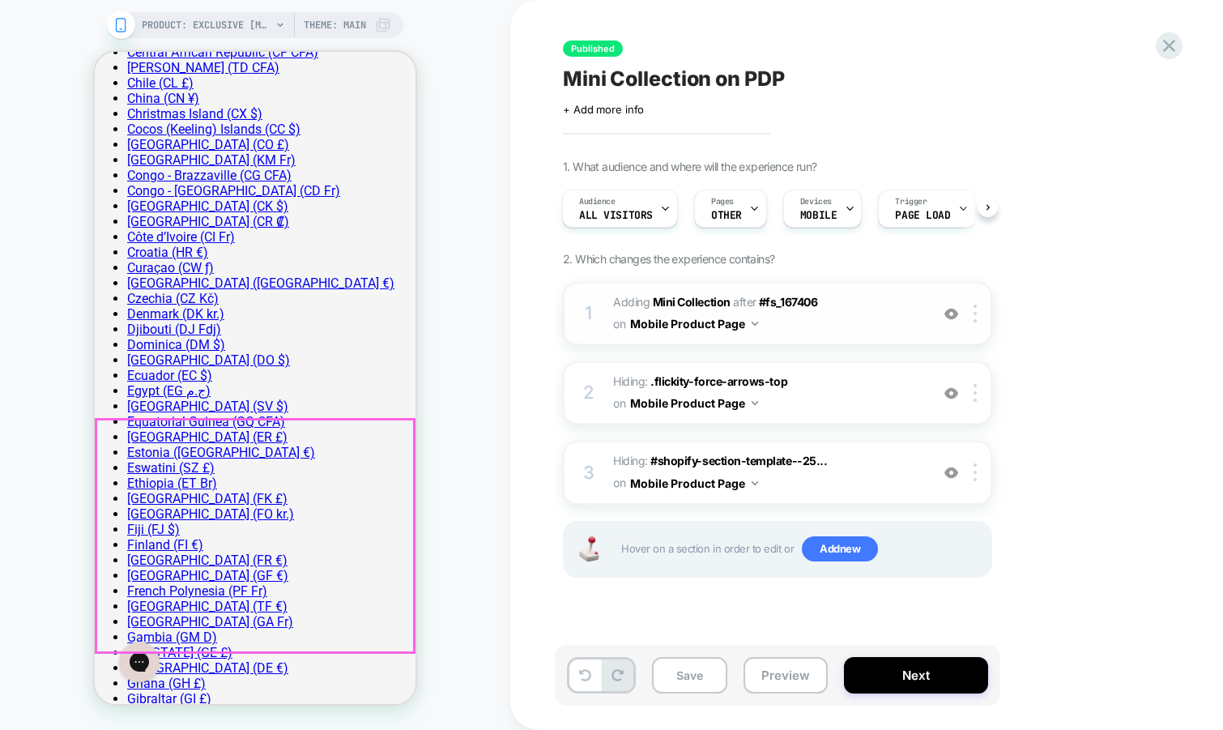
scroll to position [951, 0]
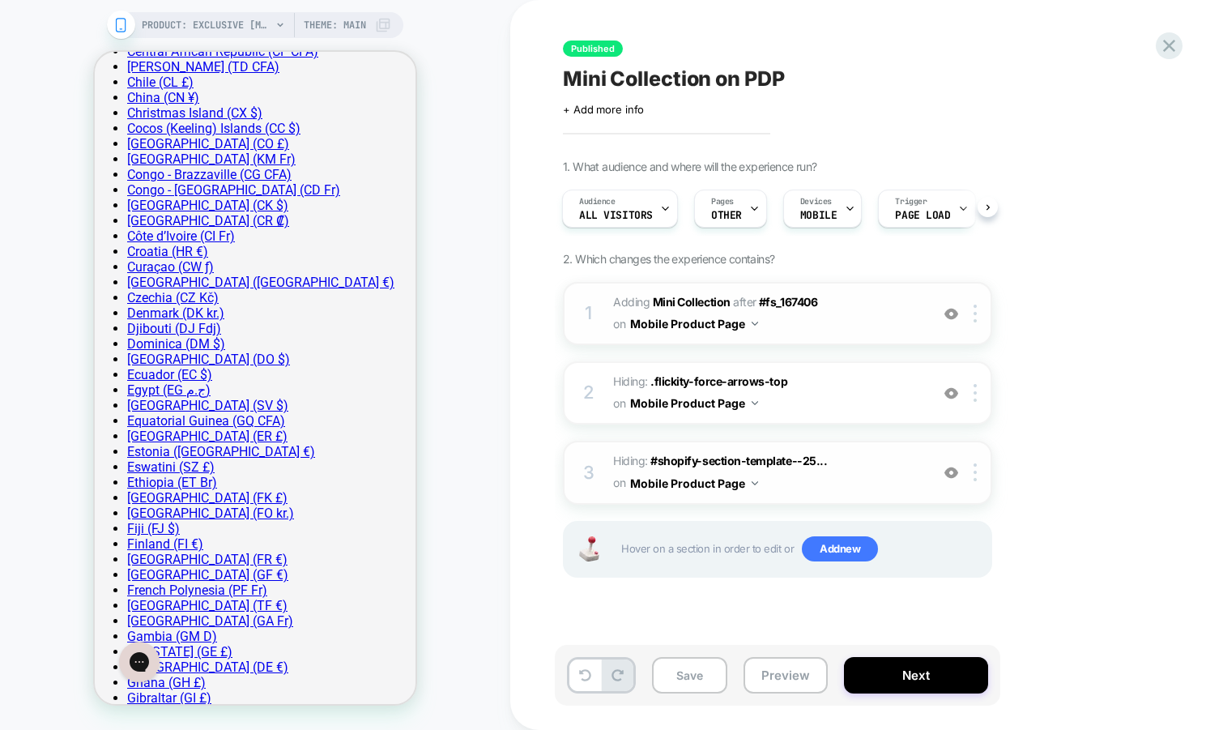
click at [955, 475] on img at bounding box center [951, 473] width 14 height 14
click at [972, 316] on div at bounding box center [978, 314] width 27 height 18
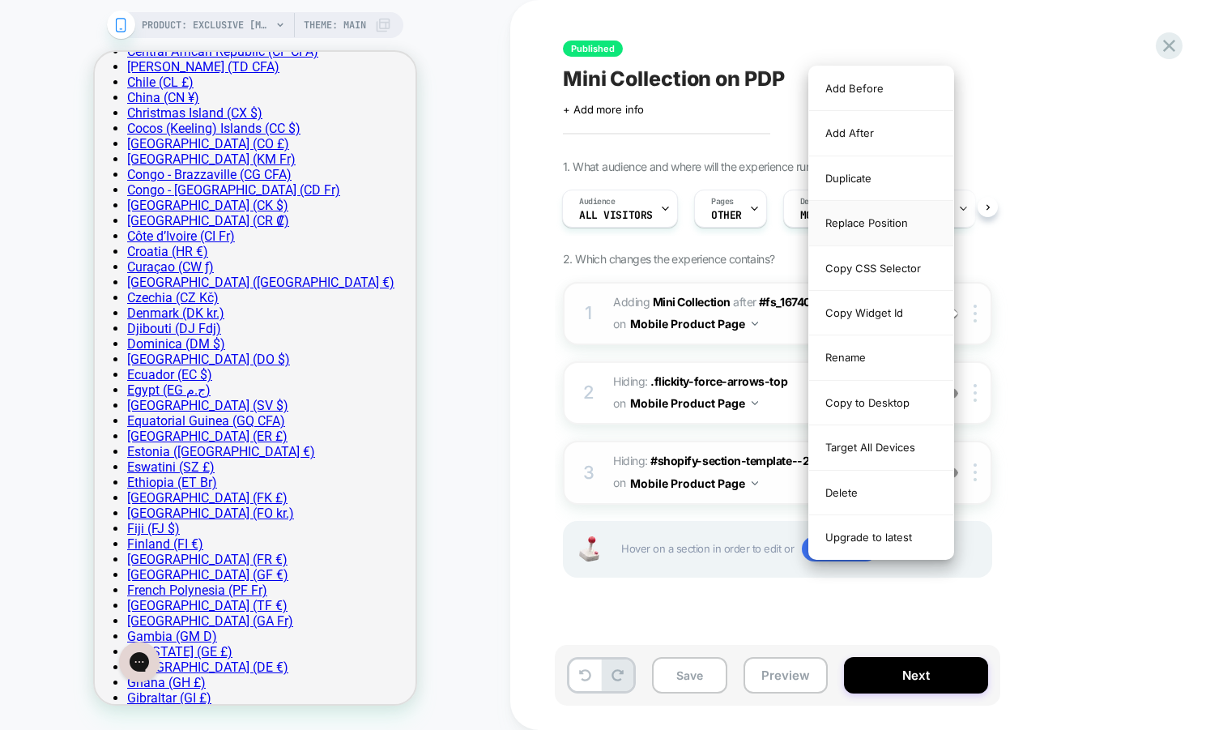
click at [883, 219] on div "Replace Position" at bounding box center [881, 223] width 144 height 45
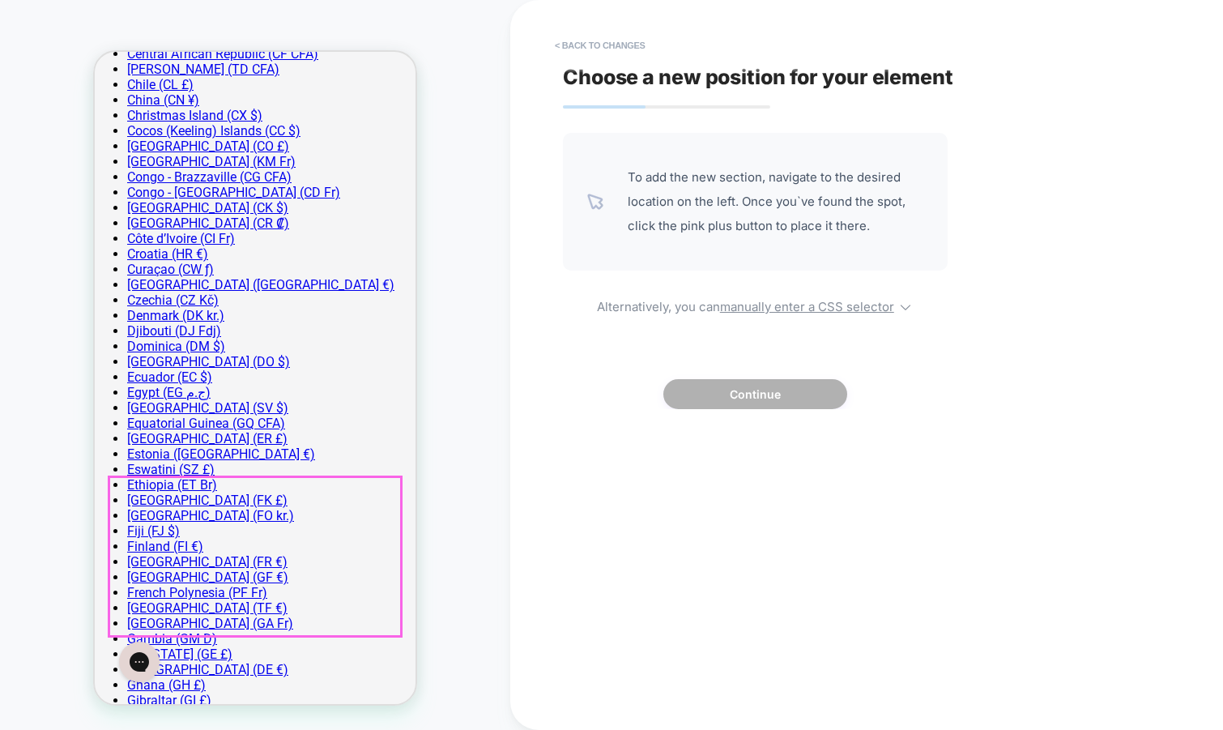
scroll to position [936, 0]
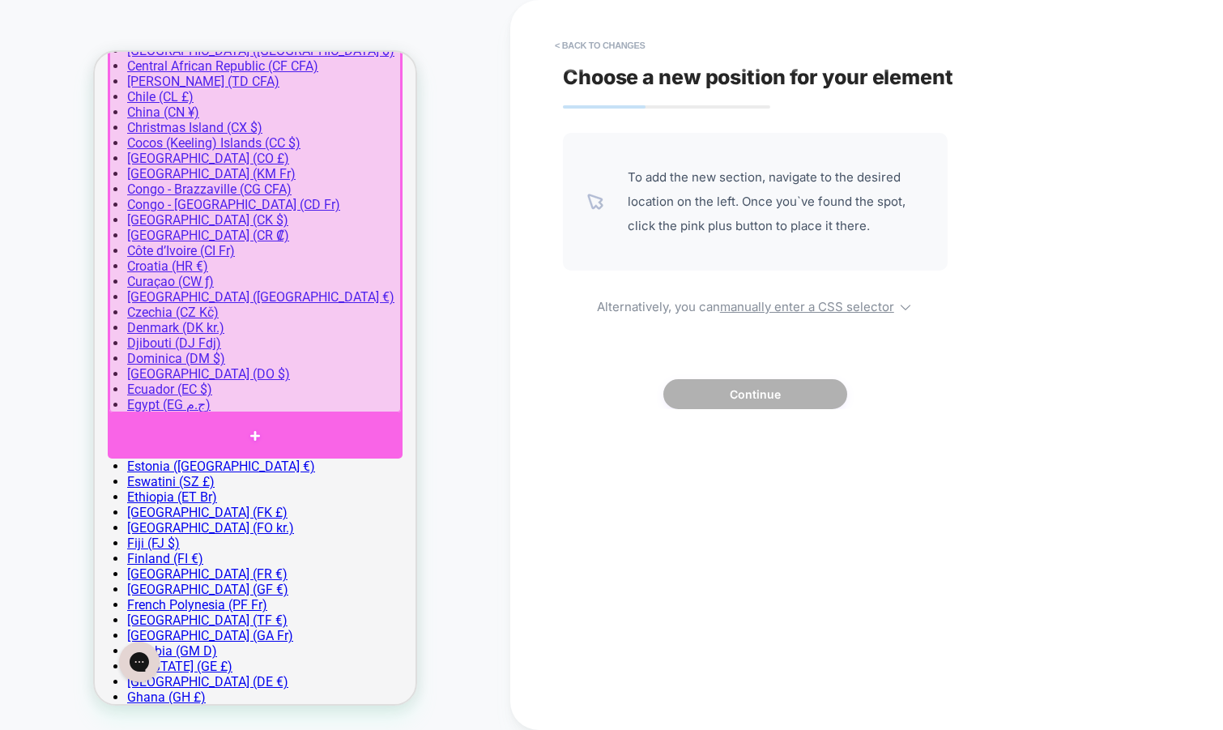
click at [324, 420] on div at bounding box center [255, 436] width 295 height 45
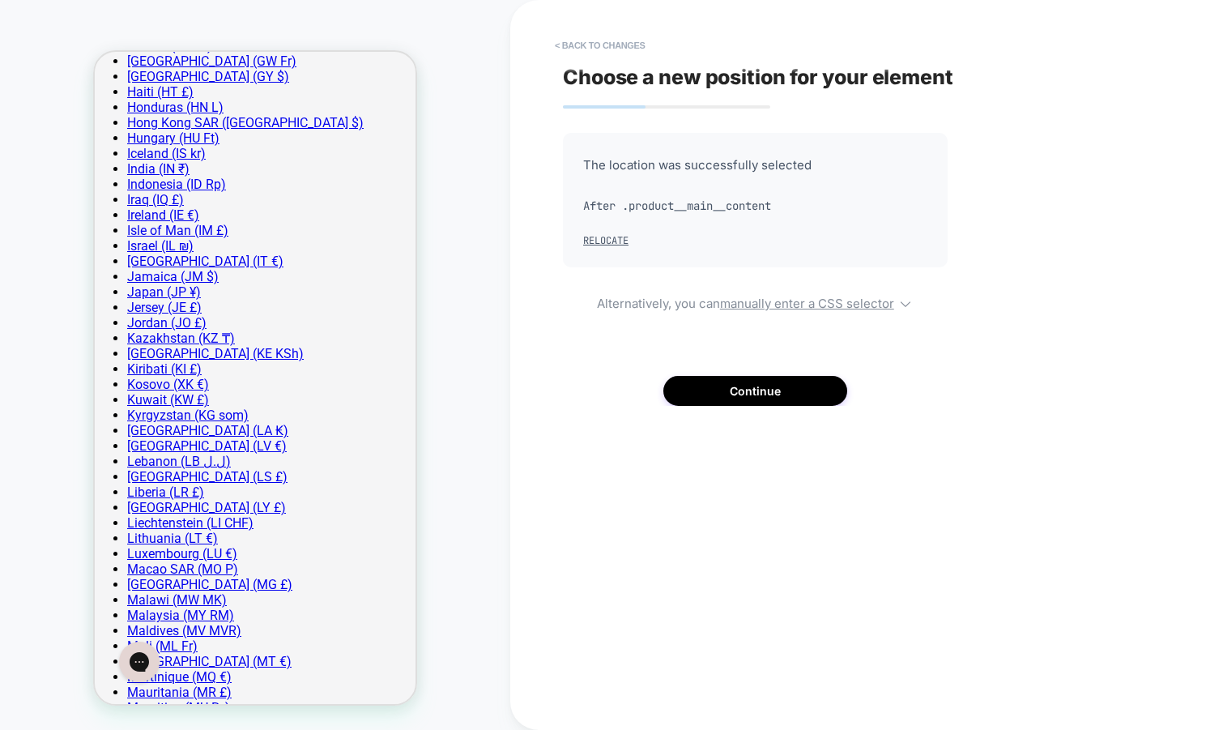
scroll to position [1728, 0]
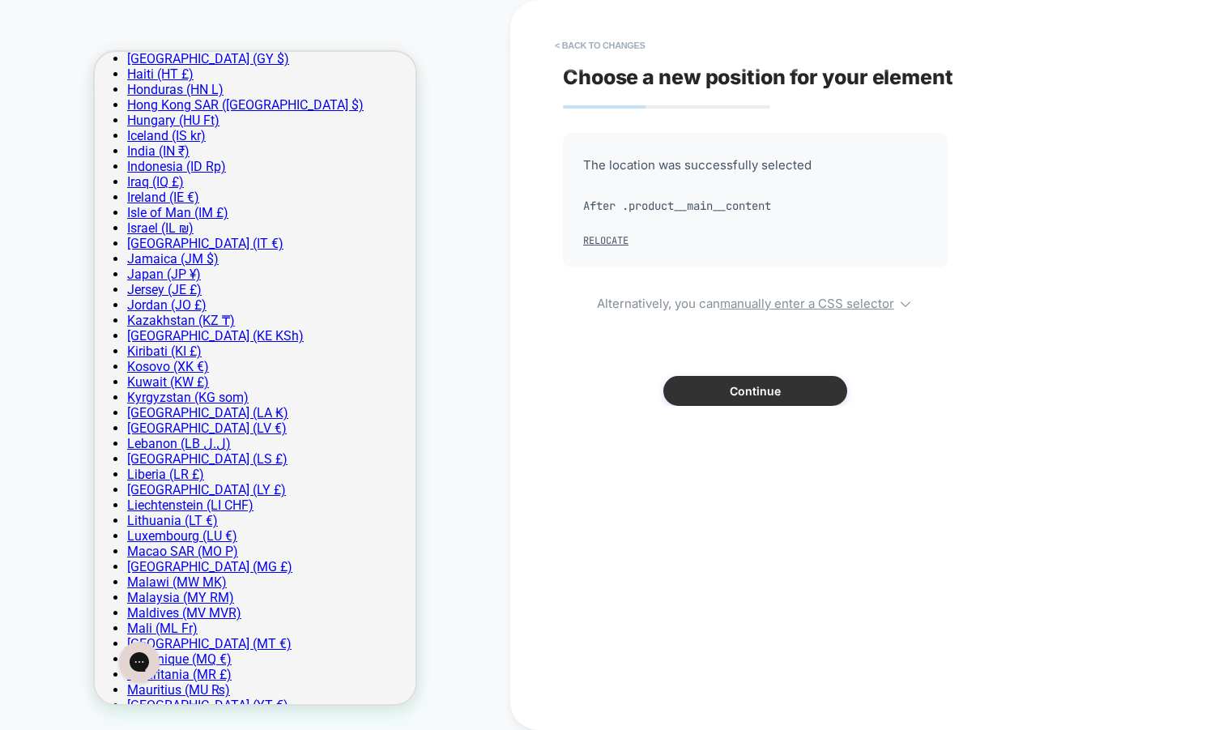
click at [771, 390] on button "Continue" at bounding box center [755, 391] width 184 height 30
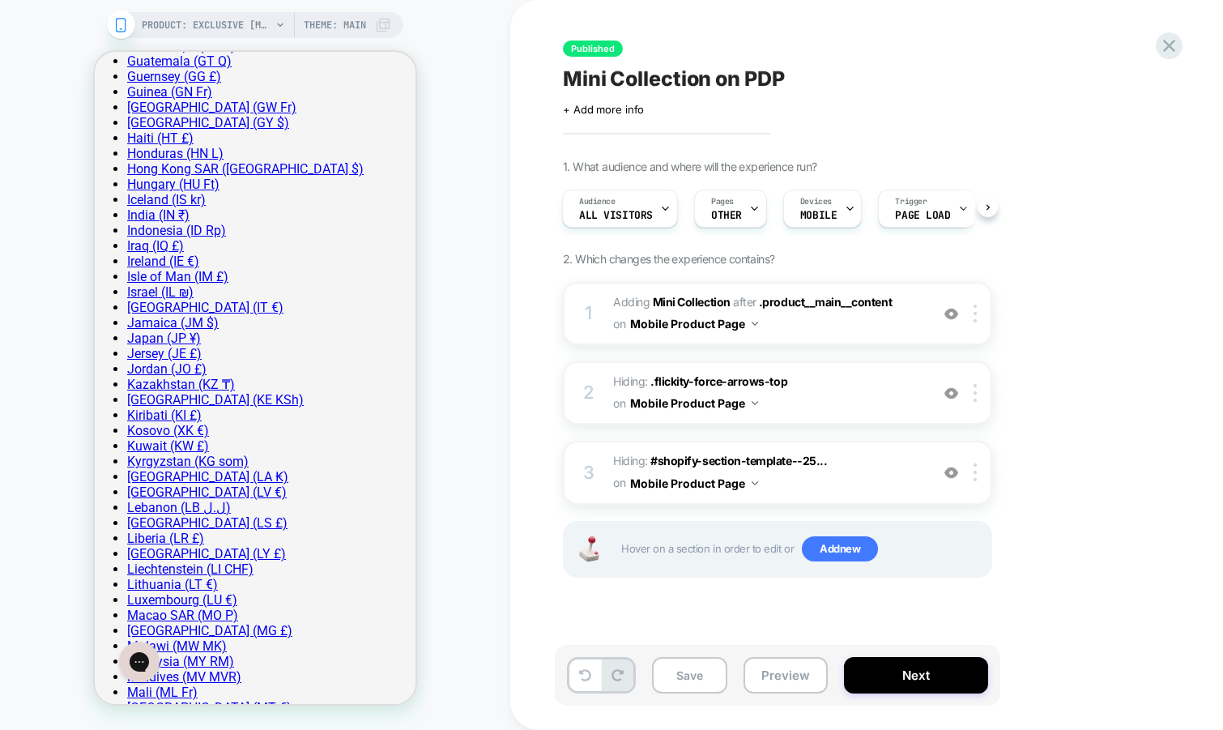
scroll to position [1667, 0]
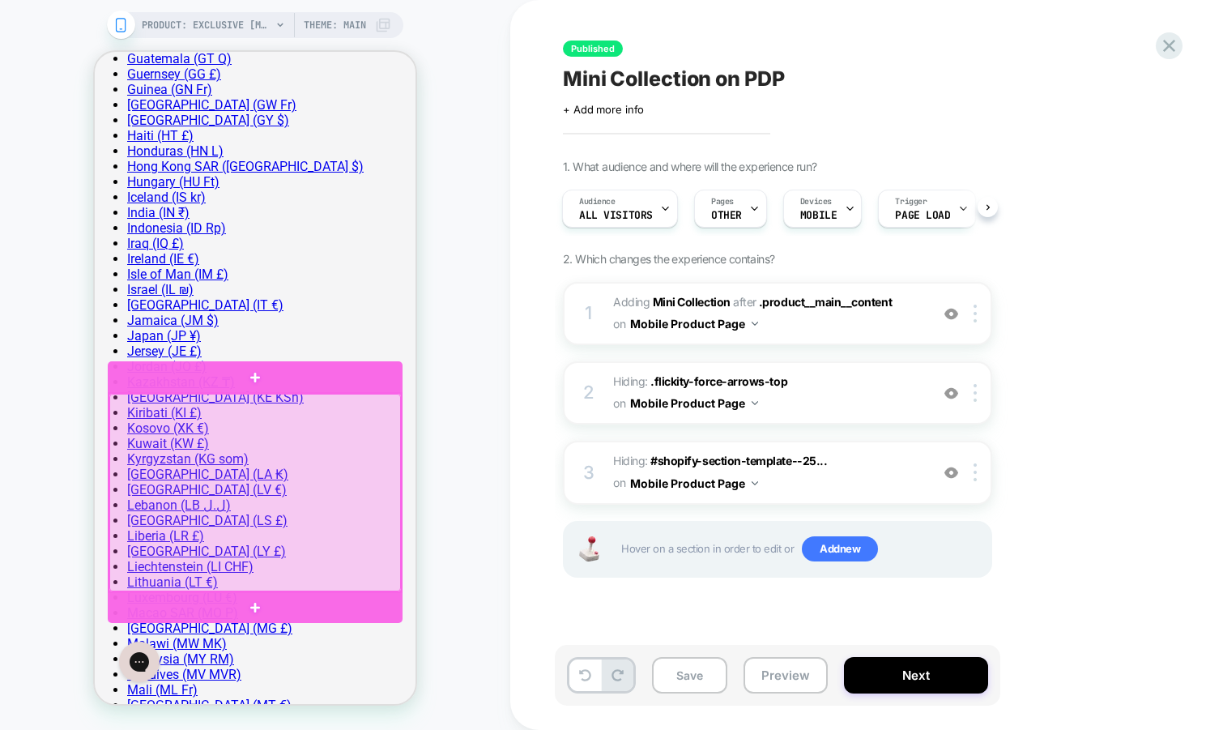
click at [376, 419] on div at bounding box center [255, 493] width 292 height 198
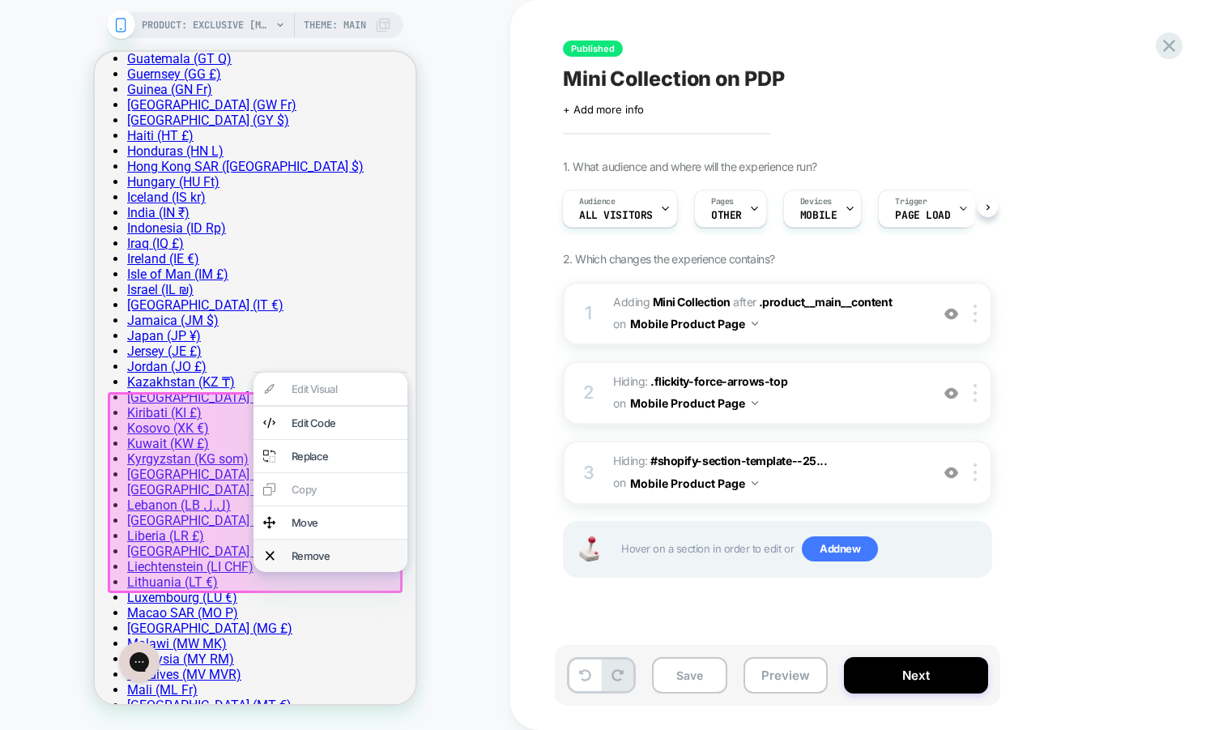
click at [339, 562] on div "Remove" at bounding box center [345, 555] width 106 height 13
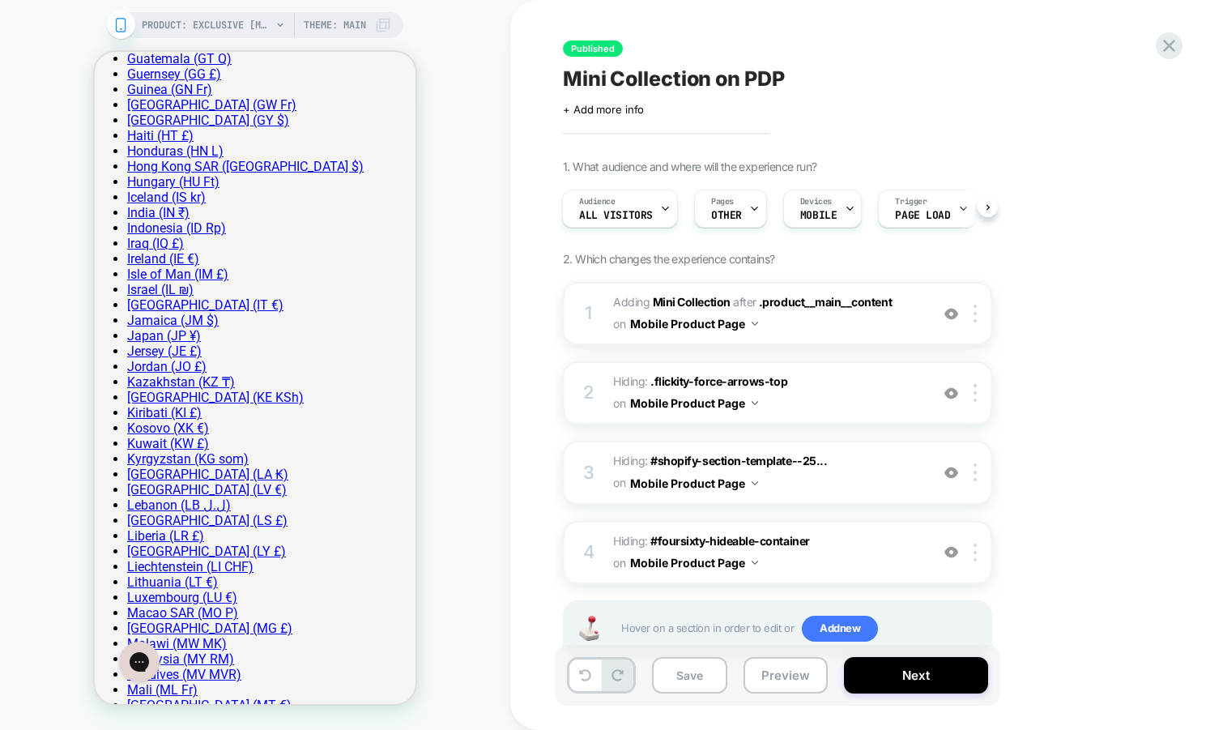
click at [1185, 48] on div "Published Mini Collection on PDP Click to edit experience details + Add more in…" at bounding box center [866, 365] width 713 height 730
click at [1167, 45] on icon at bounding box center [1169, 46] width 22 height 22
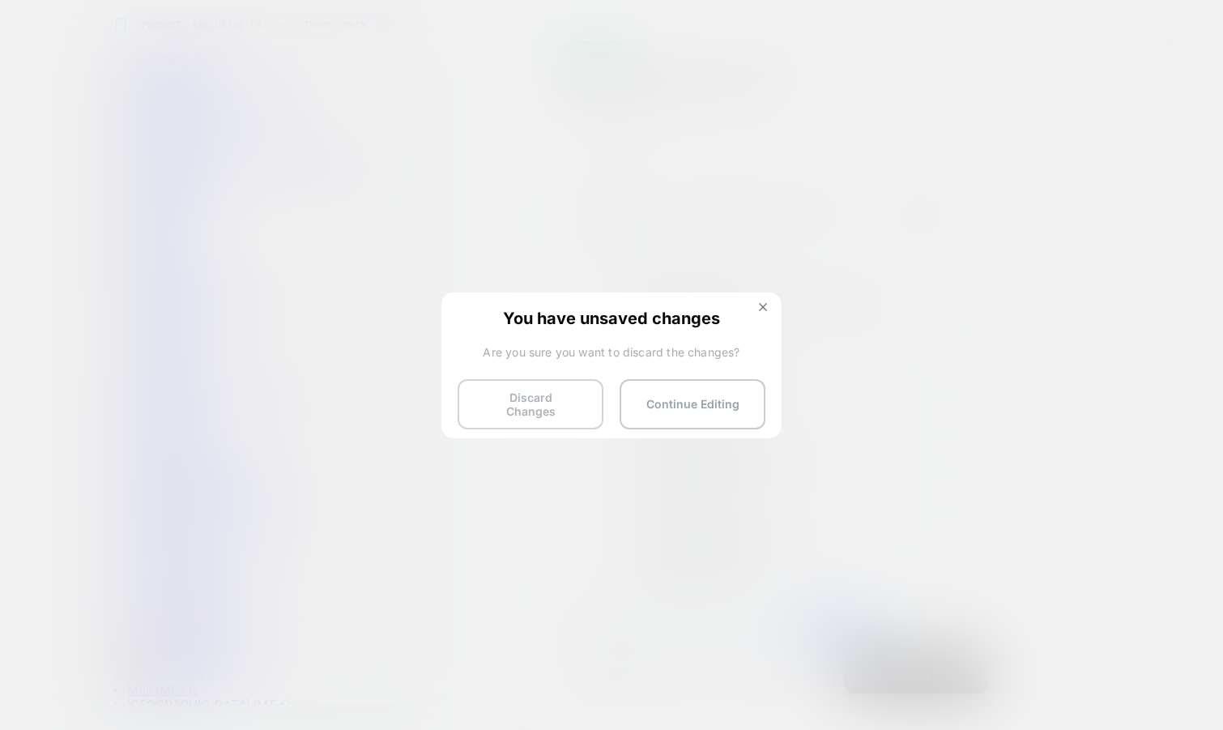
click at [513, 390] on button "Discard Changes" at bounding box center [531, 404] width 146 height 50
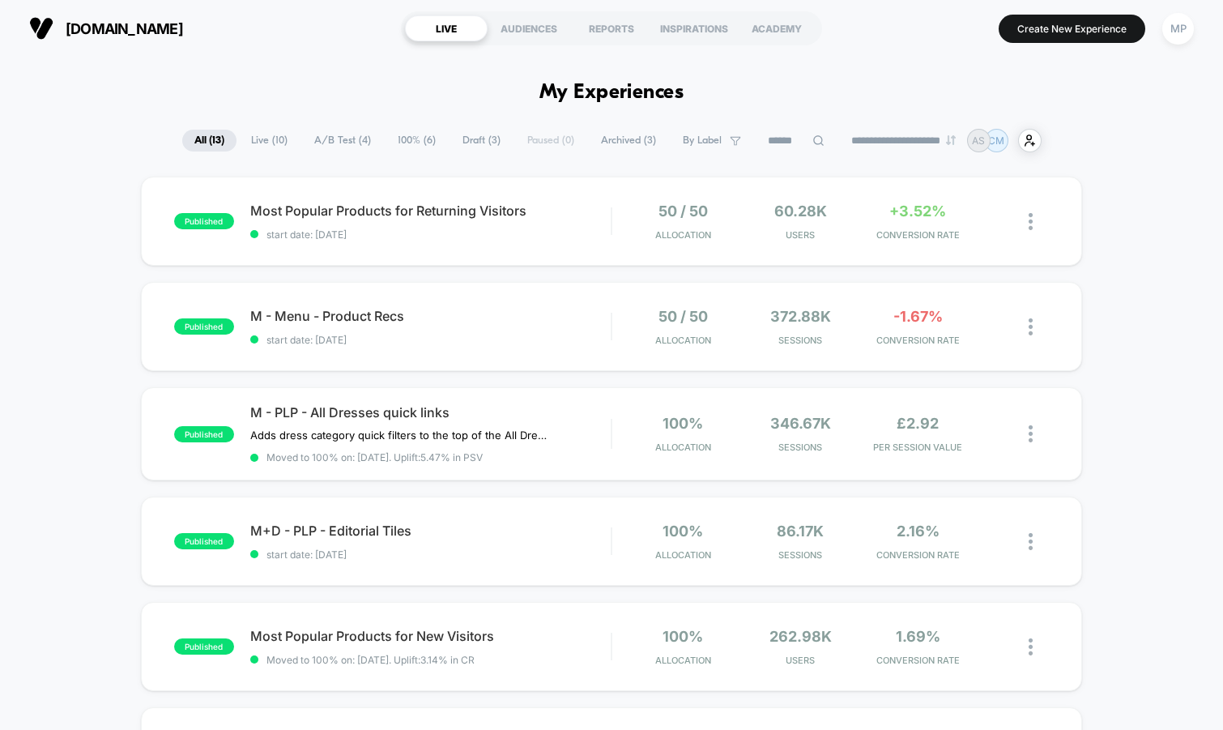
click at [338, 134] on span "A/B Test ( 4 )" at bounding box center [342, 141] width 81 height 22
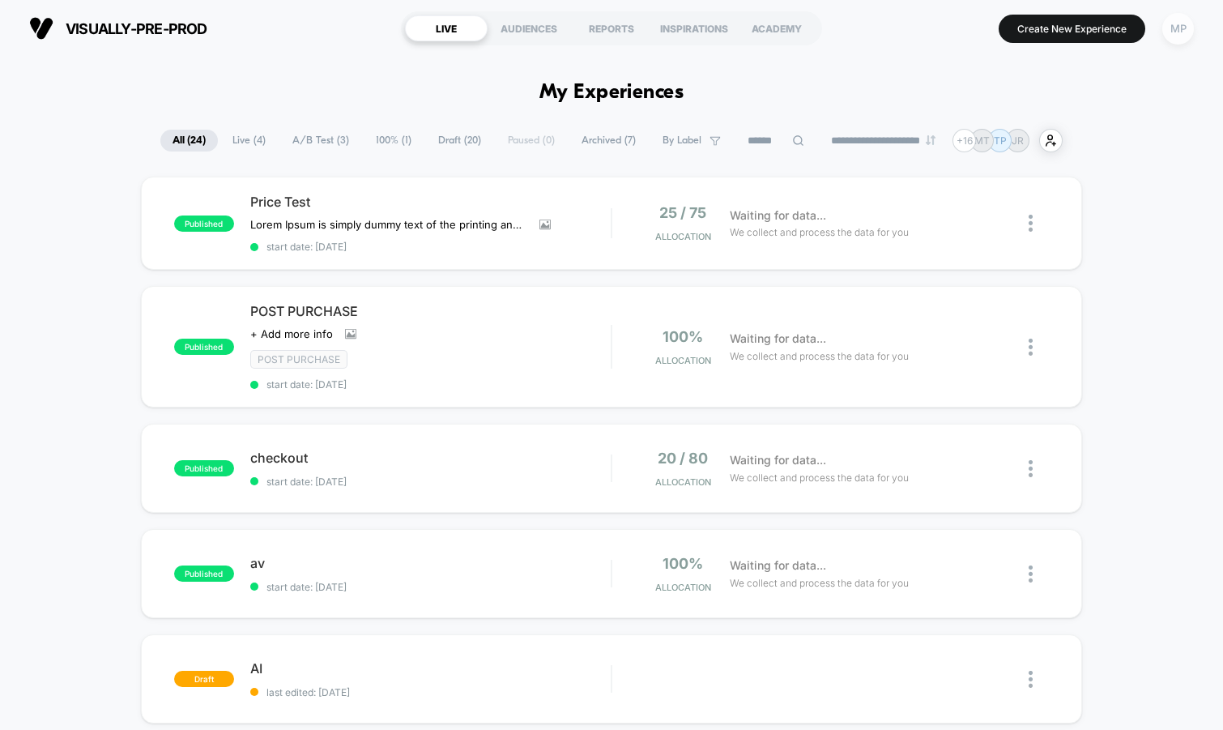
click at [1169, 29] on div "MP" at bounding box center [1178, 29] width 32 height 32
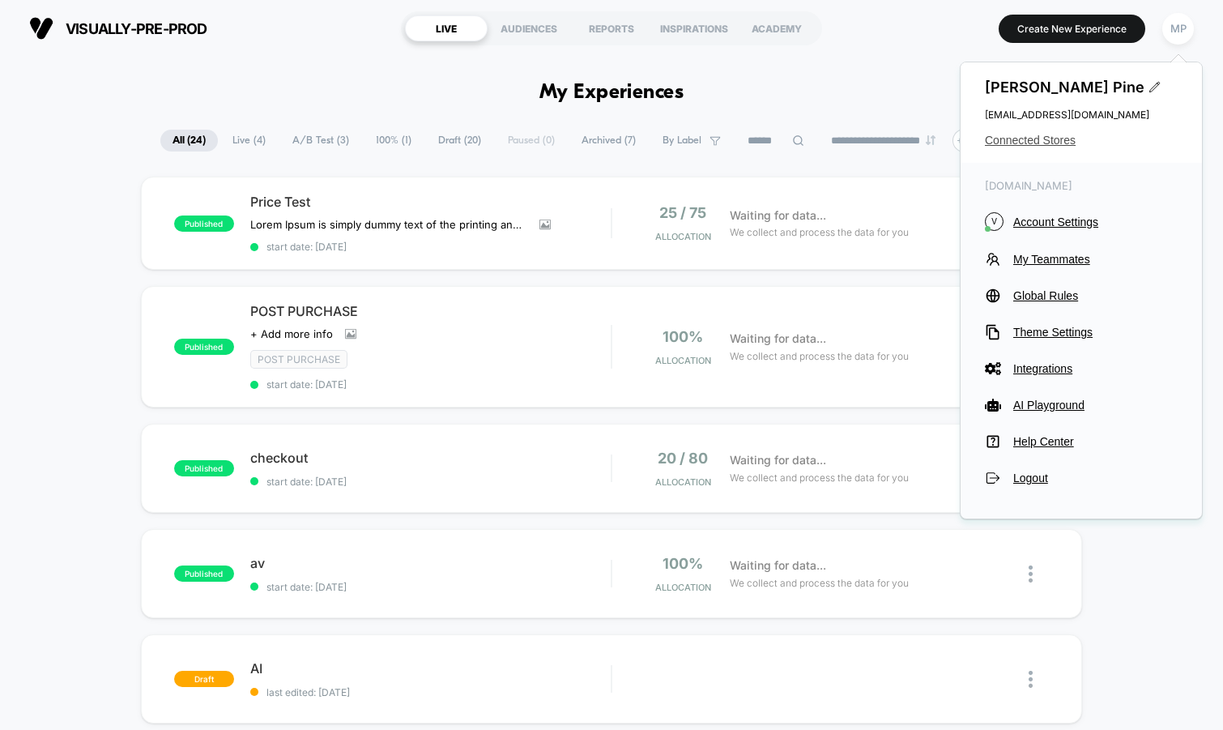
click at [1022, 134] on span "Connected Stores" at bounding box center [1081, 140] width 193 height 13
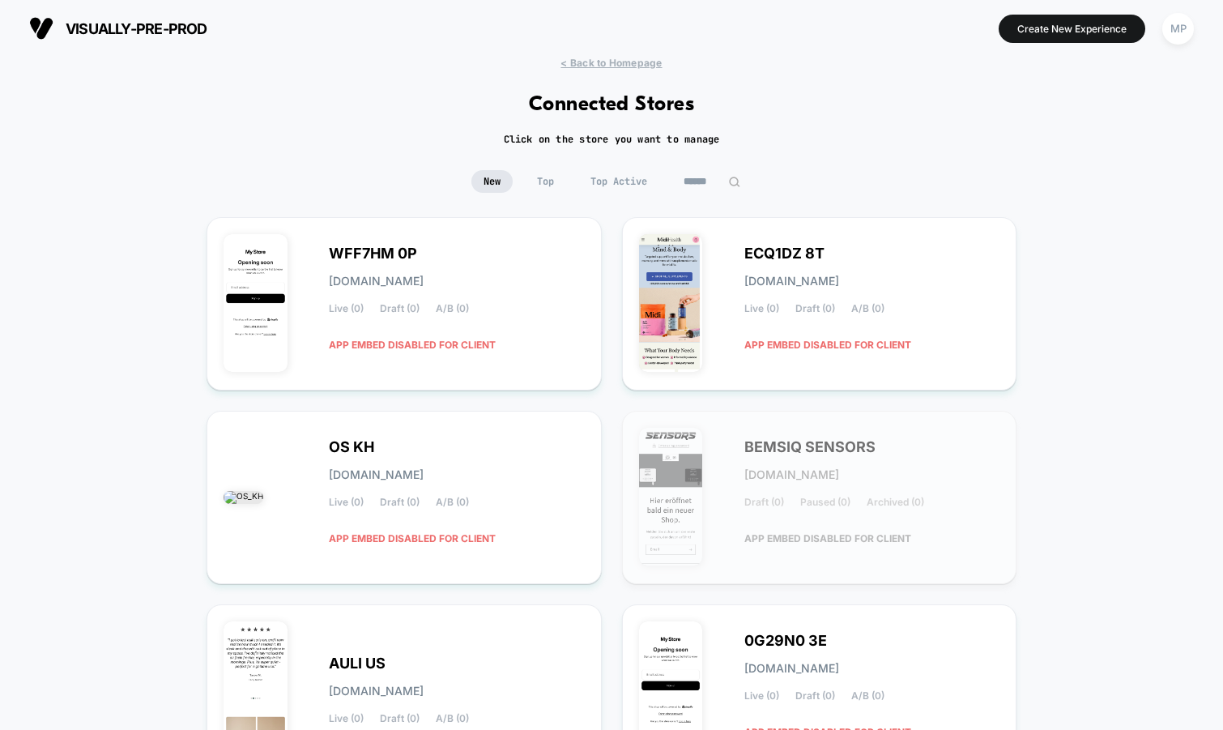
click at [709, 177] on input at bounding box center [711, 181] width 81 height 23
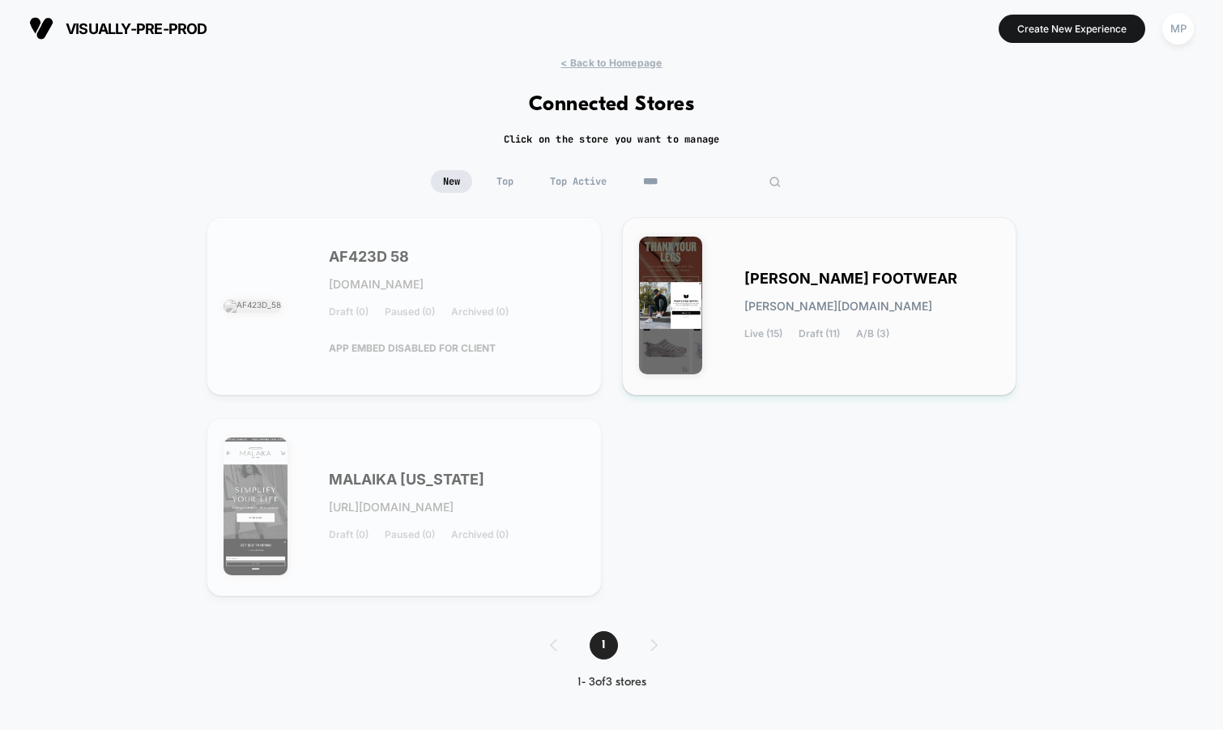
type input "****"
click at [823, 266] on div "KANE FOOTWEAR kane-footwear.myshopify.com Live (15) Draft (11) A/B (3)" at bounding box center [819, 306] width 361 height 144
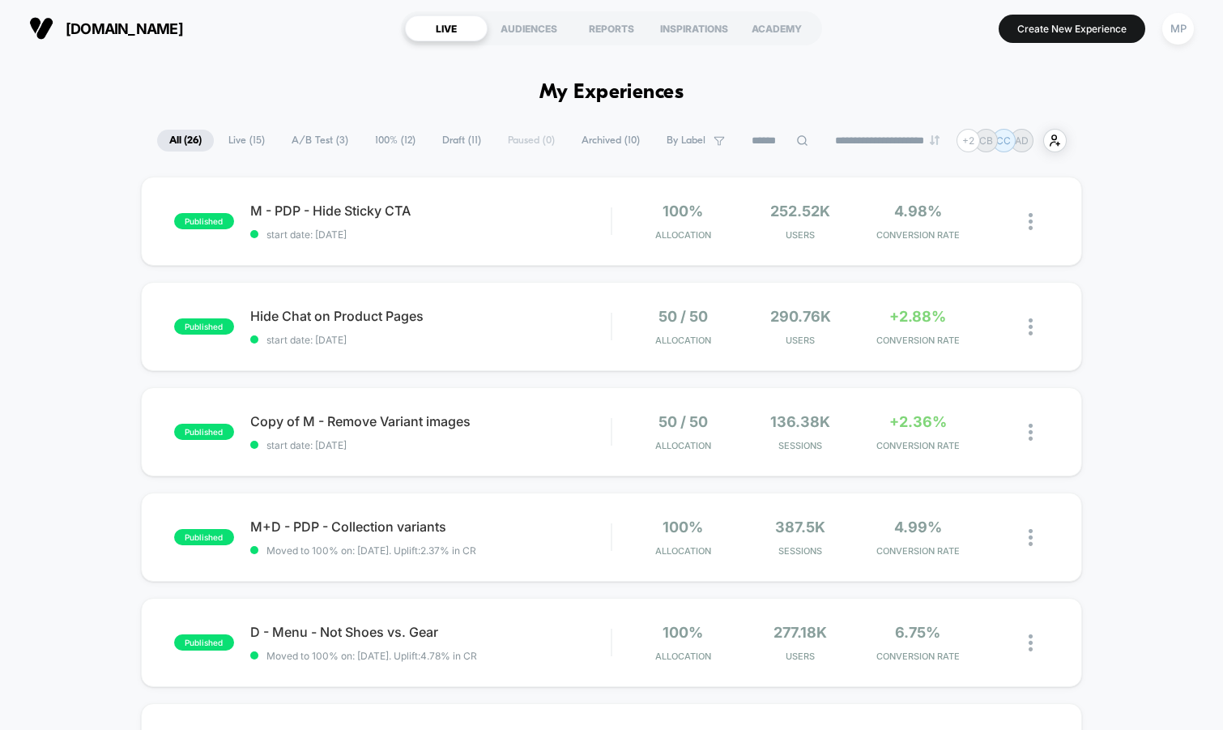
click at [384, 141] on span "100% ( 12 )" at bounding box center [395, 141] width 65 height 22
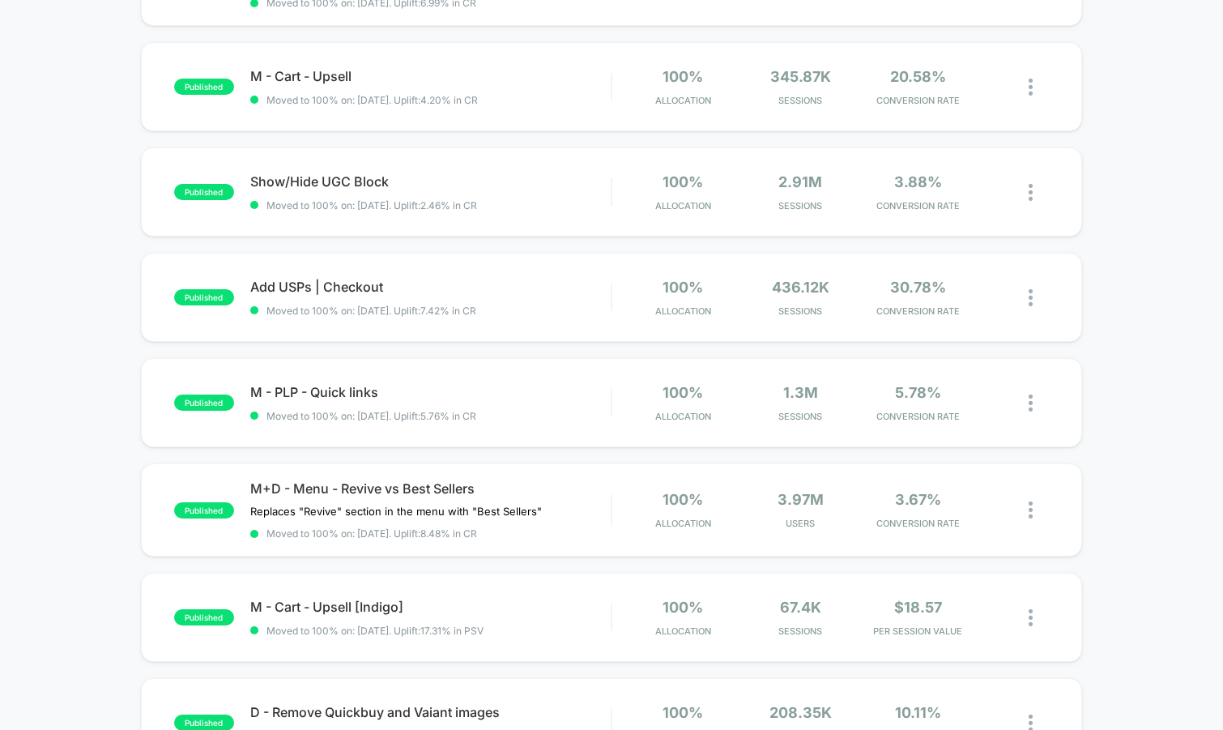
scroll to position [671, 0]
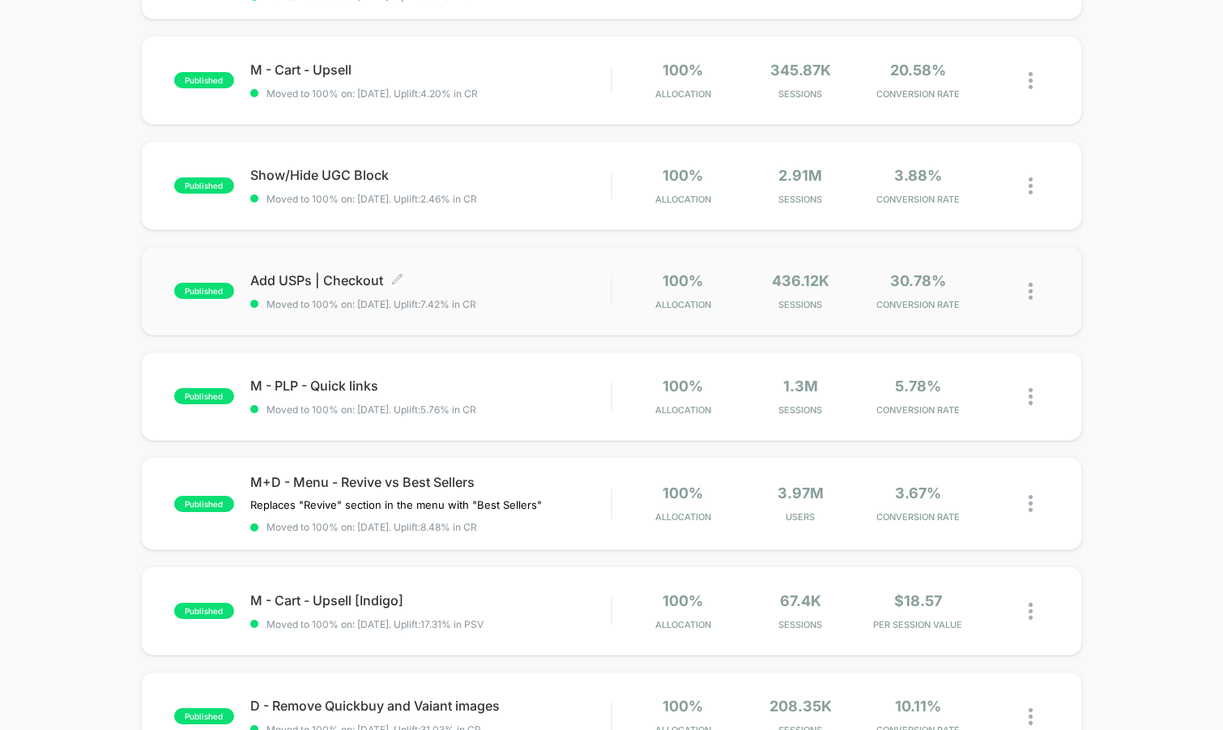
click at [460, 292] on div "Add USPs | Checkout Click to edit experience details Click to edit experience d…" at bounding box center [430, 291] width 361 height 38
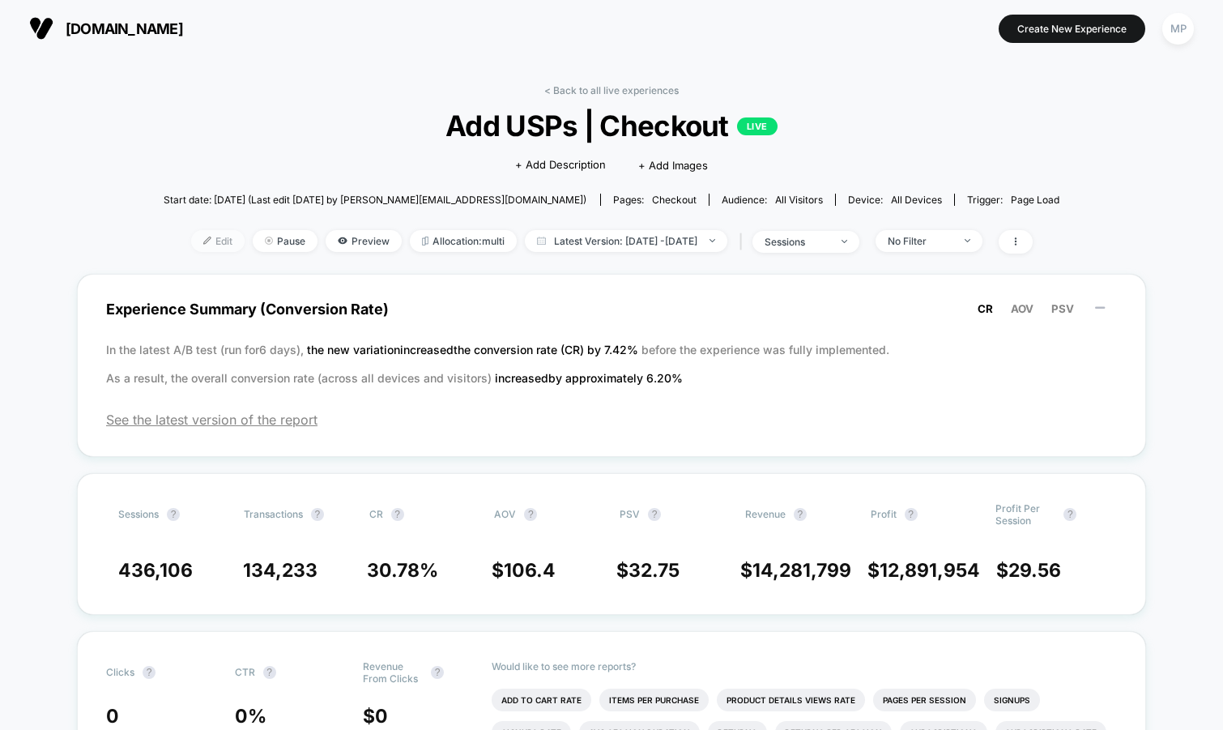
click at [191, 237] on span "Edit" at bounding box center [217, 241] width 53 height 22
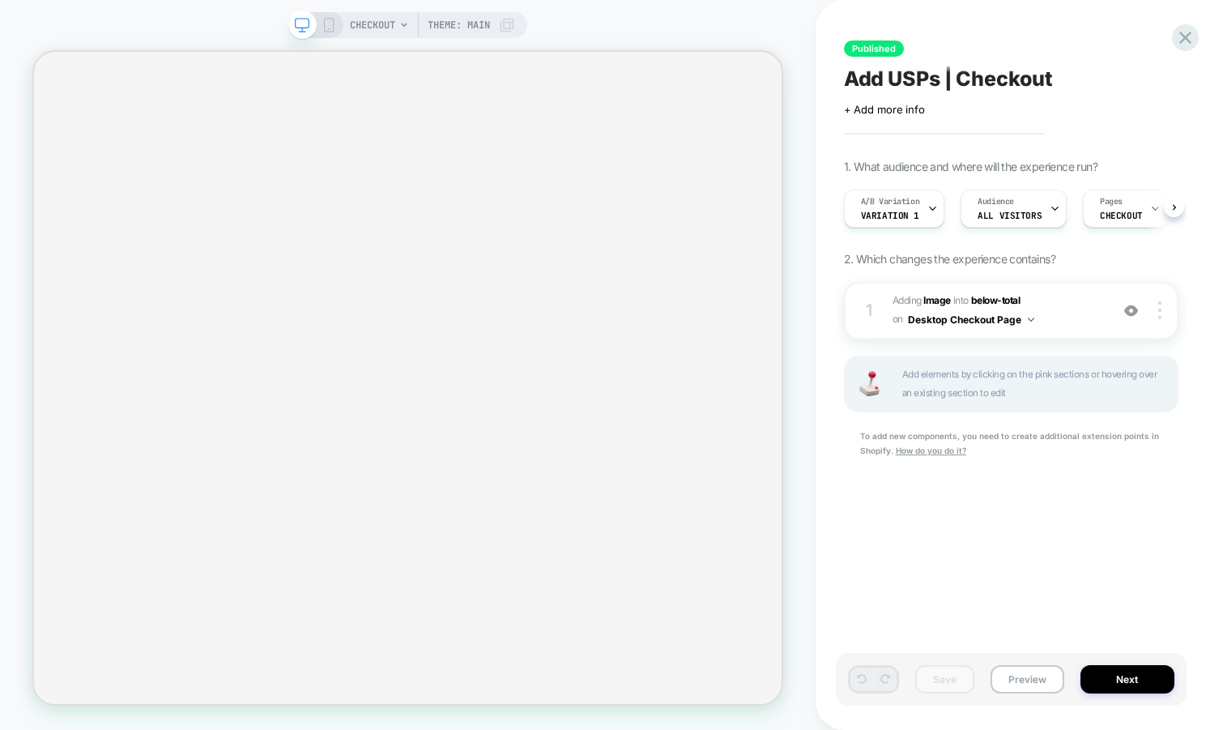
scroll to position [0, 1]
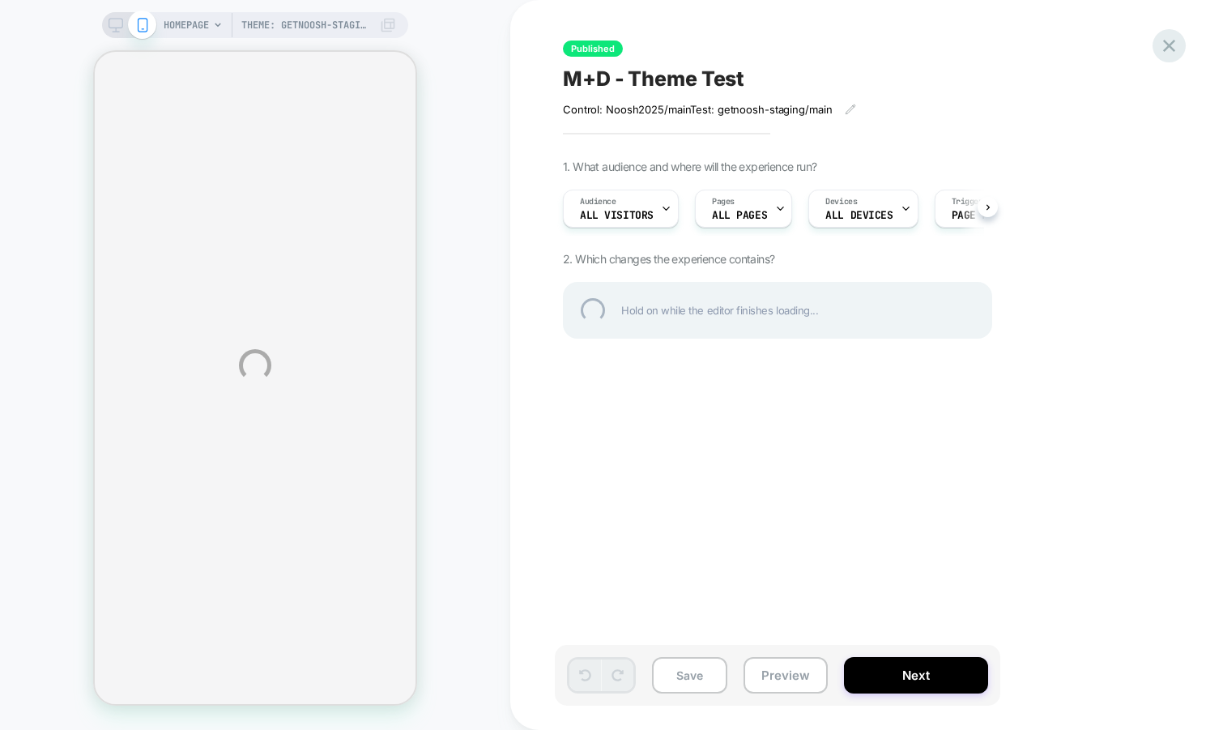
click at [1161, 36] on div at bounding box center [1169, 45] width 33 height 33
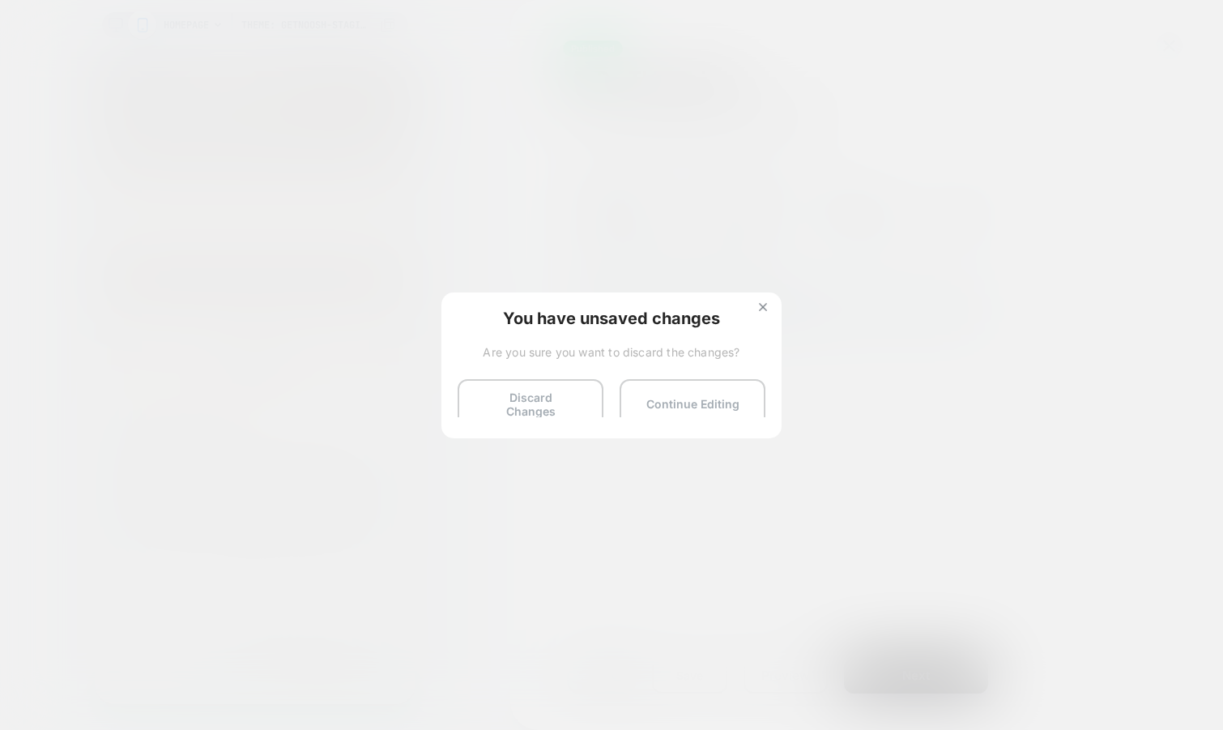
scroll to position [0, 146]
click at [514, 394] on button "Discard Changes" at bounding box center [531, 404] width 146 height 50
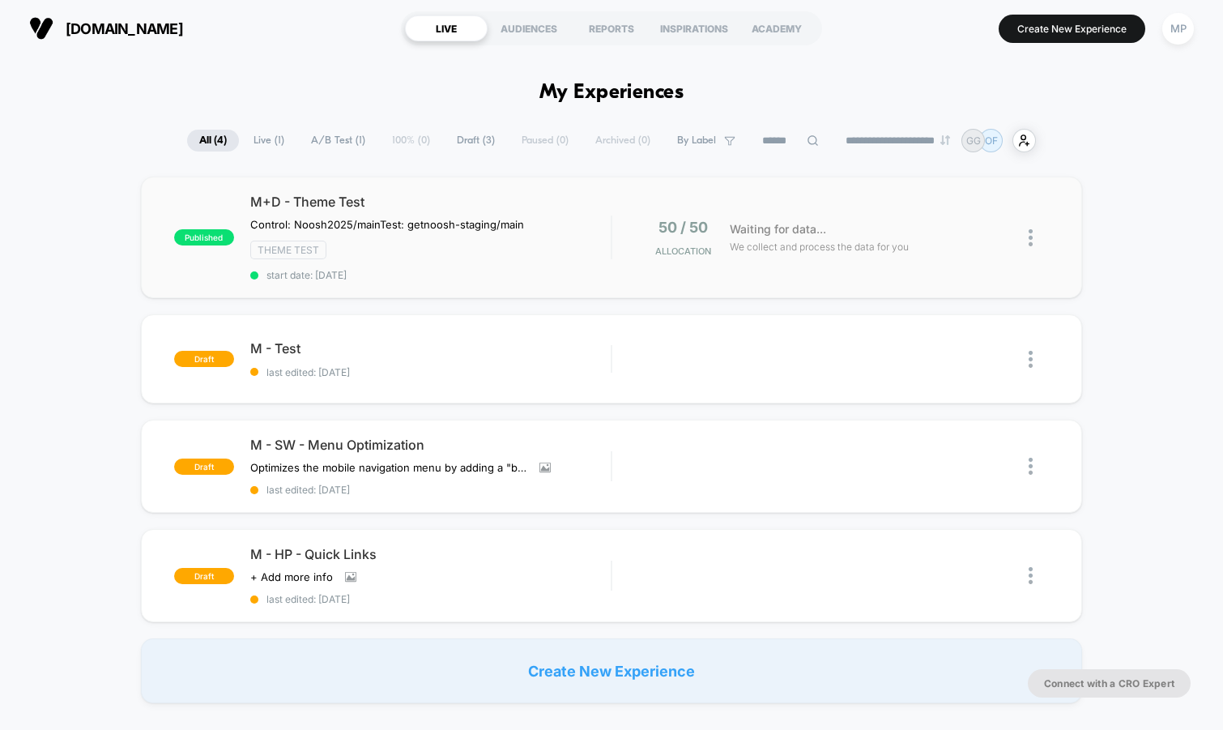
click at [409, 291] on div "published M+D - Theme Test Control: Noosh2025/main Test: getnoosh-staging/main …" at bounding box center [612, 237] width 942 height 121
